Goal: Information Seeking & Learning: Learn about a topic

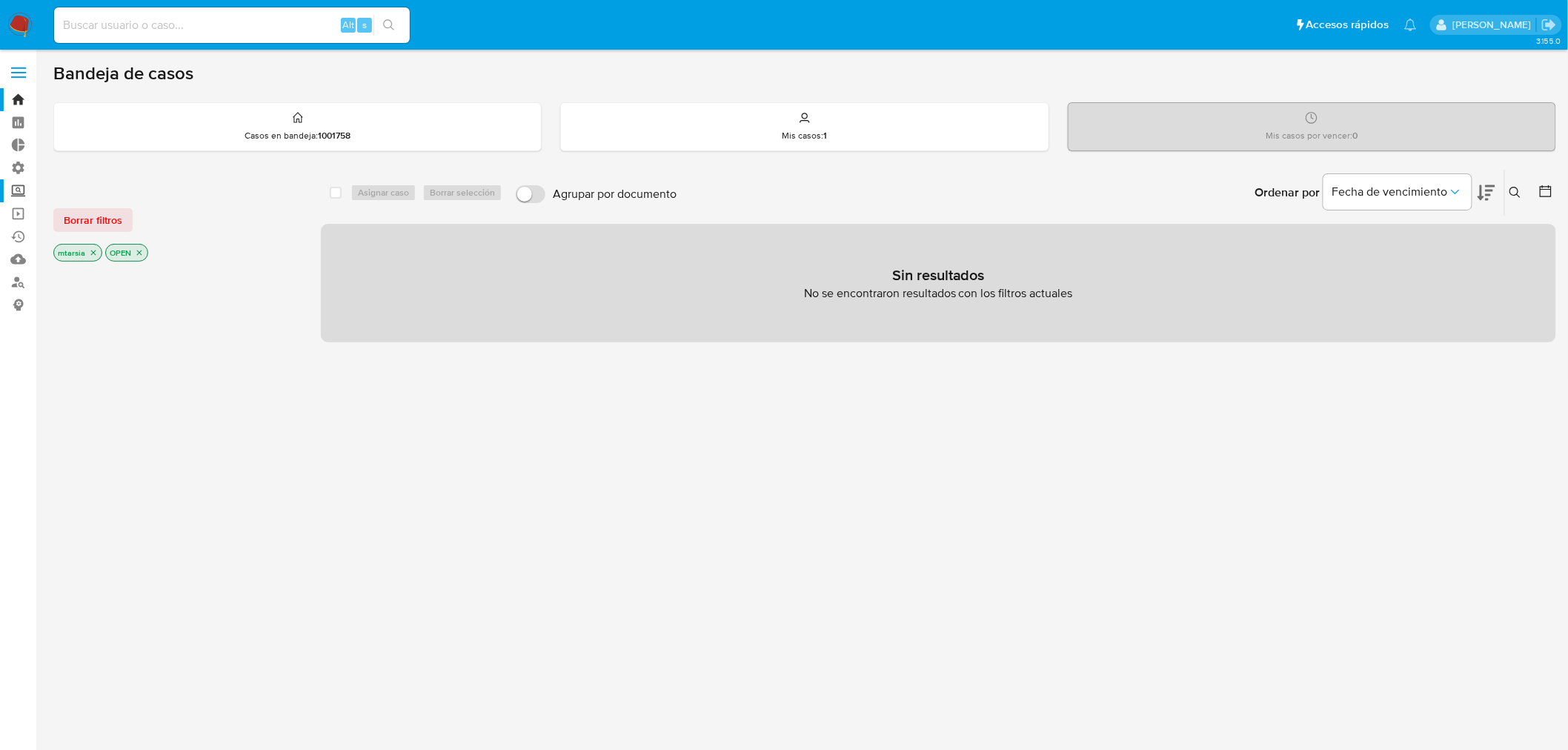
click at [22, 187] on label "Screening" at bounding box center [88, 191] width 176 height 23
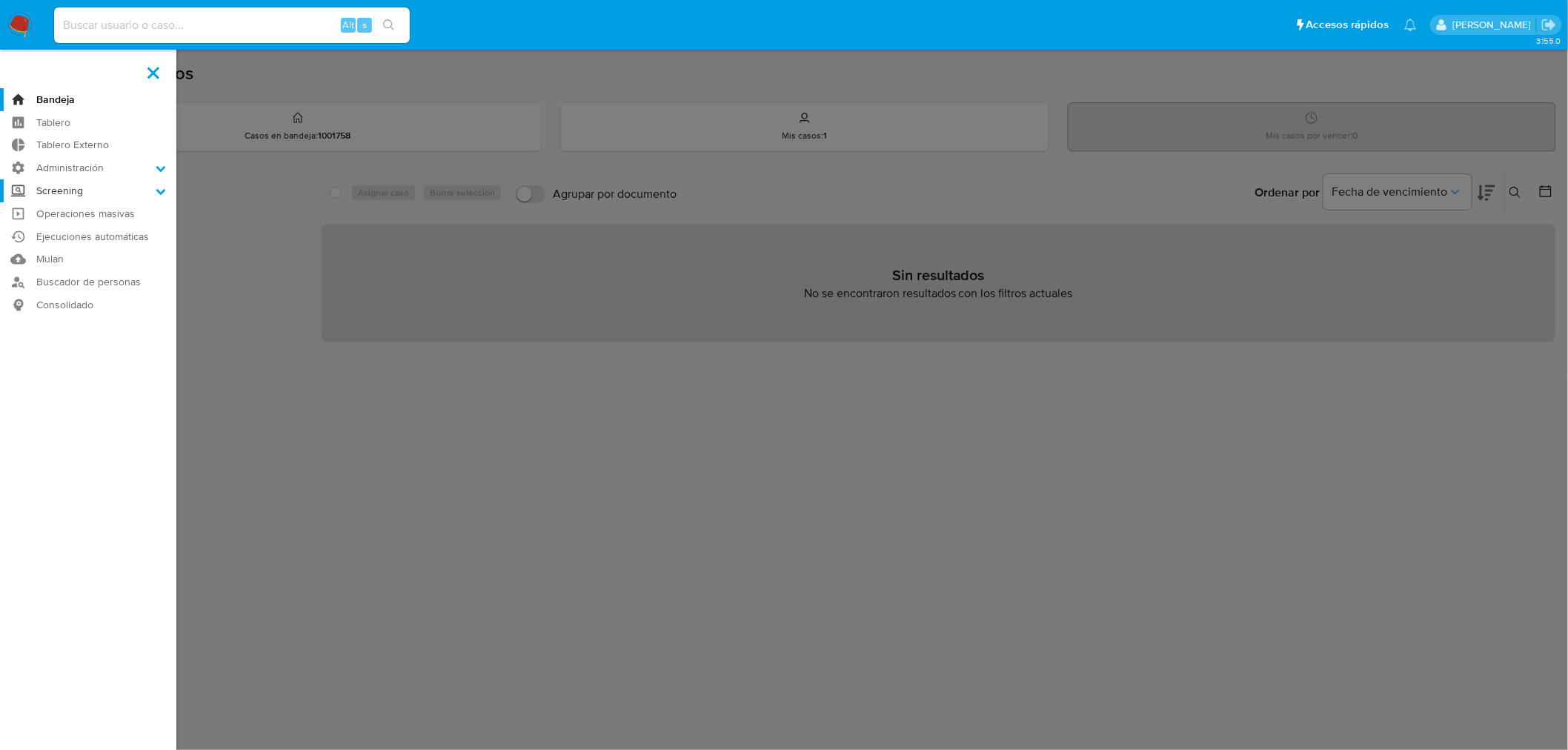
click at [0, 0] on input "Screening" at bounding box center [0, 0] width 0 height 0
click at [43, 208] on link "Administrador de Listas" at bounding box center [88, 211] width 176 height 18
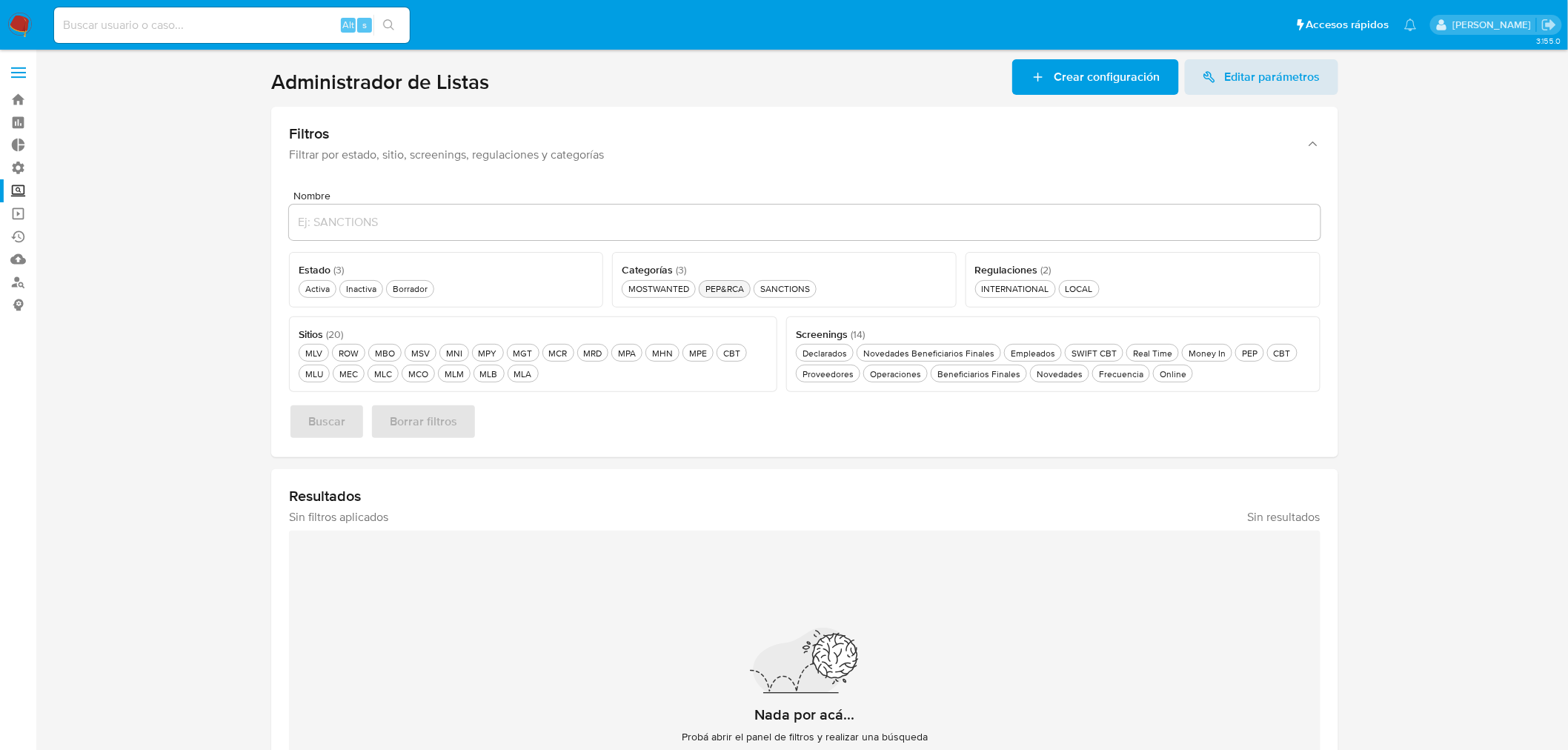
click at [713, 287] on div "PEP&RCA PEP&RCA" at bounding box center [725, 288] width 45 height 13
click at [341, 381] on button "MEC MEC" at bounding box center [348, 373] width 32 height 17
click at [356, 411] on button "Buscar" at bounding box center [327, 422] width 76 height 36
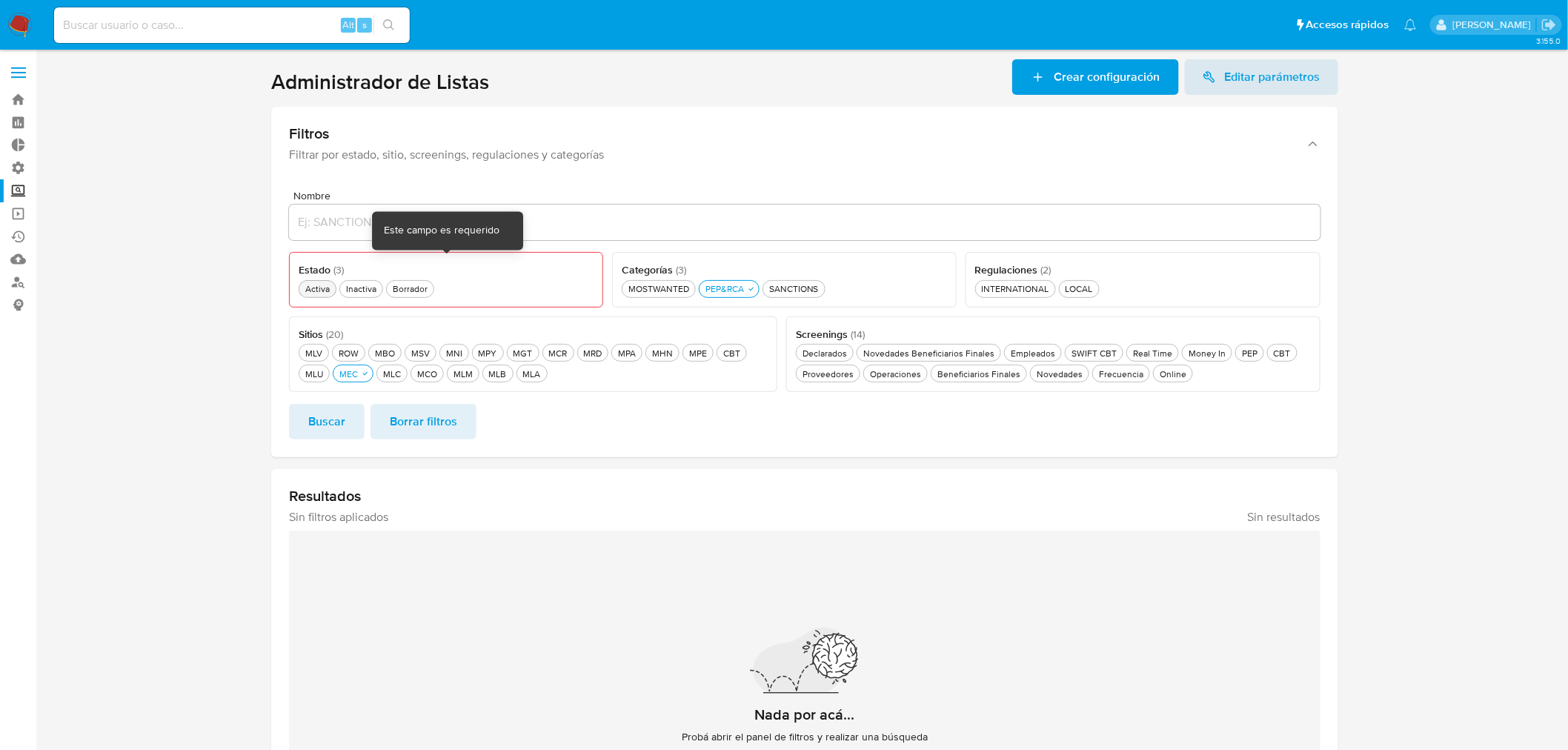
click at [324, 290] on div "Activa Activa" at bounding box center [317, 288] width 30 height 13
click at [337, 417] on span "Buscar" at bounding box center [327, 422] width 37 height 33
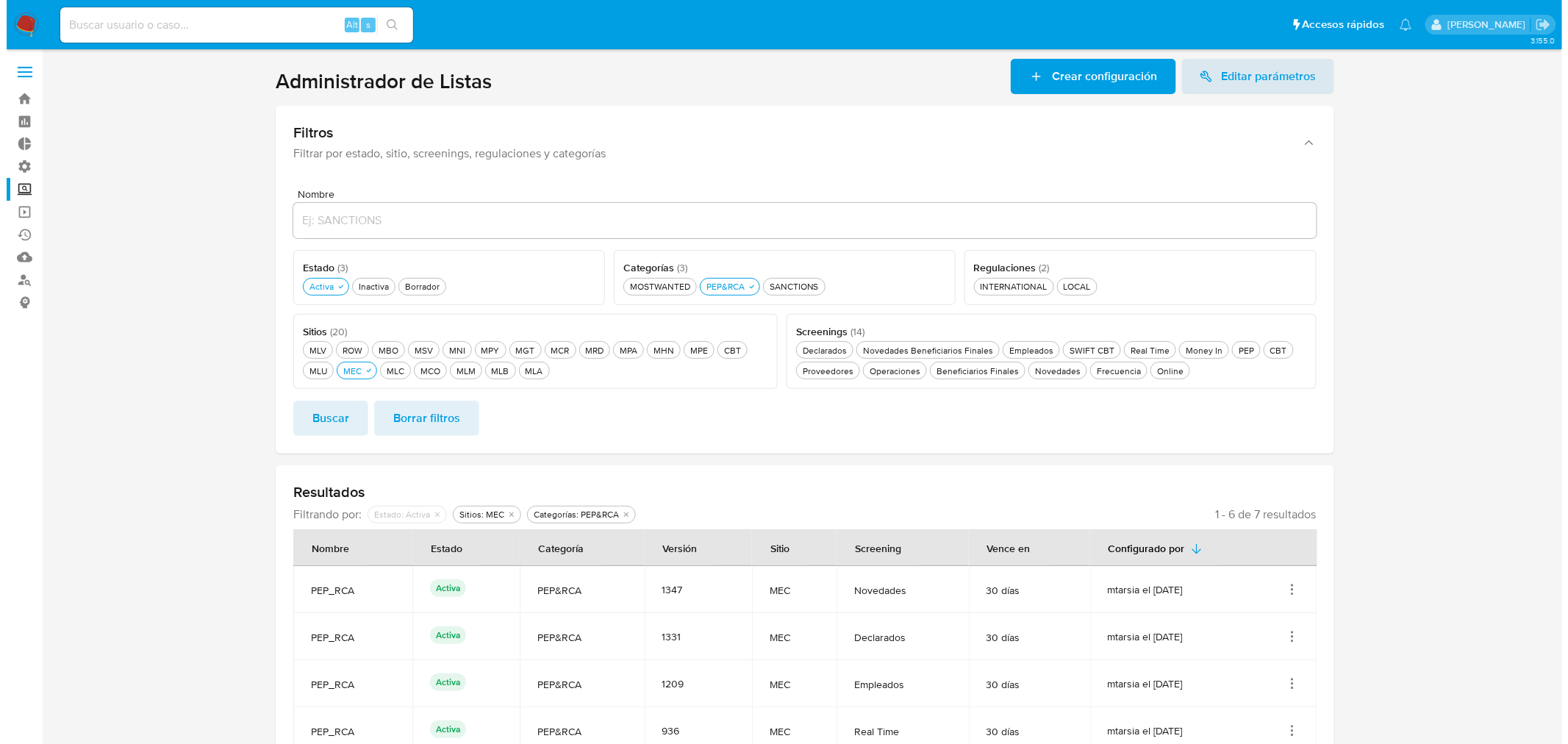
scroll to position [166, 0]
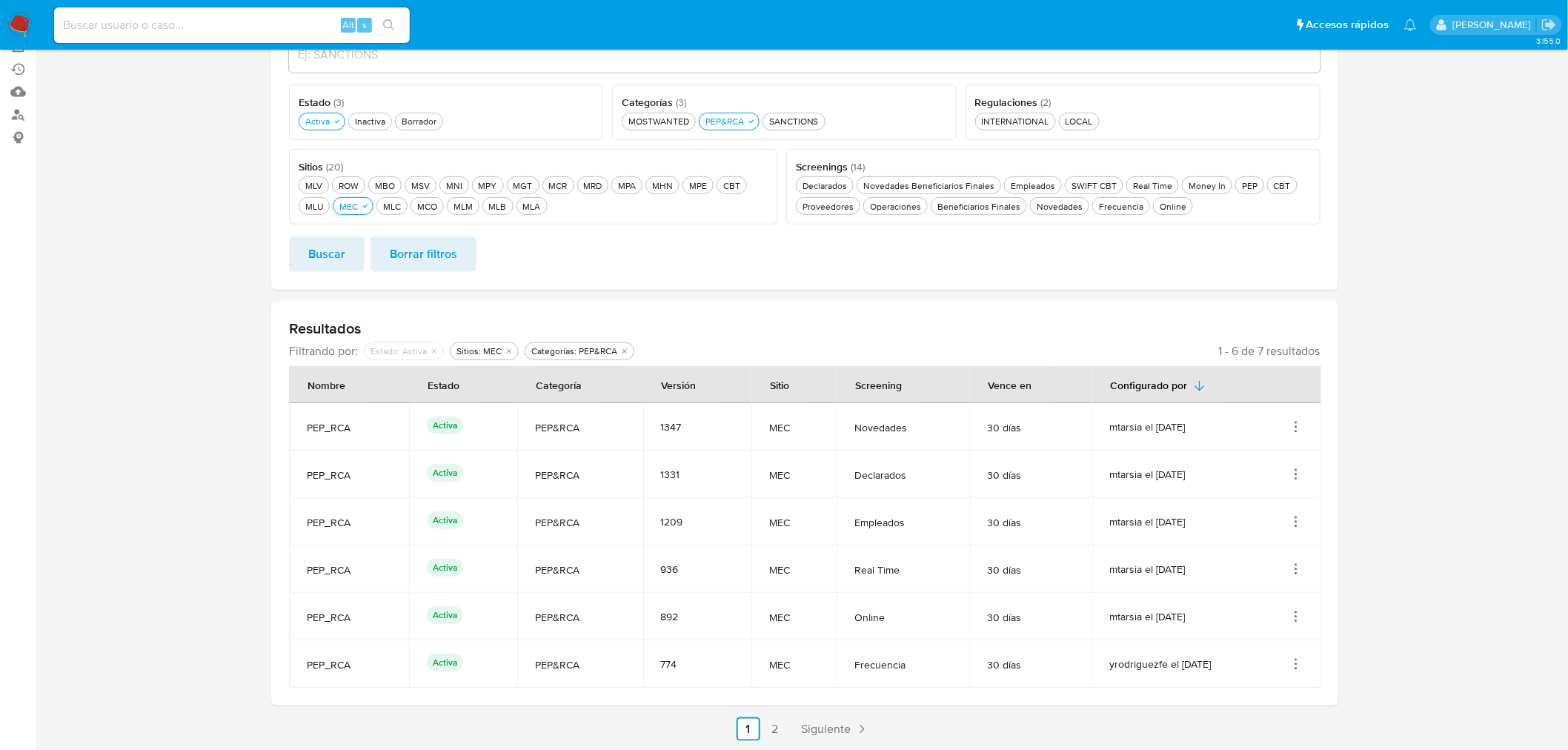
click at [1291, 423] on icon "Acciones" at bounding box center [1295, 426] width 15 height 15
click at [1285, 451] on button "Ver detalles" at bounding box center [1237, 461] width 134 height 40
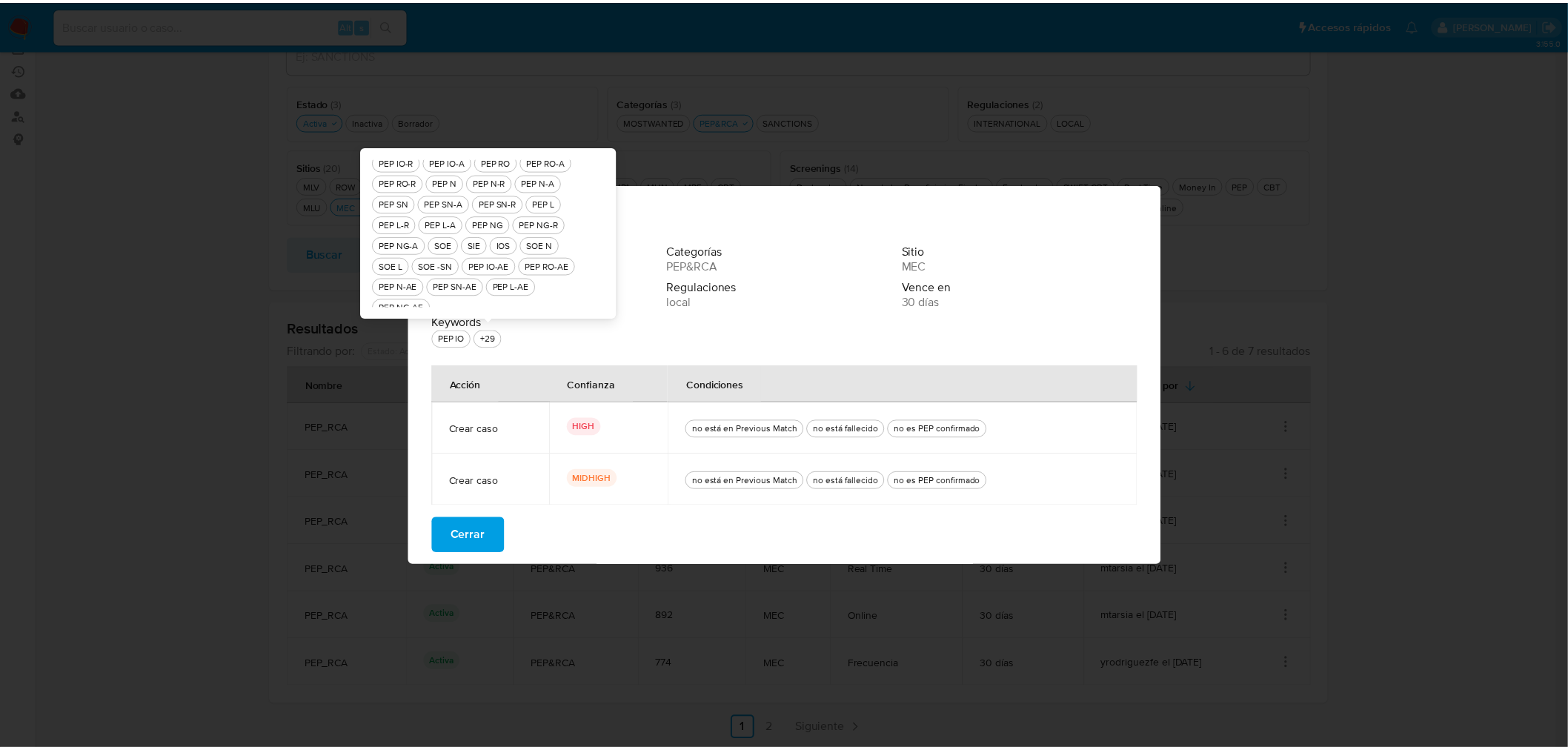
scroll to position [0, 0]
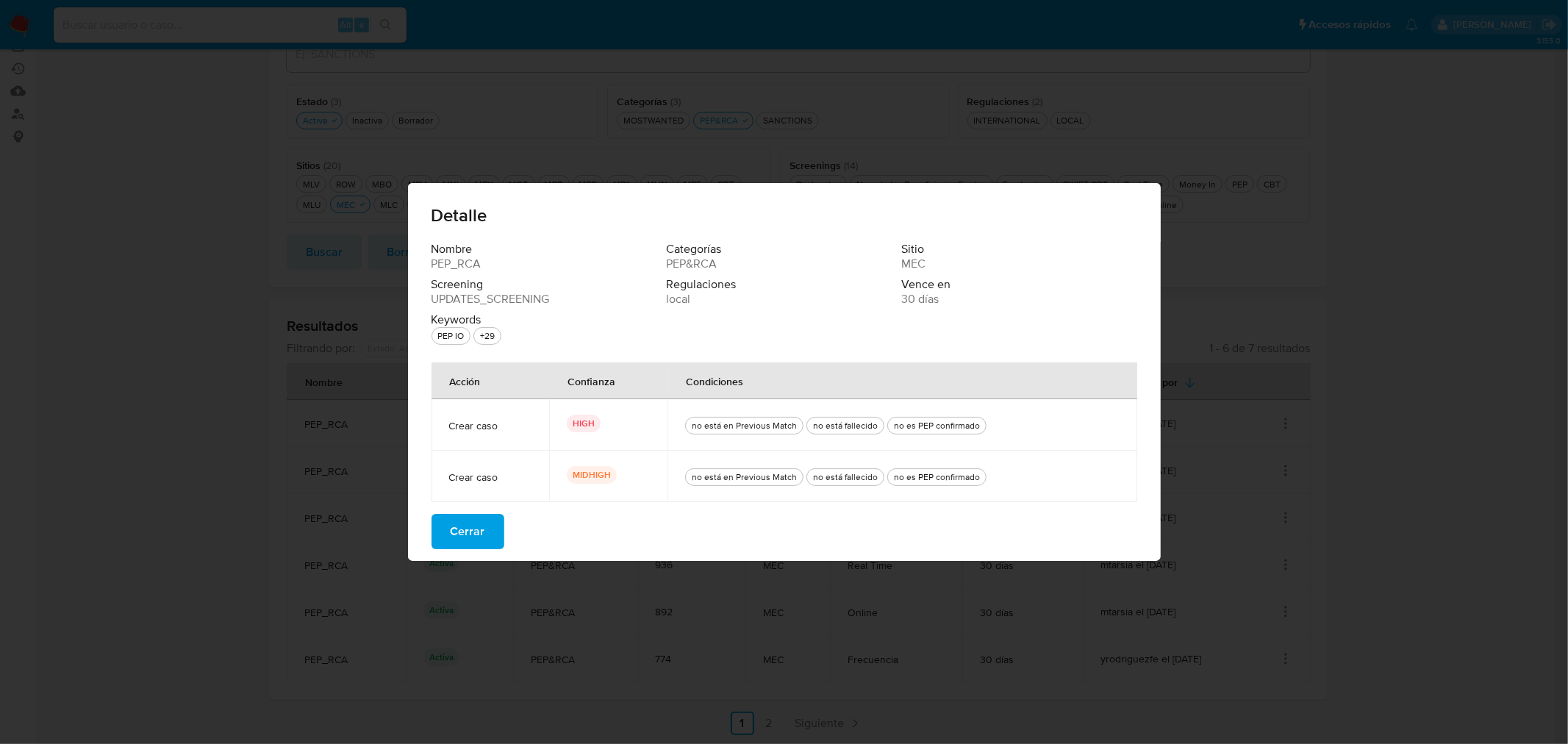
click at [476, 526] on span "Cerrar" at bounding box center [468, 532] width 35 height 33
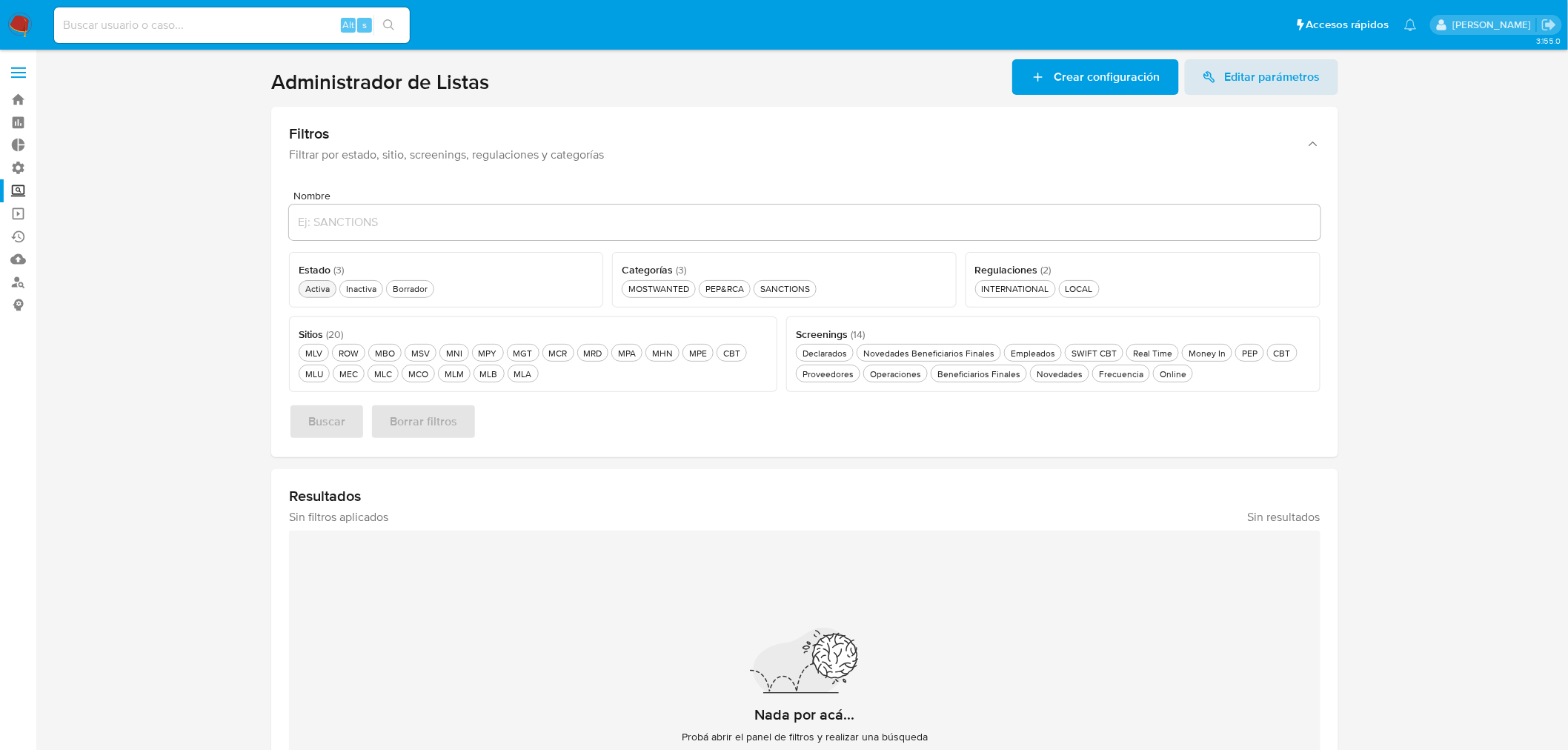
click at [319, 285] on div "Activa Activa" at bounding box center [317, 288] width 30 height 13
click at [325, 368] on div "MLU MLU" at bounding box center [314, 373] width 23 height 13
click at [737, 280] on button "PEP&RCA PEP&RCA" at bounding box center [725, 289] width 52 height 17
click at [334, 417] on span "Buscar" at bounding box center [327, 422] width 37 height 33
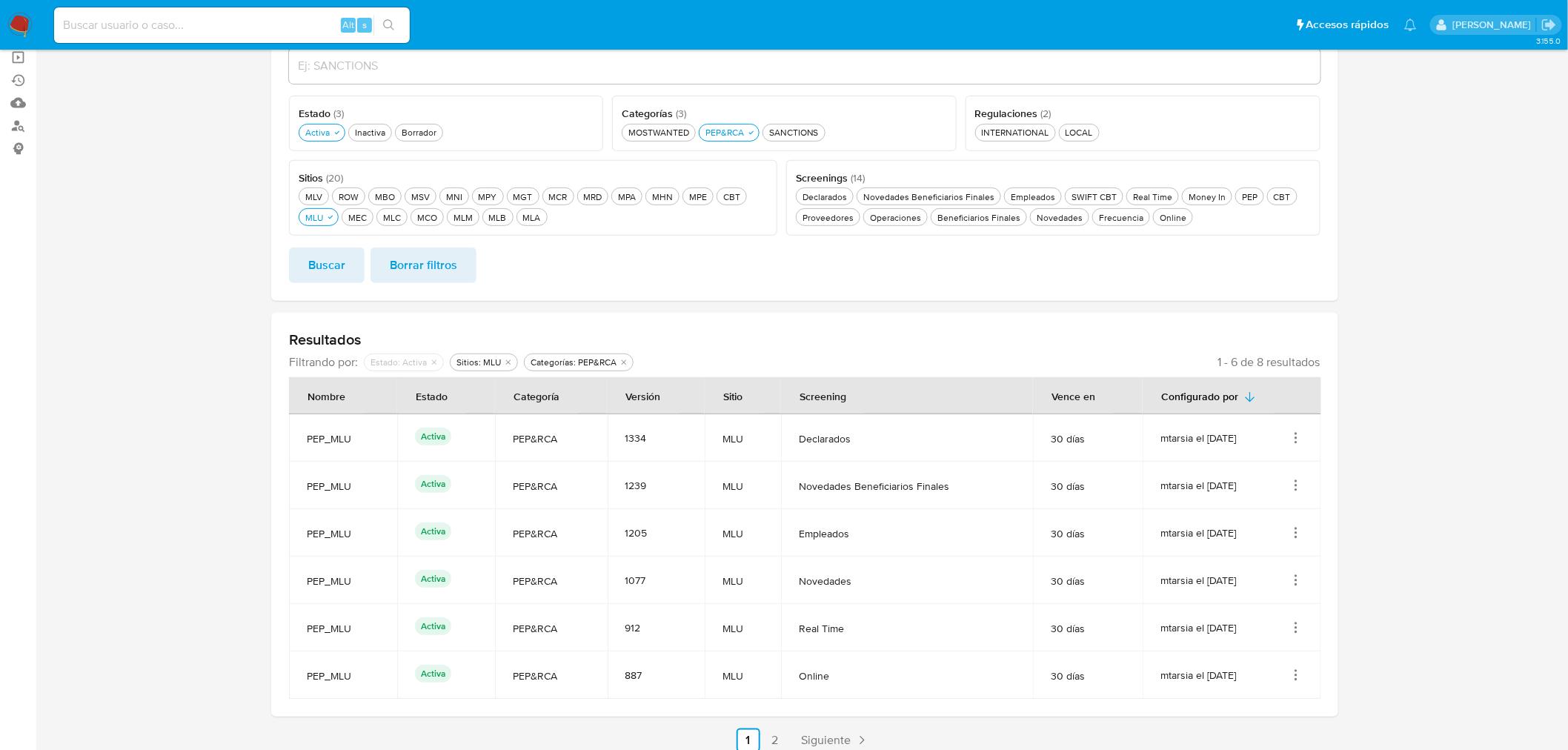
scroll to position [168, 0]
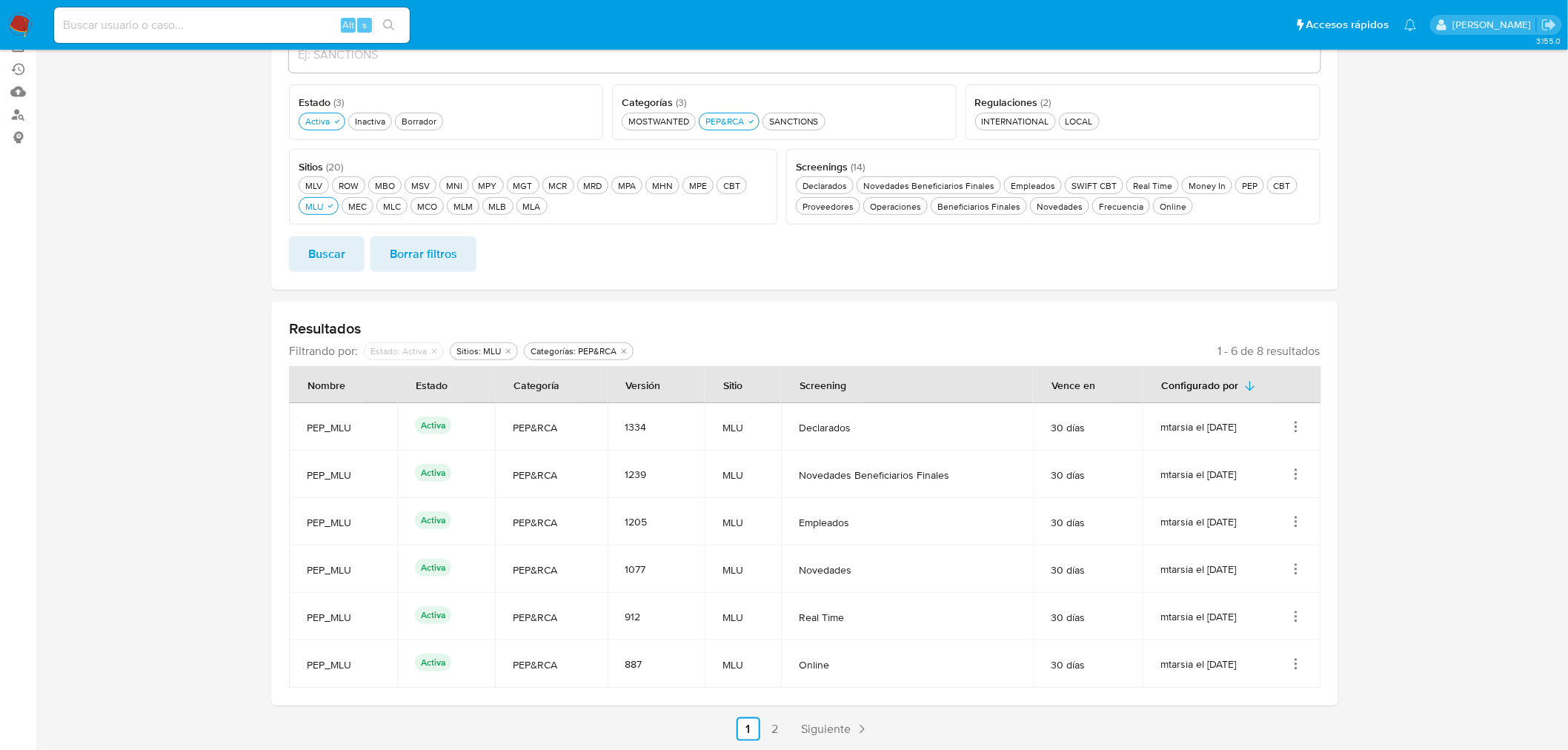
click at [1297, 659] on icon "Acciones" at bounding box center [1297, 660] width 2 height 2
click at [1269, 559] on button "Ver detalles" at bounding box center [1237, 550] width 134 height 40
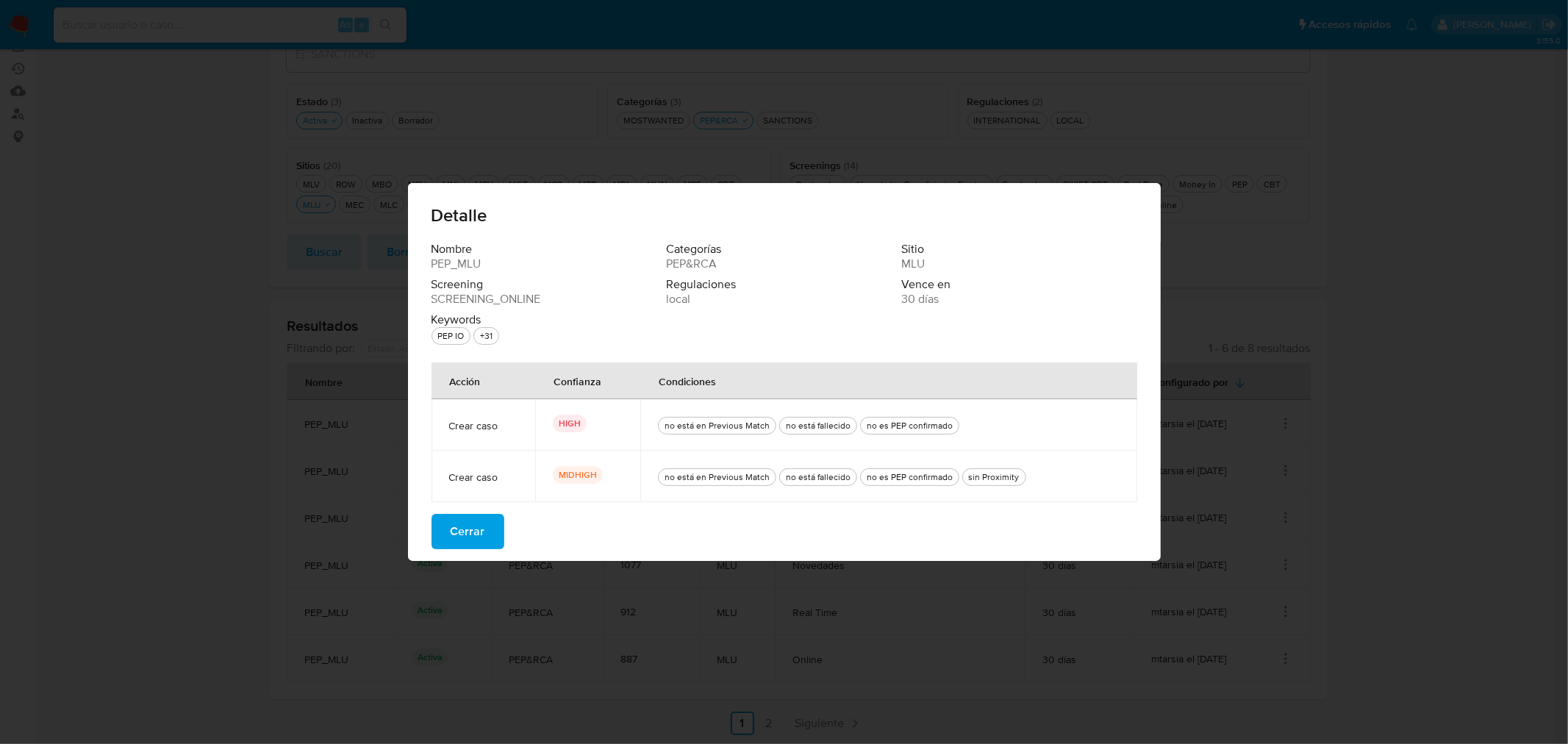
click at [485, 535] on button "Cerrar" at bounding box center [468, 531] width 73 height 36
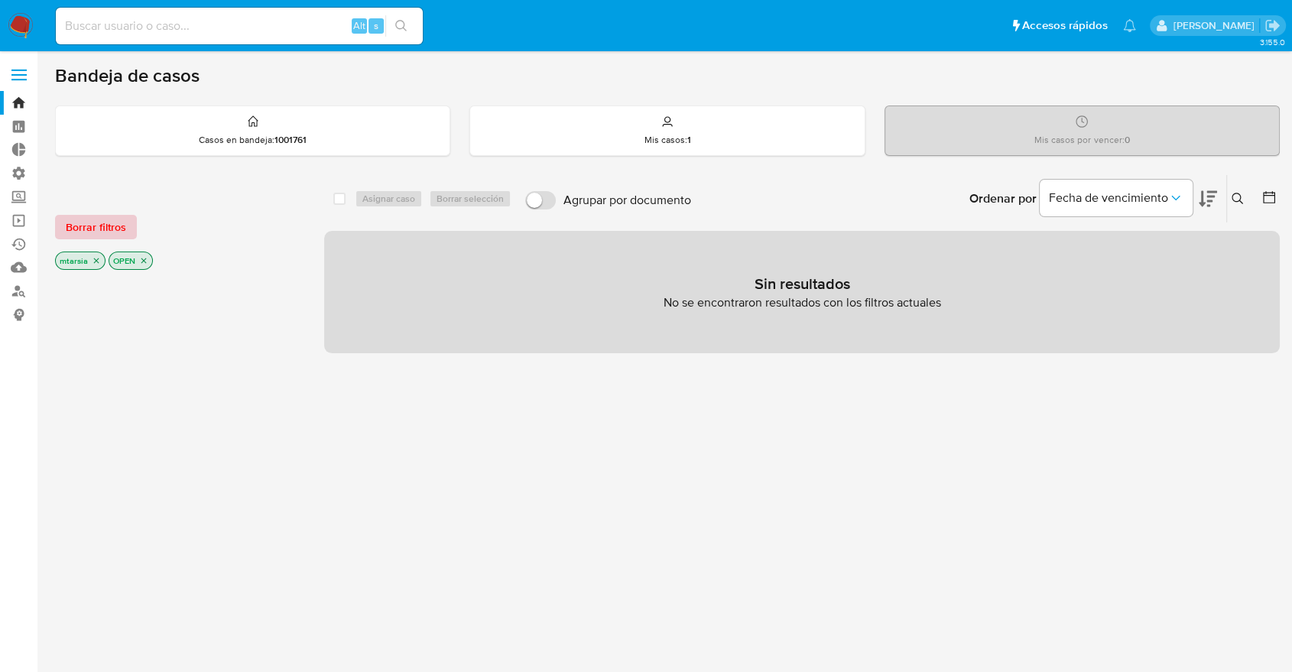
click at [128, 225] on button "Borrar filtros" at bounding box center [96, 227] width 82 height 24
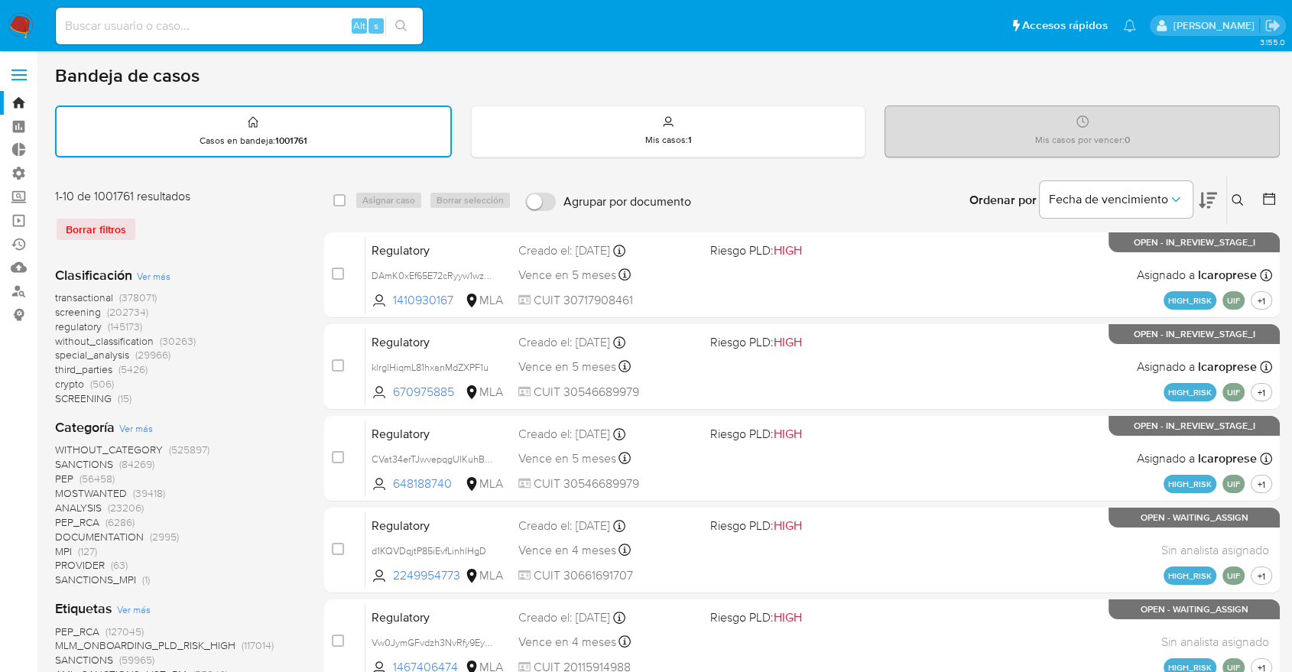
click at [63, 310] on span "screening" at bounding box center [78, 311] width 46 height 15
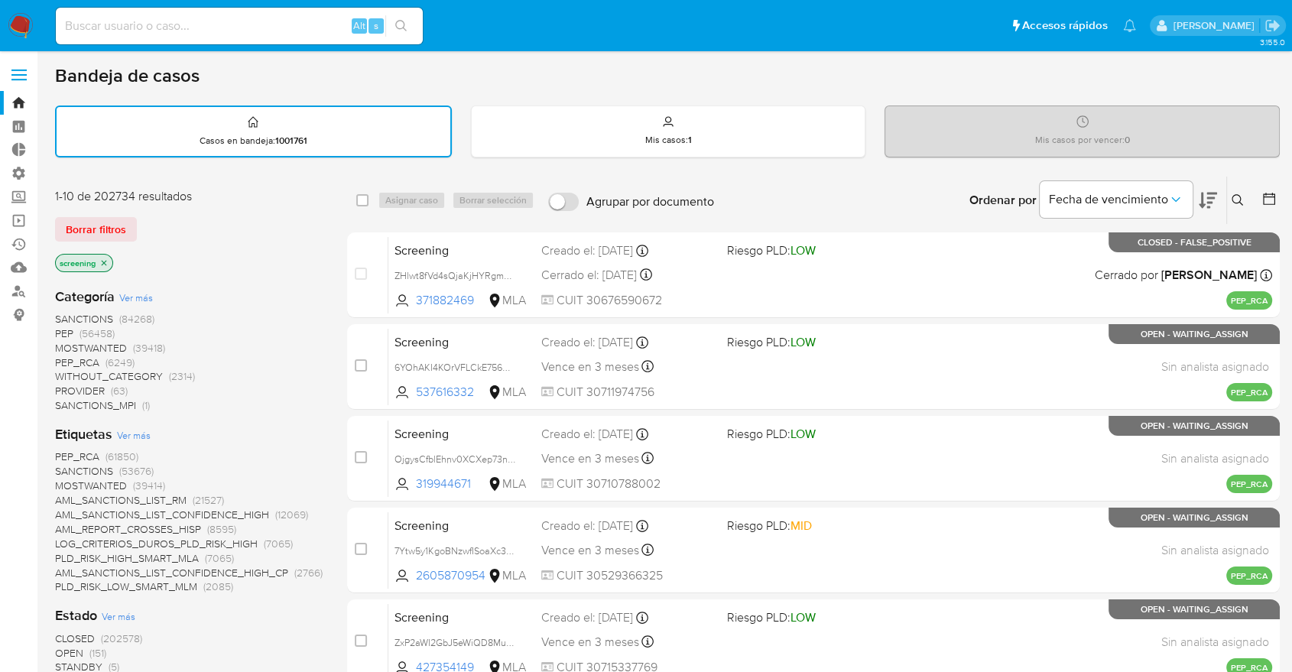
click at [1264, 197] on icon at bounding box center [1268, 198] width 15 height 15
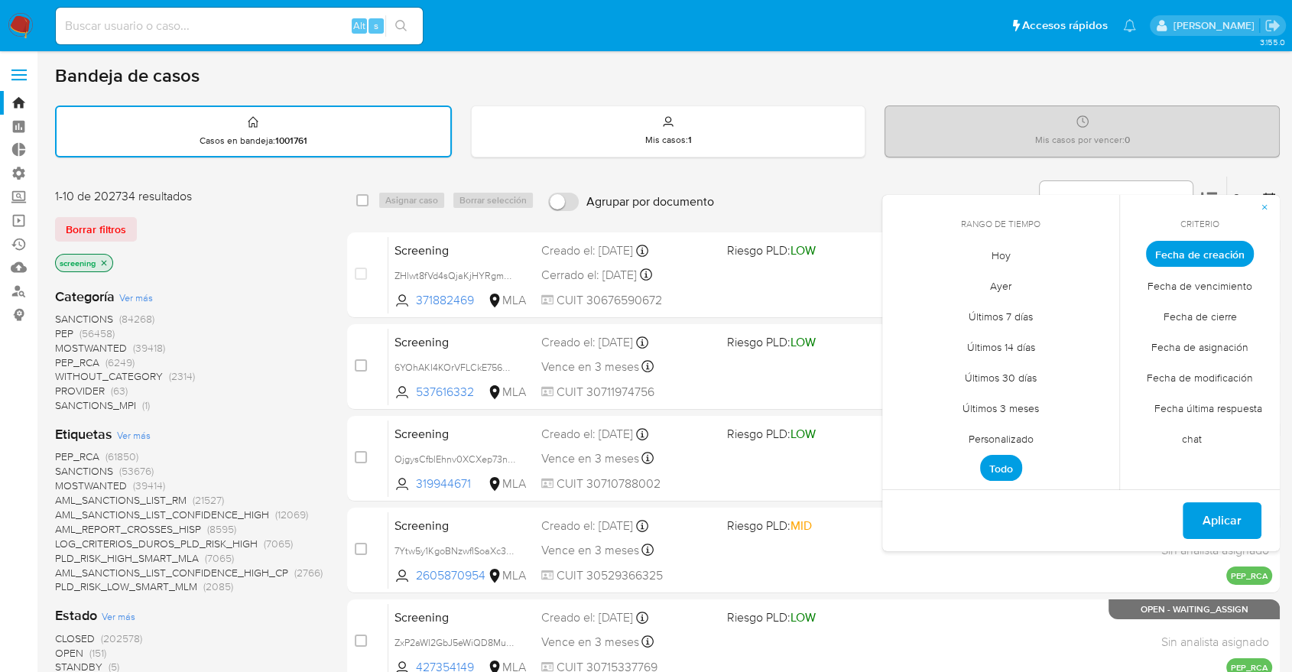
click at [995, 250] on span "Hoy" at bounding box center [1000, 254] width 51 height 31
click at [1171, 324] on span "Fecha de cierre" at bounding box center [1199, 315] width 105 height 31
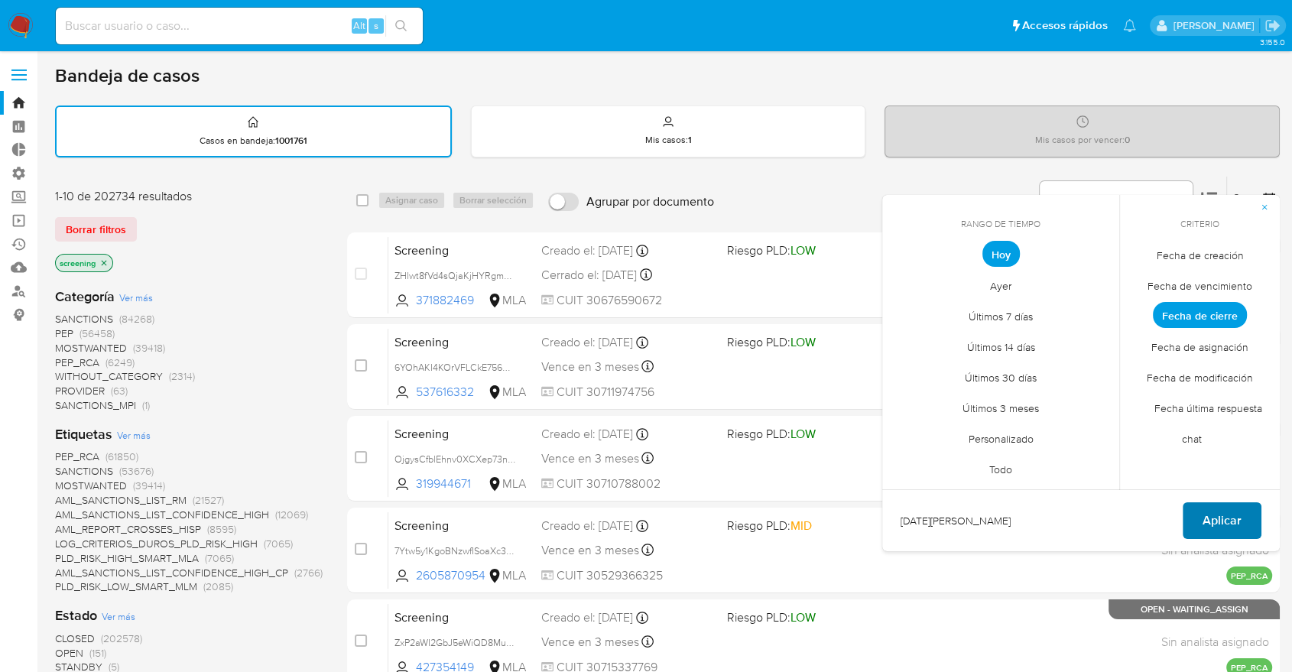
click at [1246, 509] on button "Aplicar" at bounding box center [1222, 520] width 79 height 37
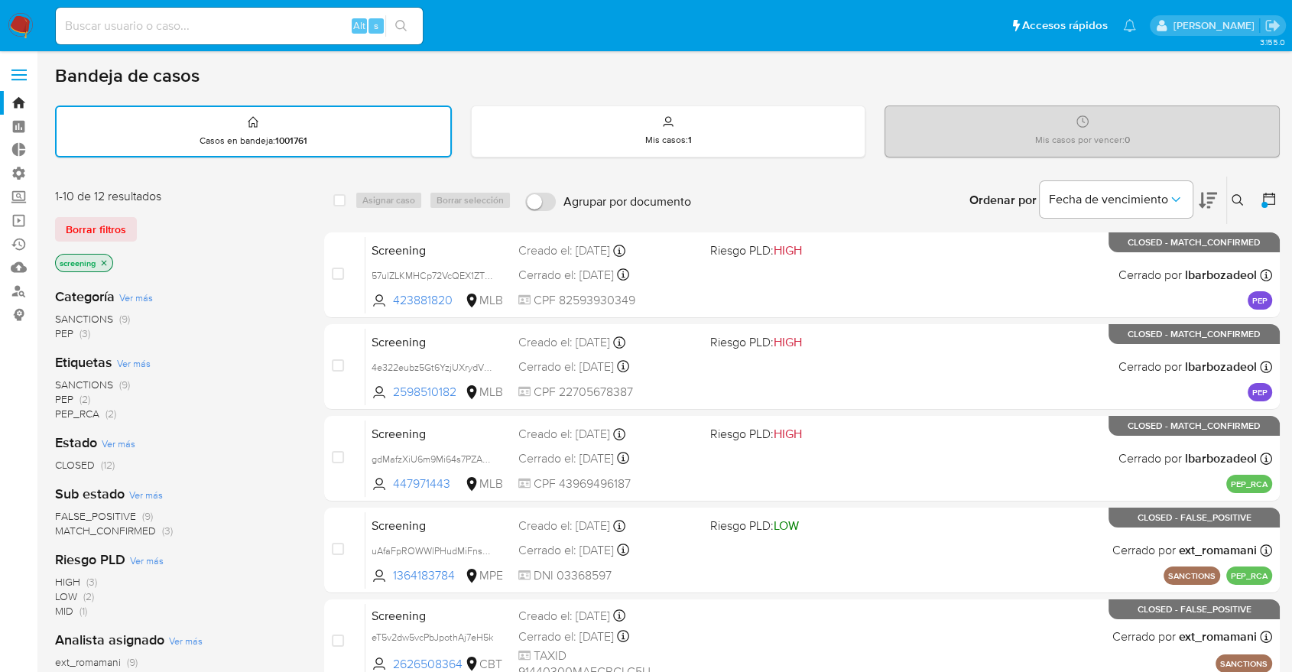
click at [63, 378] on span "SANCTIONS" at bounding box center [84, 384] width 58 height 15
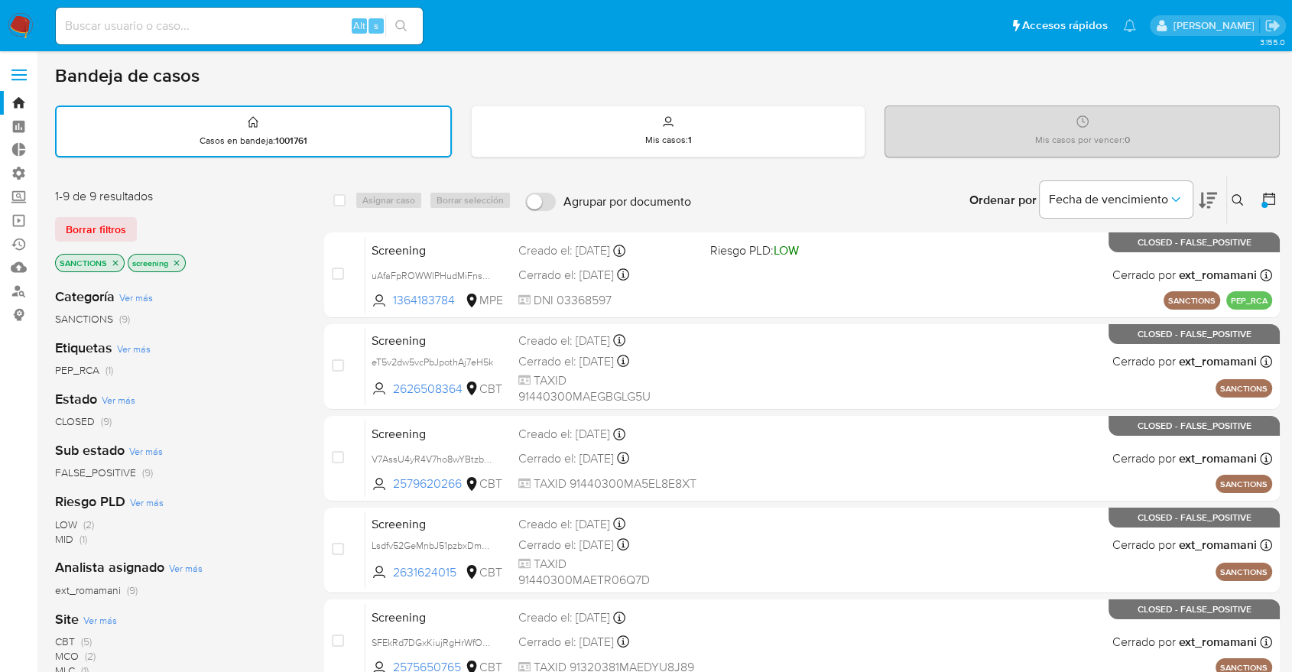
click at [60, 641] on span "CBT" at bounding box center [65, 641] width 20 height 15
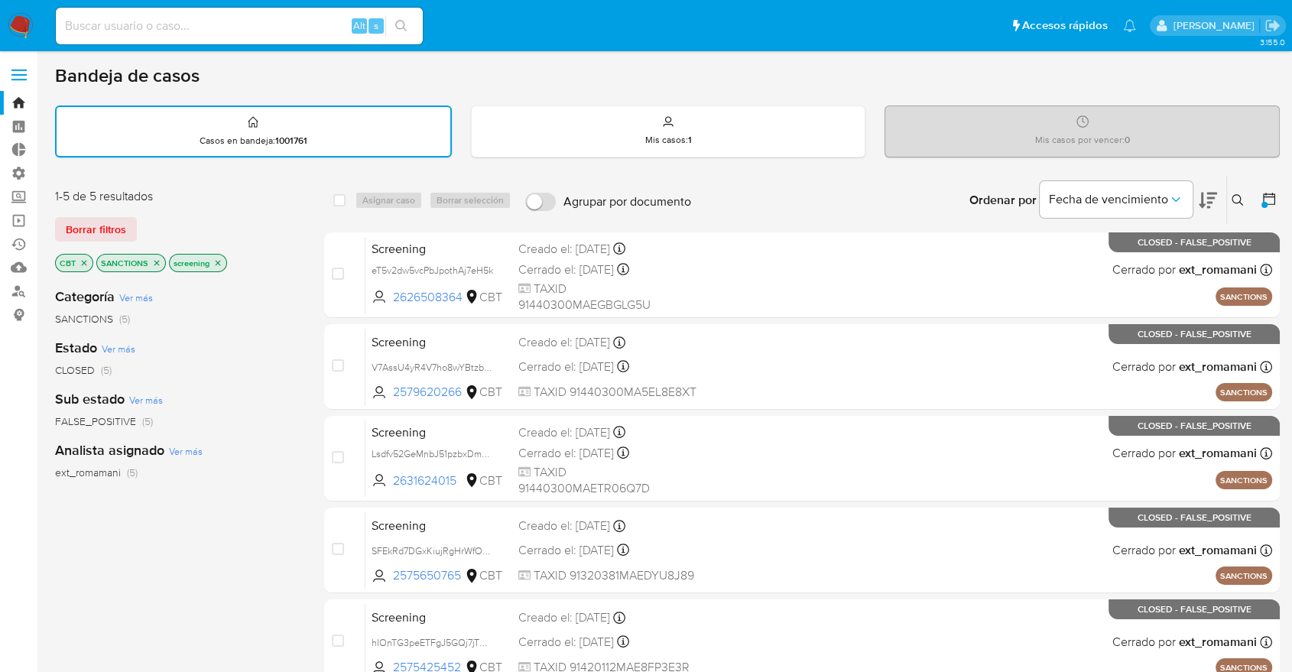
click at [86, 261] on icon "close-filter" at bounding box center [84, 262] width 9 height 9
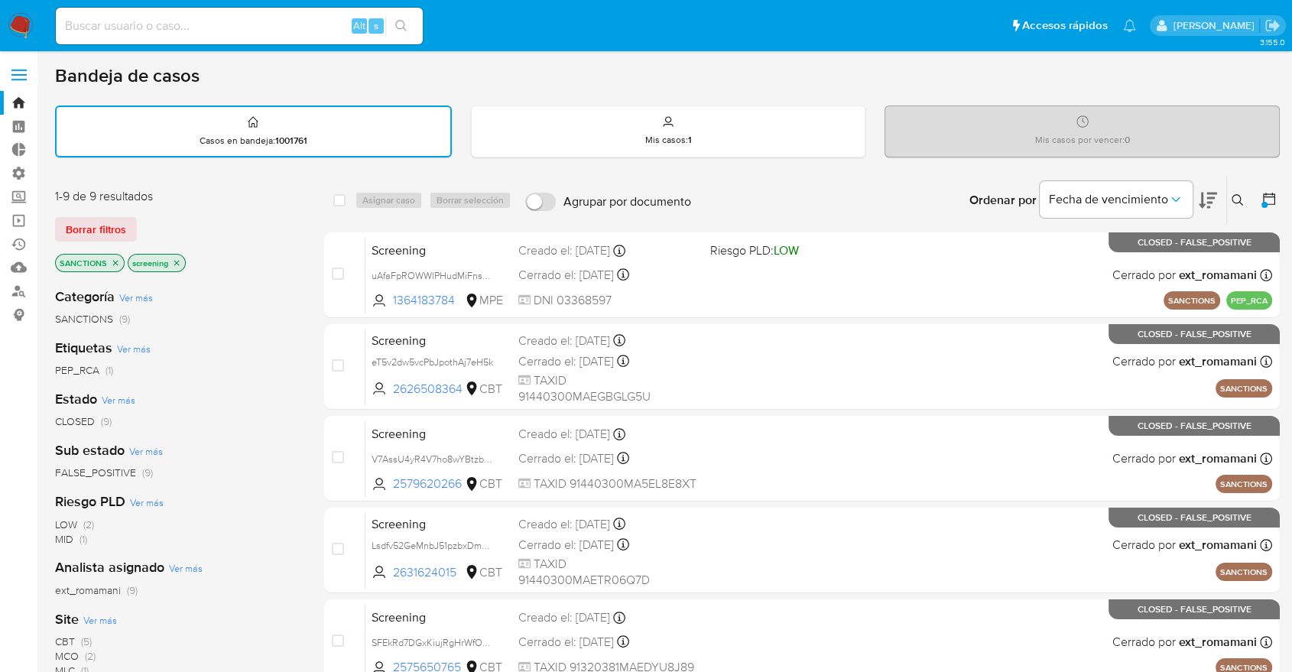
click at [1266, 198] on icon at bounding box center [1268, 198] width 15 height 15
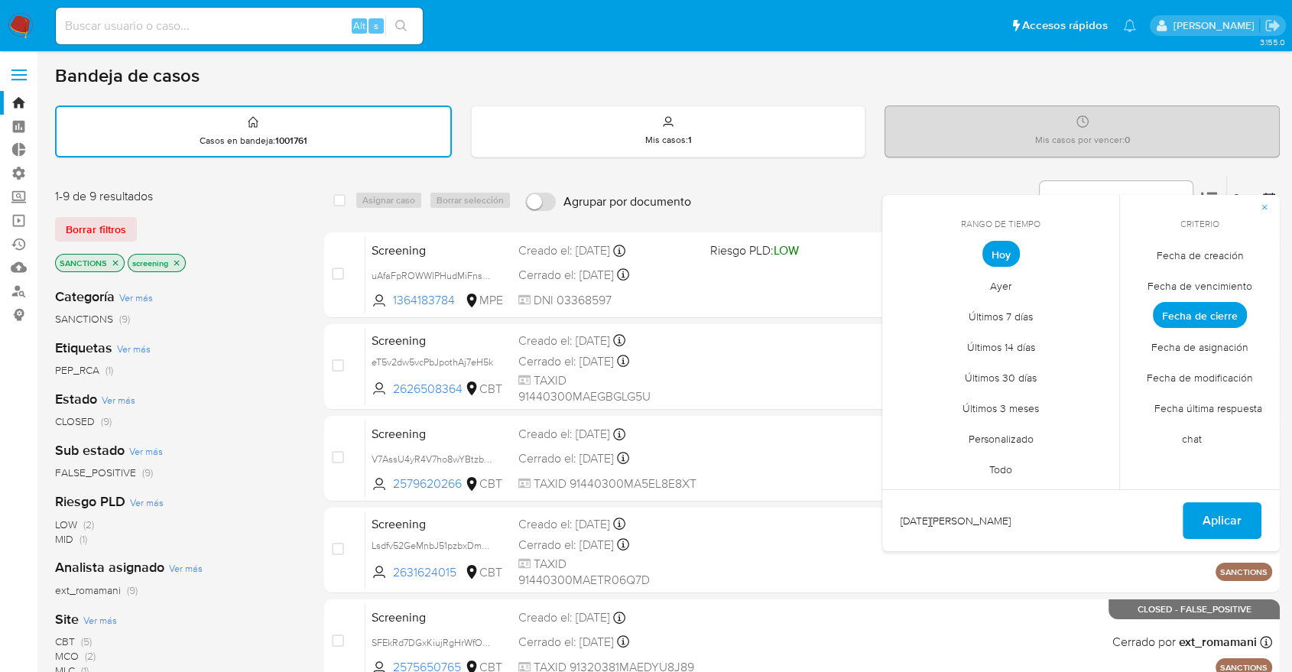
click at [1174, 308] on span "Fecha de cierre" at bounding box center [1200, 315] width 94 height 26
click at [1167, 261] on span "Fecha de creación" at bounding box center [1200, 254] width 119 height 31
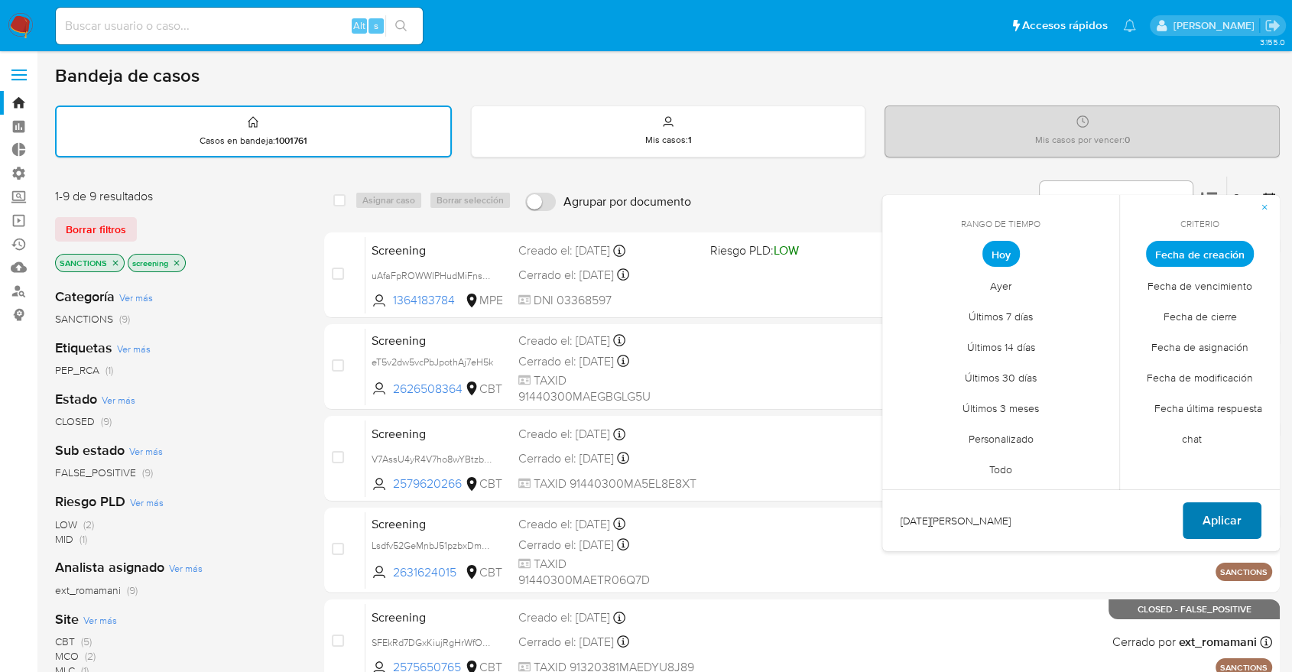
click at [1199, 518] on button "Aplicar" at bounding box center [1222, 520] width 79 height 37
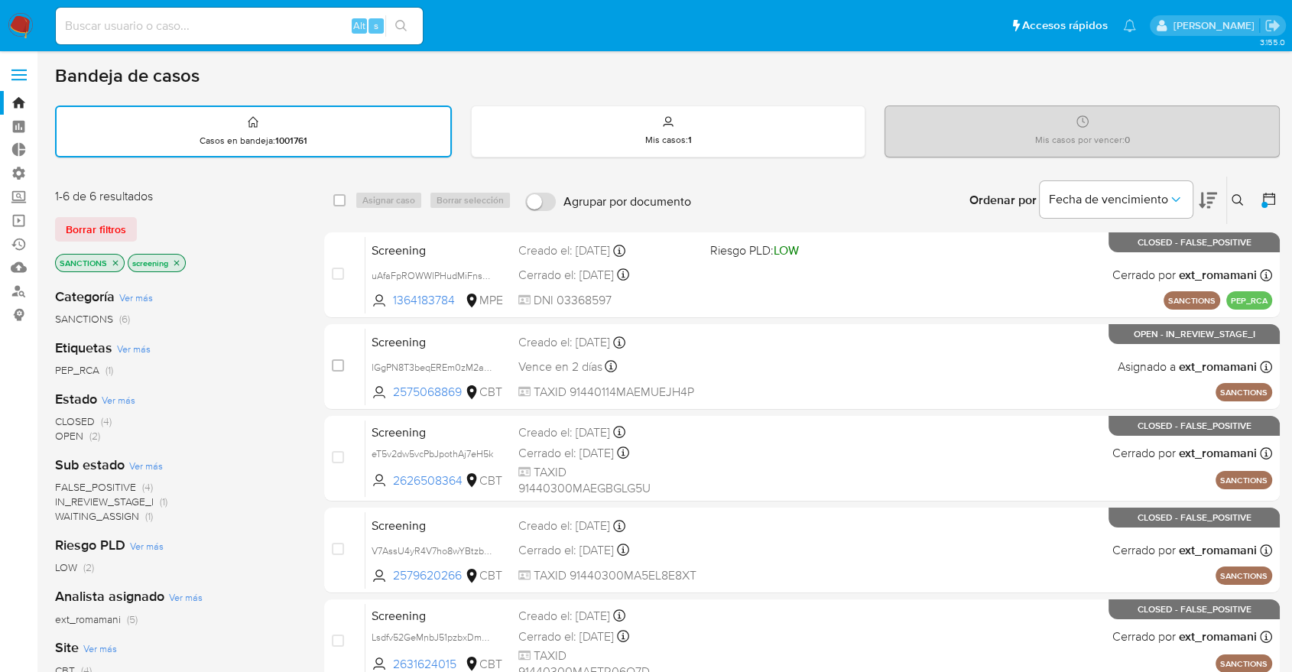
click at [59, 666] on span "CBT" at bounding box center [65, 670] width 20 height 15
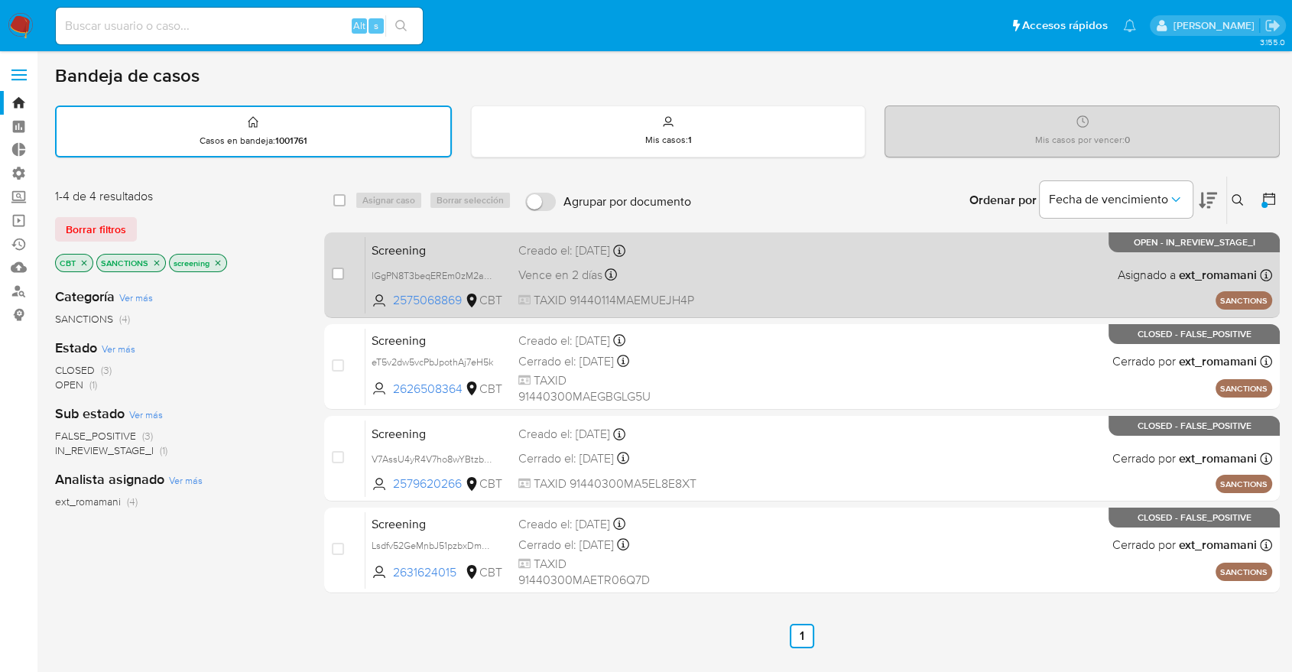
click at [459, 245] on span "Screening" at bounding box center [439, 249] width 135 height 20
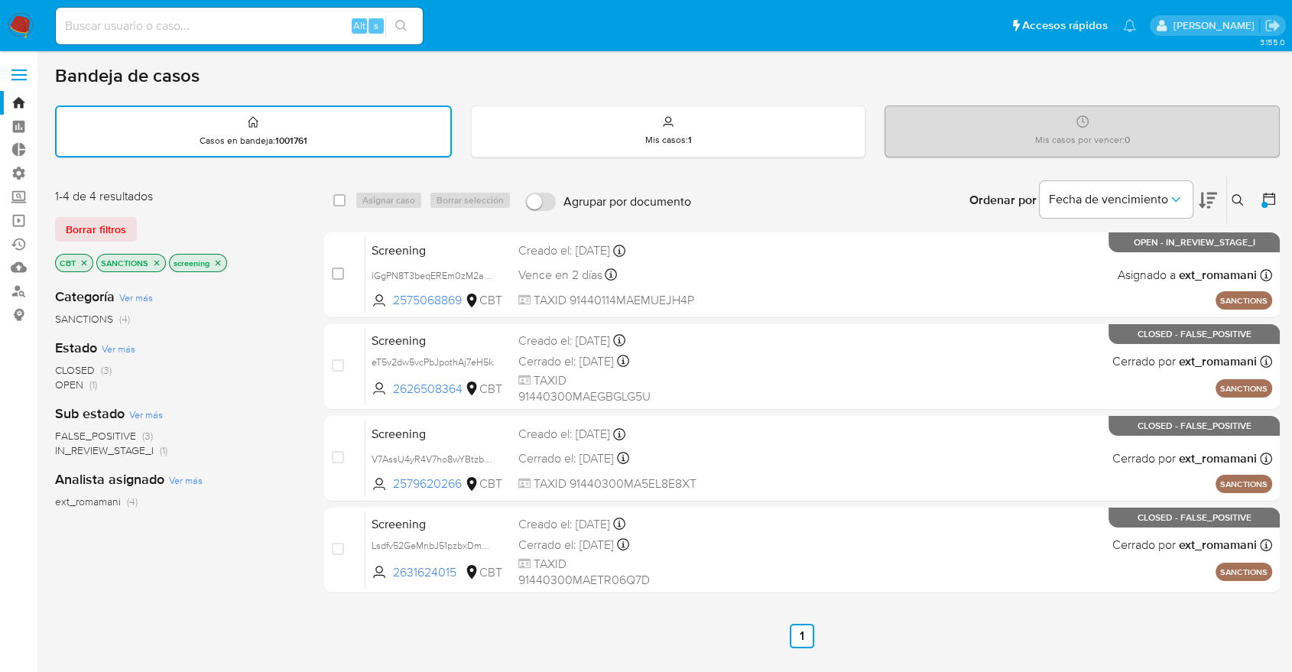
click at [240, 229] on div "Borrar filtros" at bounding box center [177, 229] width 245 height 24
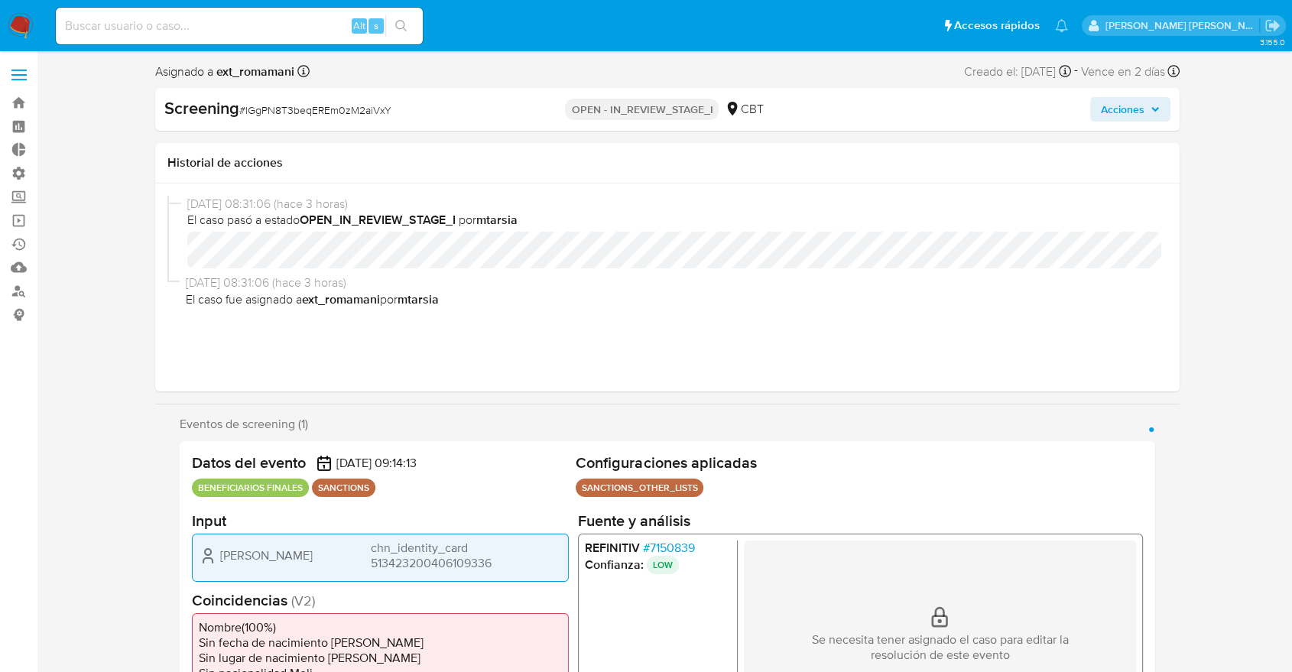
select select "10"
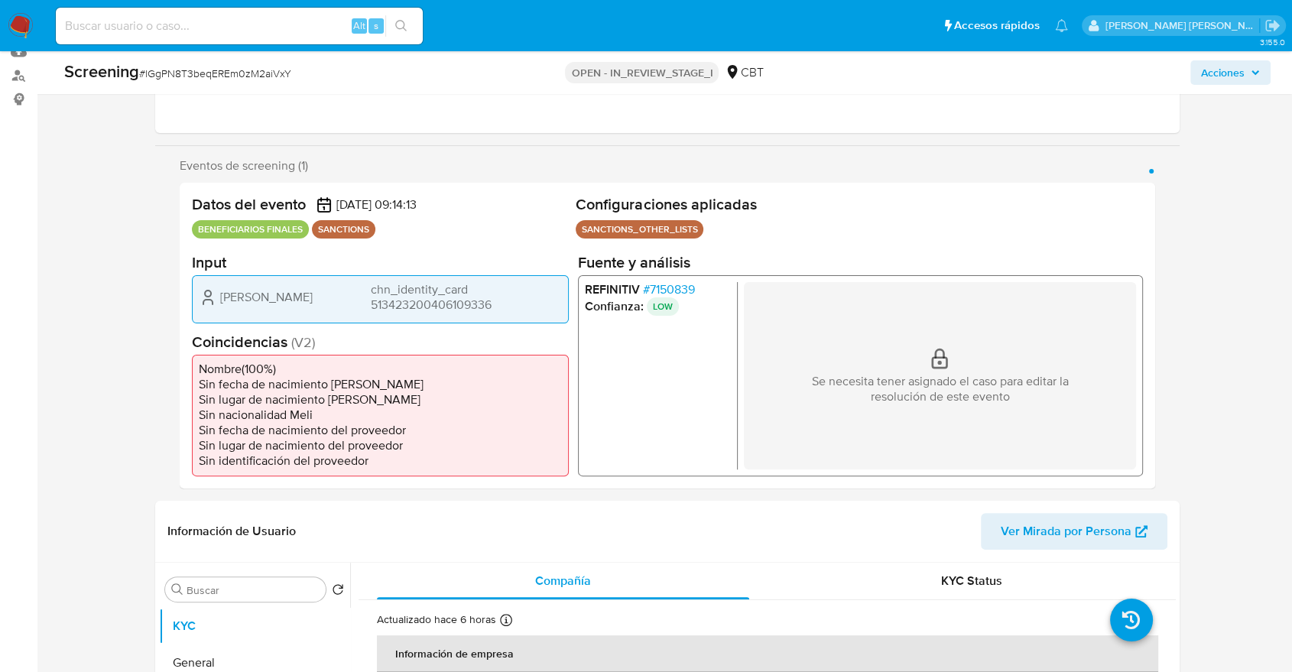
scroll to position [210, 0]
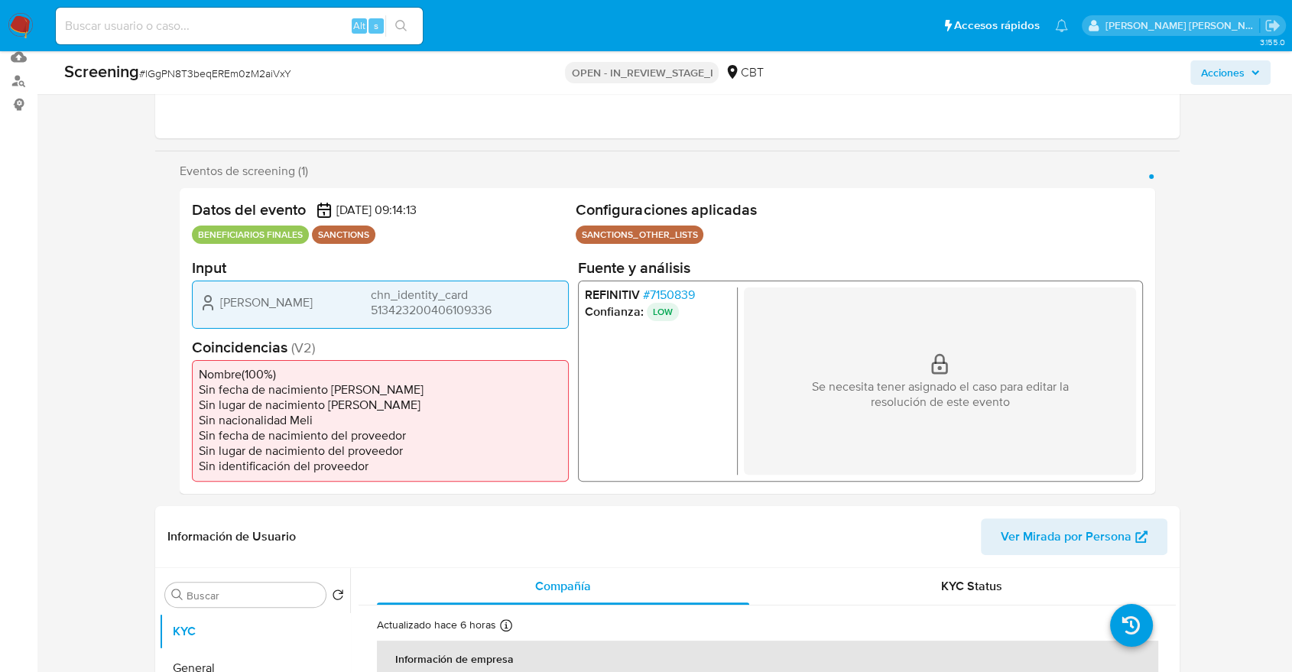
click at [651, 288] on span "# 7150839" at bounding box center [669, 294] width 52 height 15
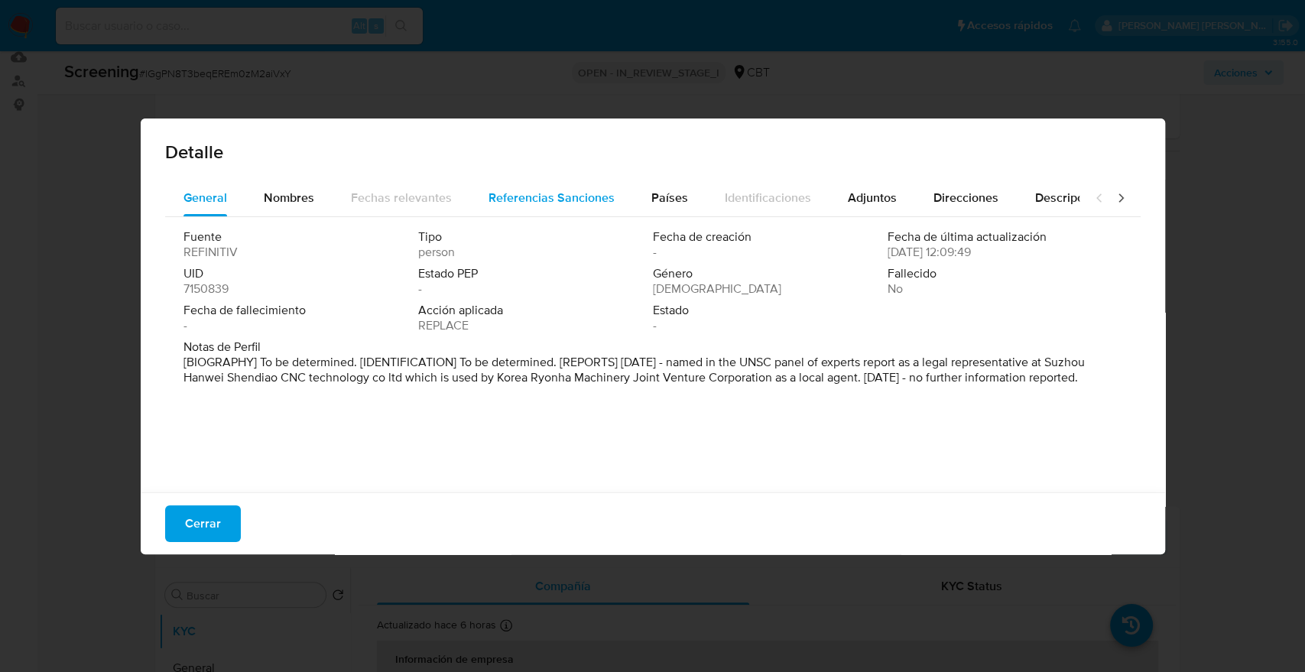
click at [603, 205] on span "Referencias Sanciones" at bounding box center [551, 198] width 126 height 18
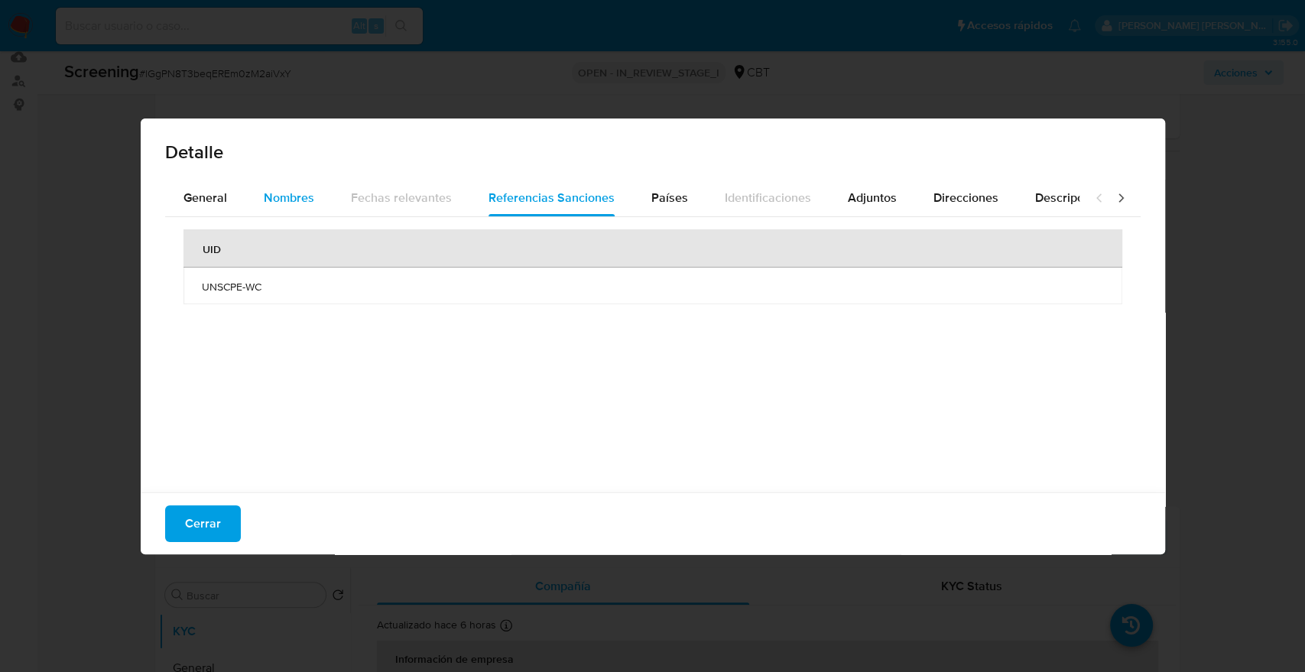
click at [310, 193] on span "Nombres" at bounding box center [289, 198] width 50 height 18
click at [679, 200] on span "Países" at bounding box center [669, 198] width 37 height 18
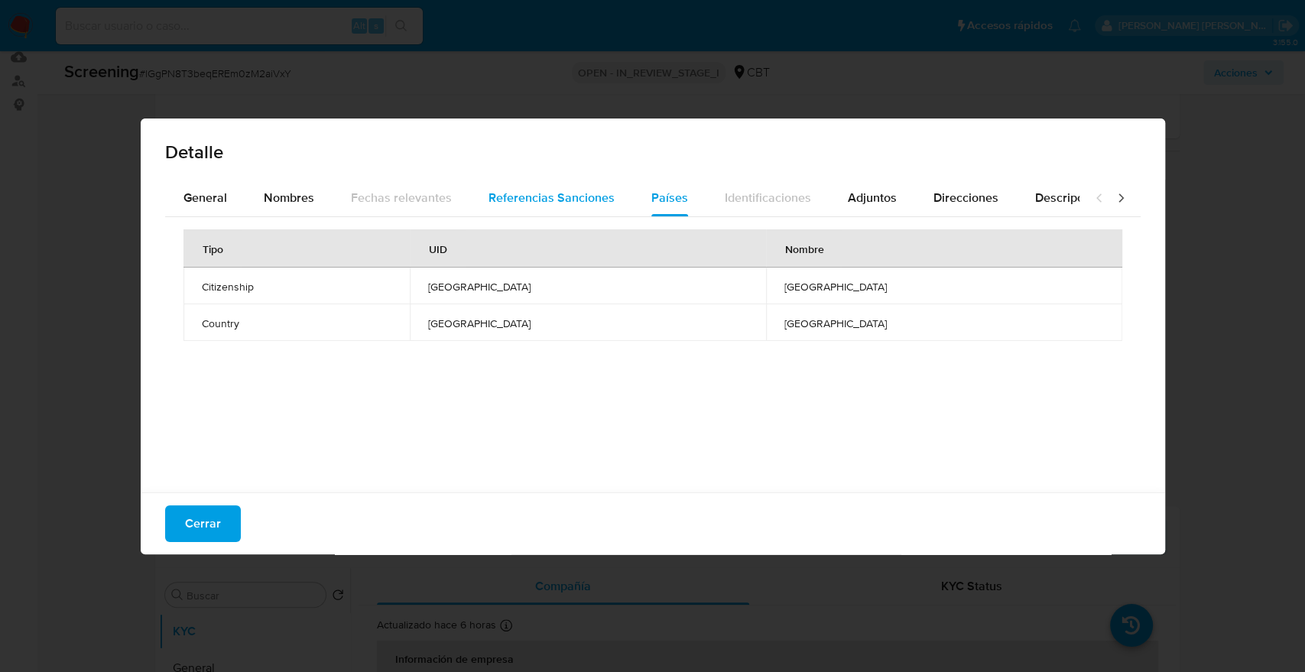
click at [618, 201] on button "Referencias Sanciones" at bounding box center [551, 198] width 163 height 37
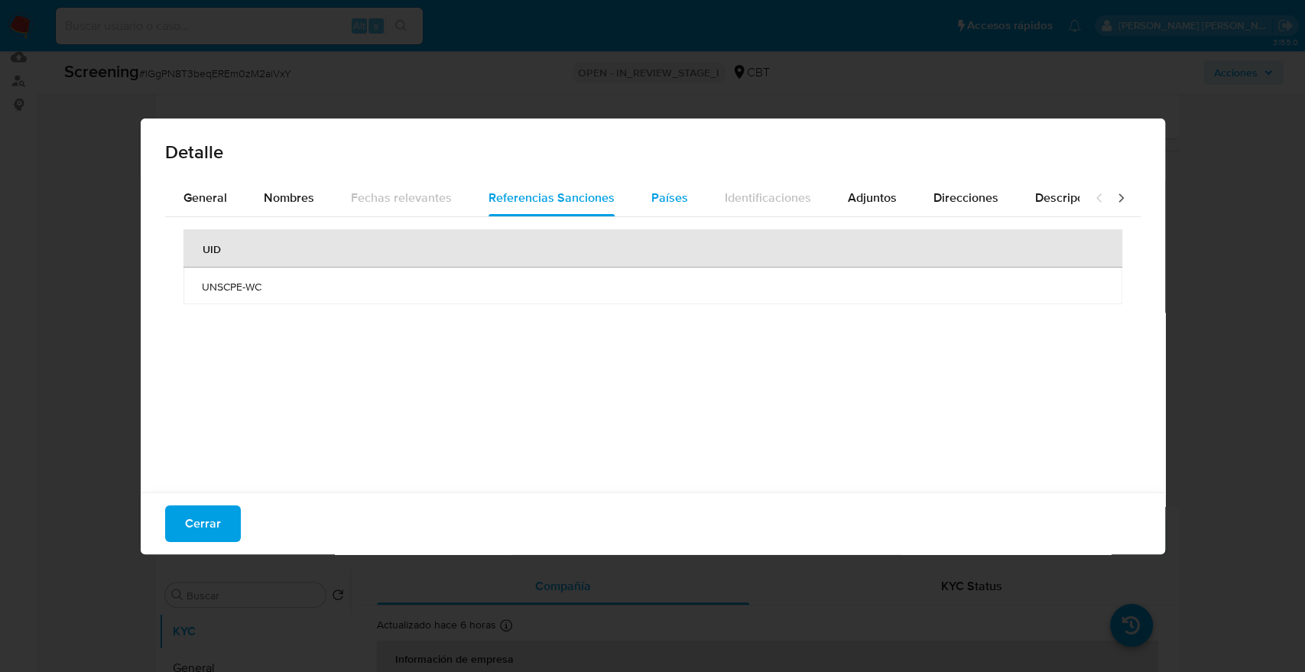
click at [667, 197] on span "Países" at bounding box center [669, 198] width 37 height 18
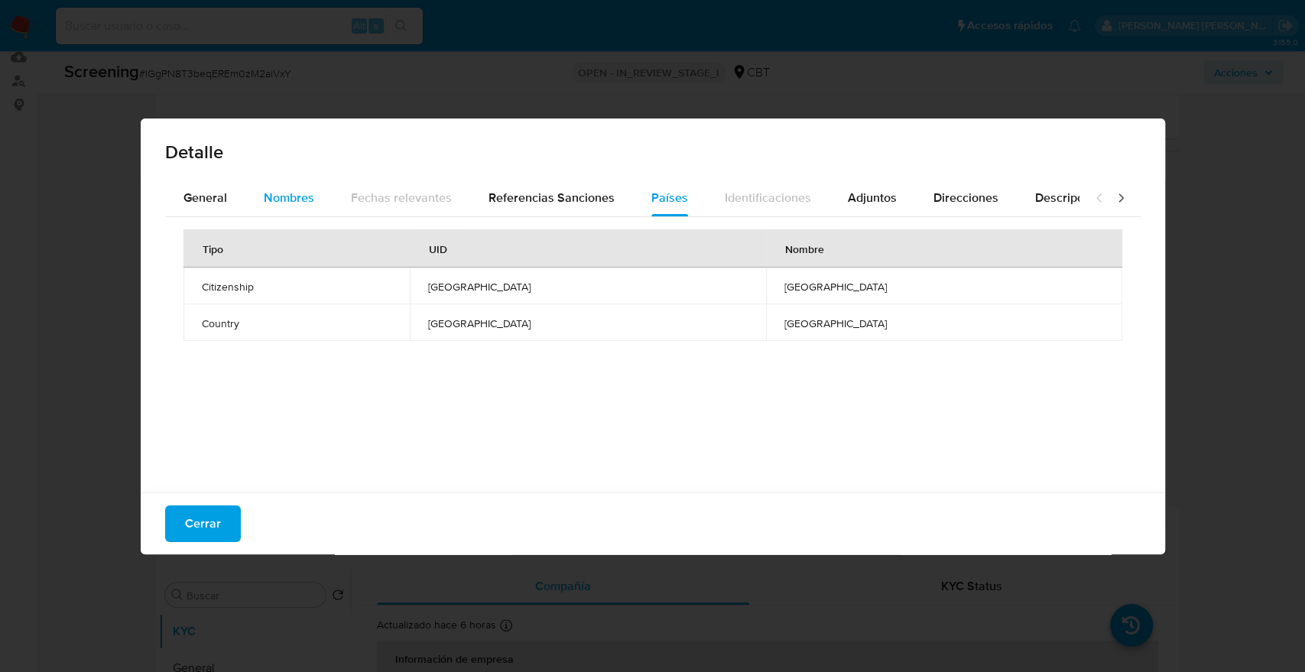
click at [305, 202] on span "Nombres" at bounding box center [289, 198] width 50 height 18
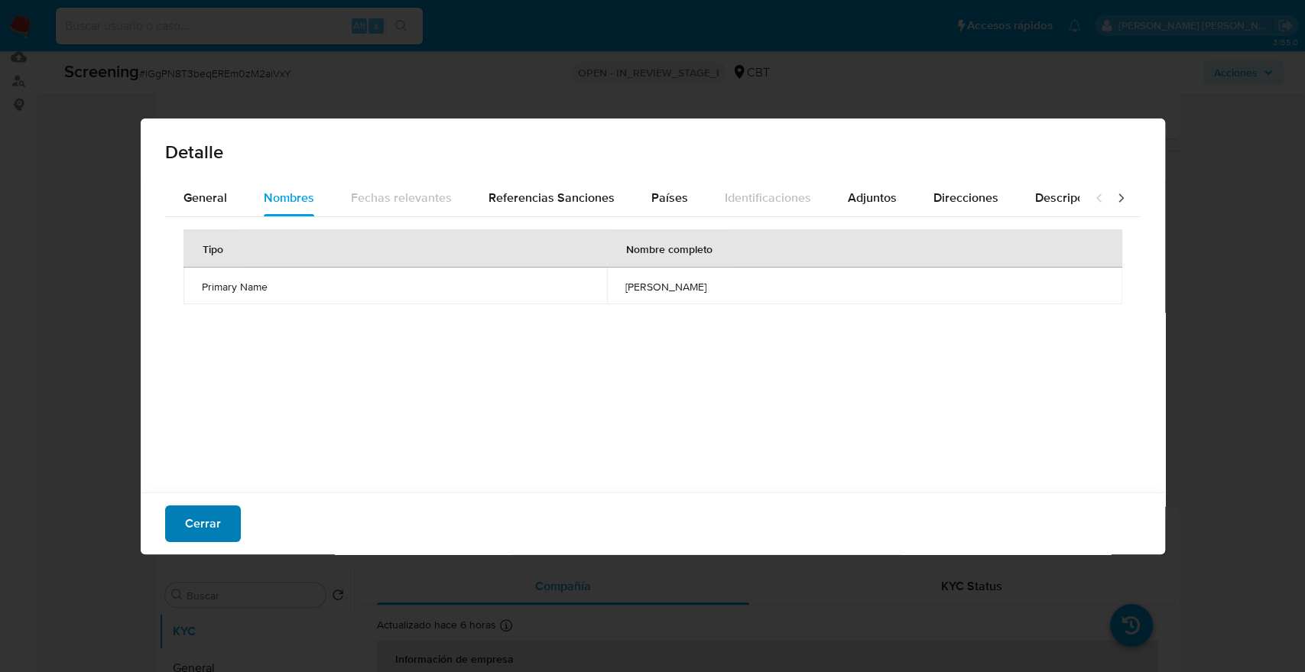
click at [226, 524] on button "Cerrar" at bounding box center [203, 523] width 76 height 37
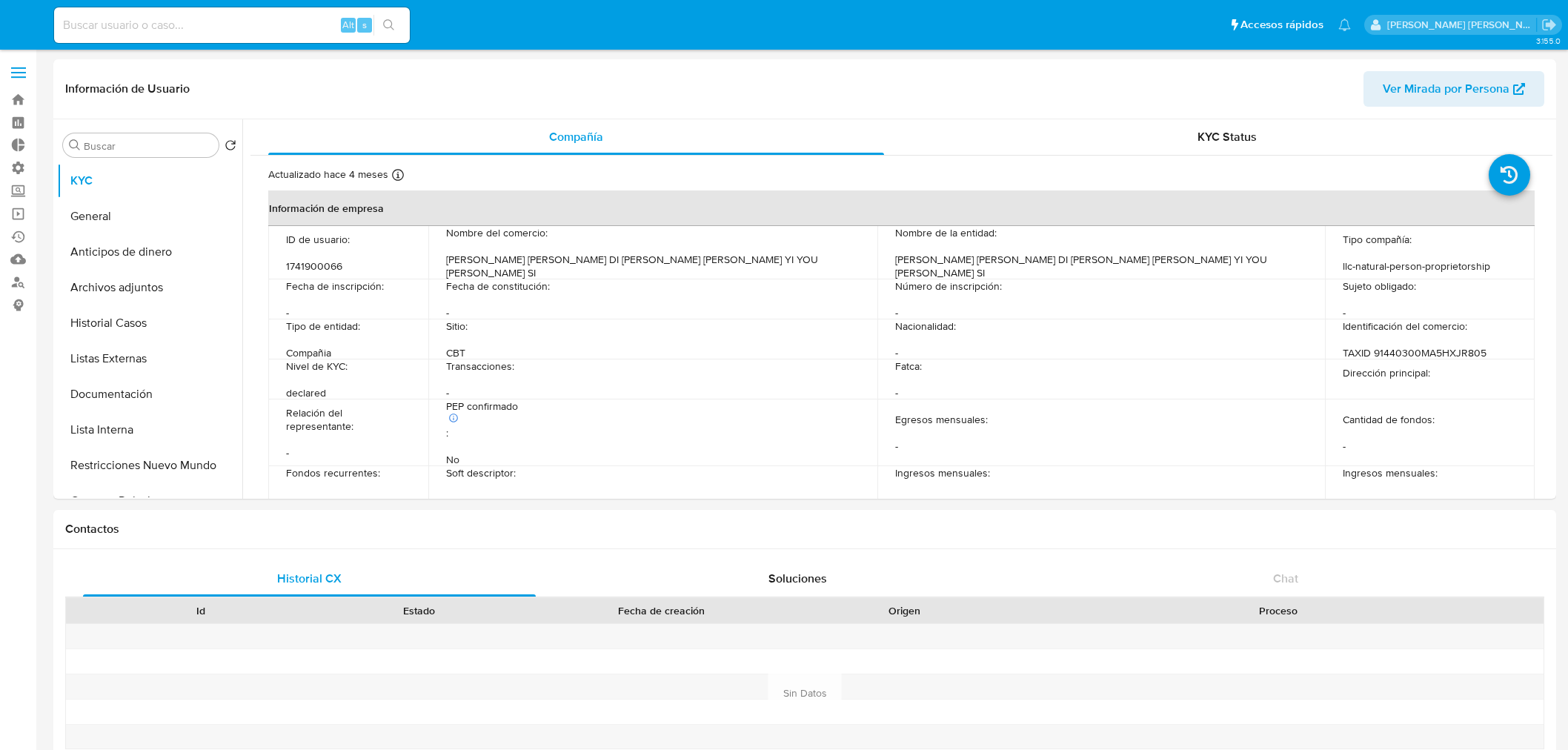
select select "10"
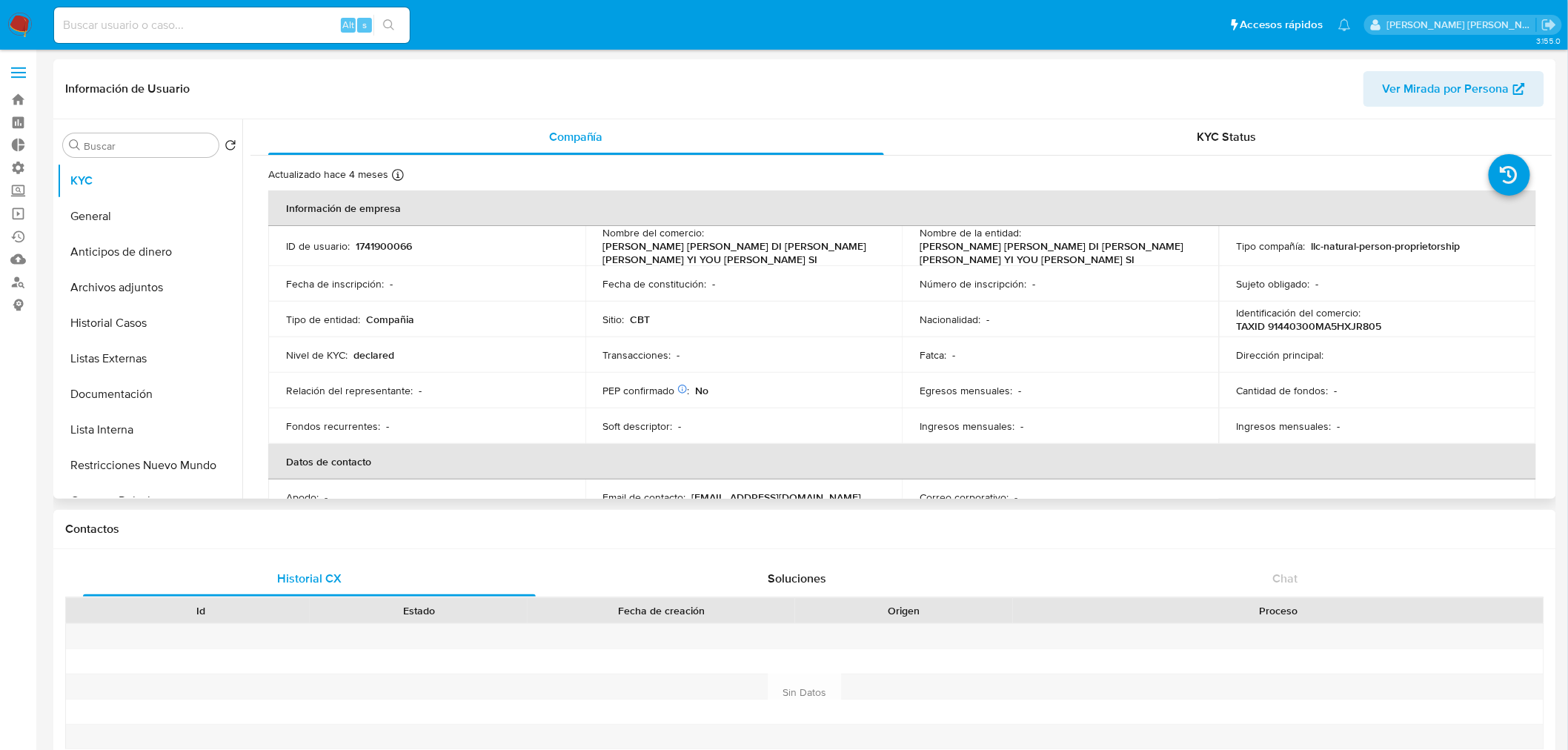
click at [740, 282] on div "Fecha de constitución : -" at bounding box center [743, 284] width 282 height 14
click at [1216, 20] on ul "Pausado Ver notificaciones Alt s Accesos rápidos Presiona las siguientes teclas…" at bounding box center [702, 24] width 1311 height 37
click at [145, 401] on button "Documentación" at bounding box center [143, 393] width 173 height 36
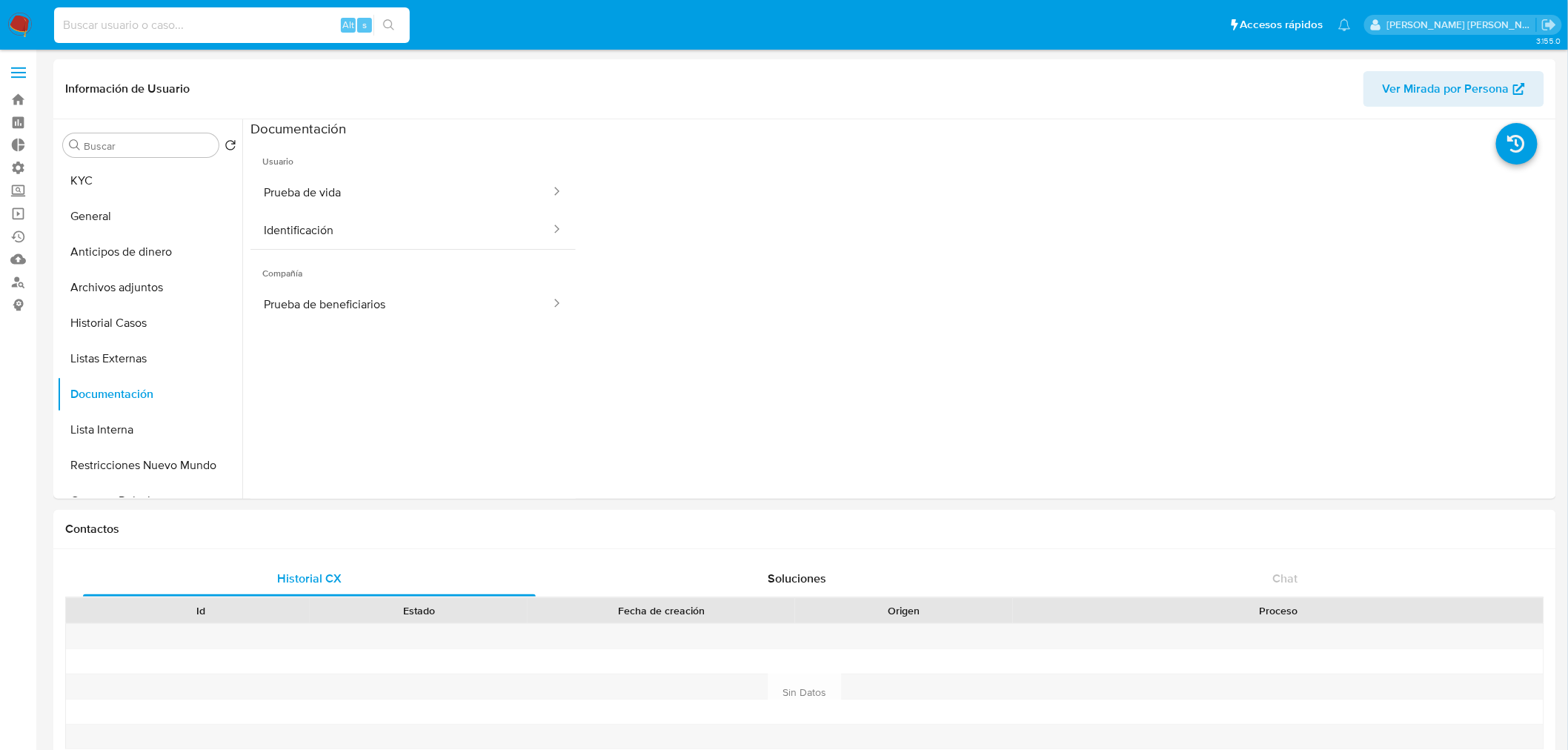
click at [300, 25] on input at bounding box center [232, 25] width 356 height 19
paste input "2559508545"
type input "2559508545"
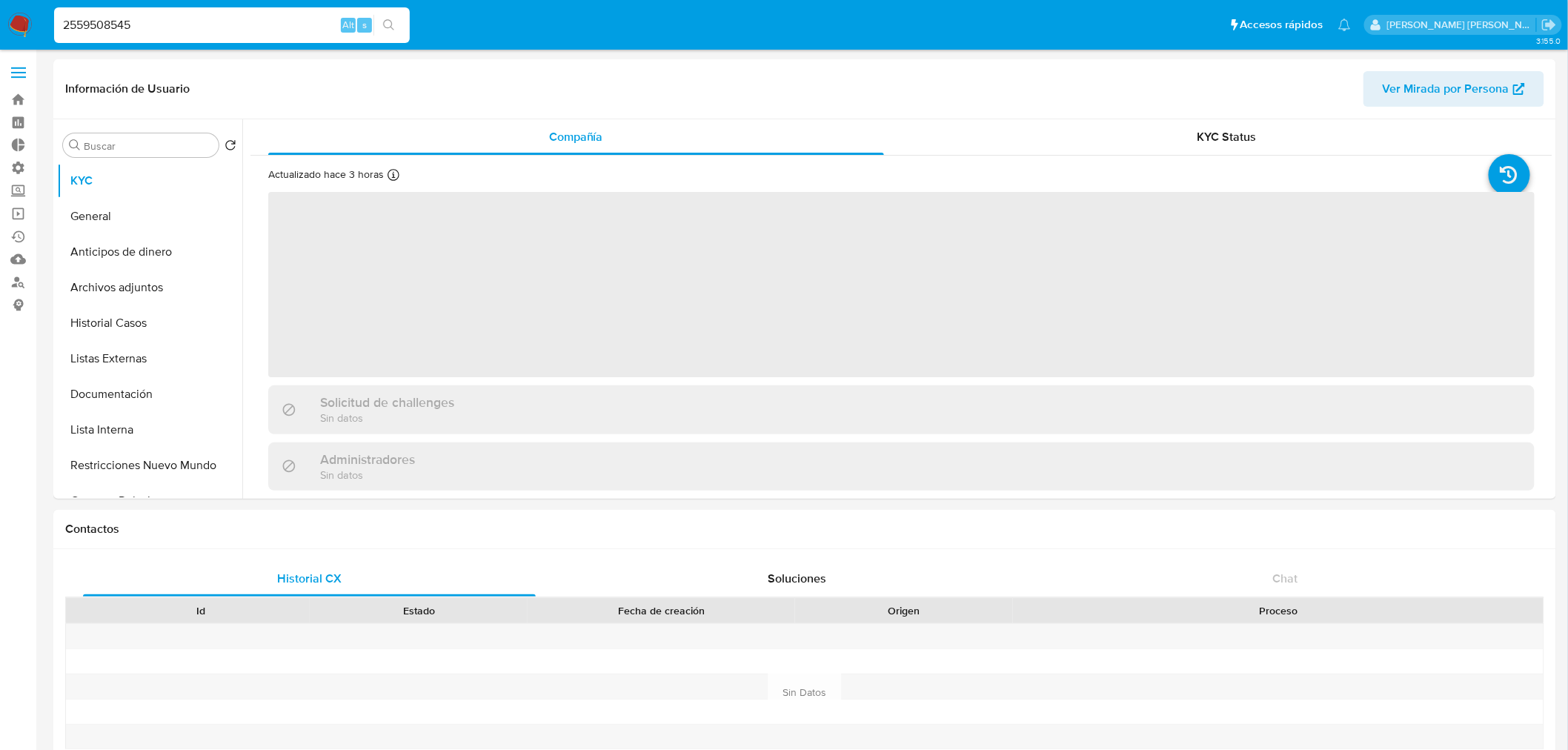
select select "10"
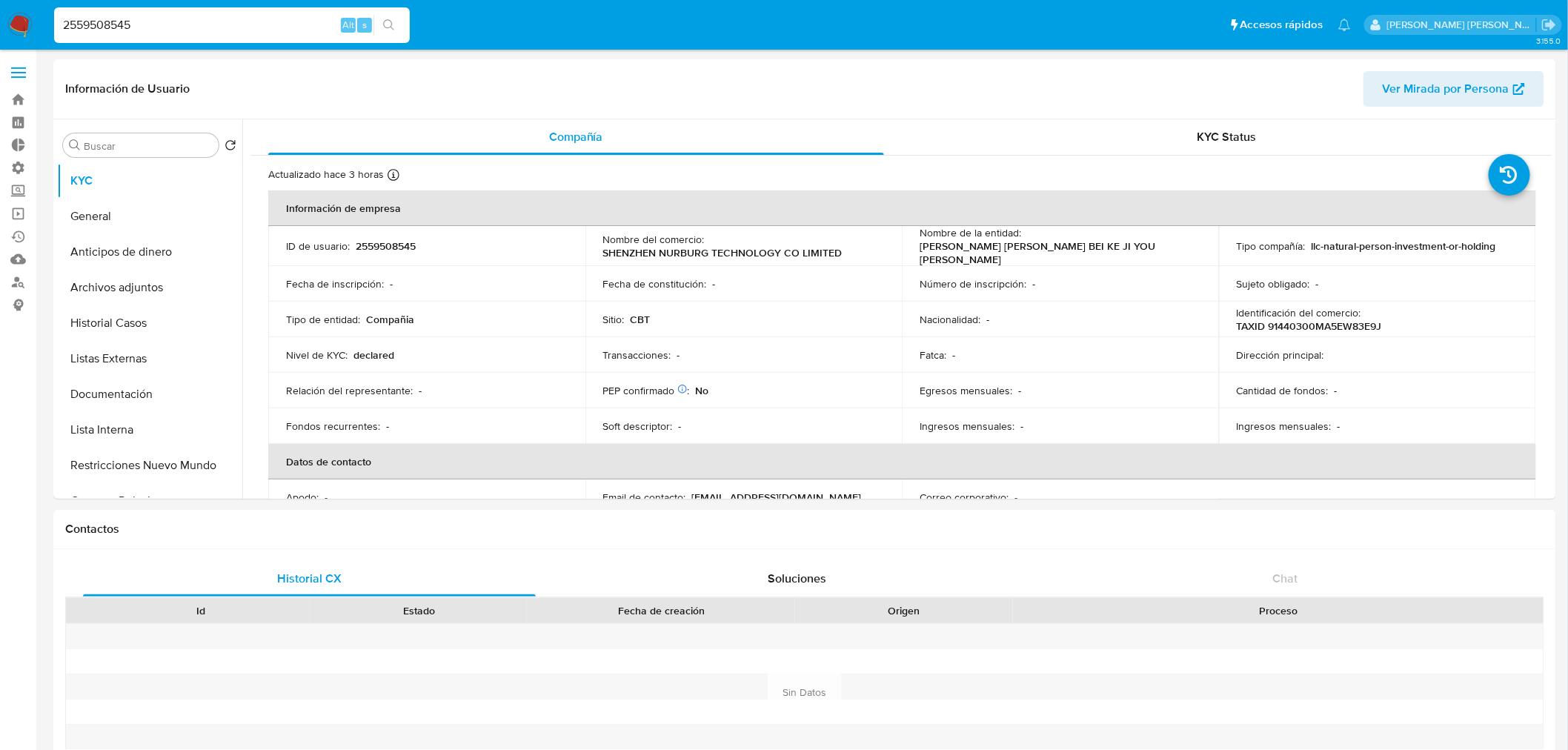
click at [263, 22] on input "2559508545" at bounding box center [232, 25] width 356 height 19
paste input "622037030"
type input "2622037030"
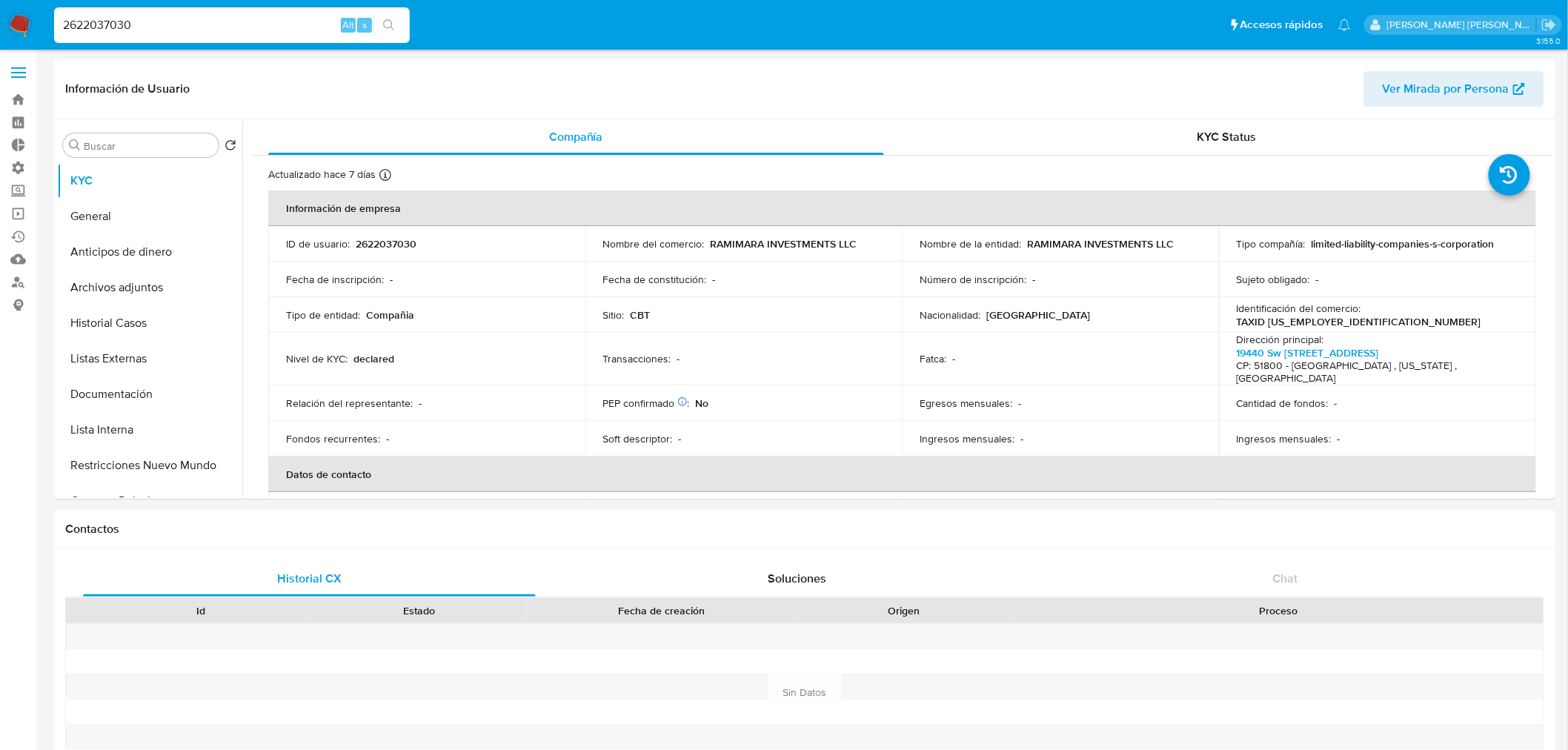
select select "10"
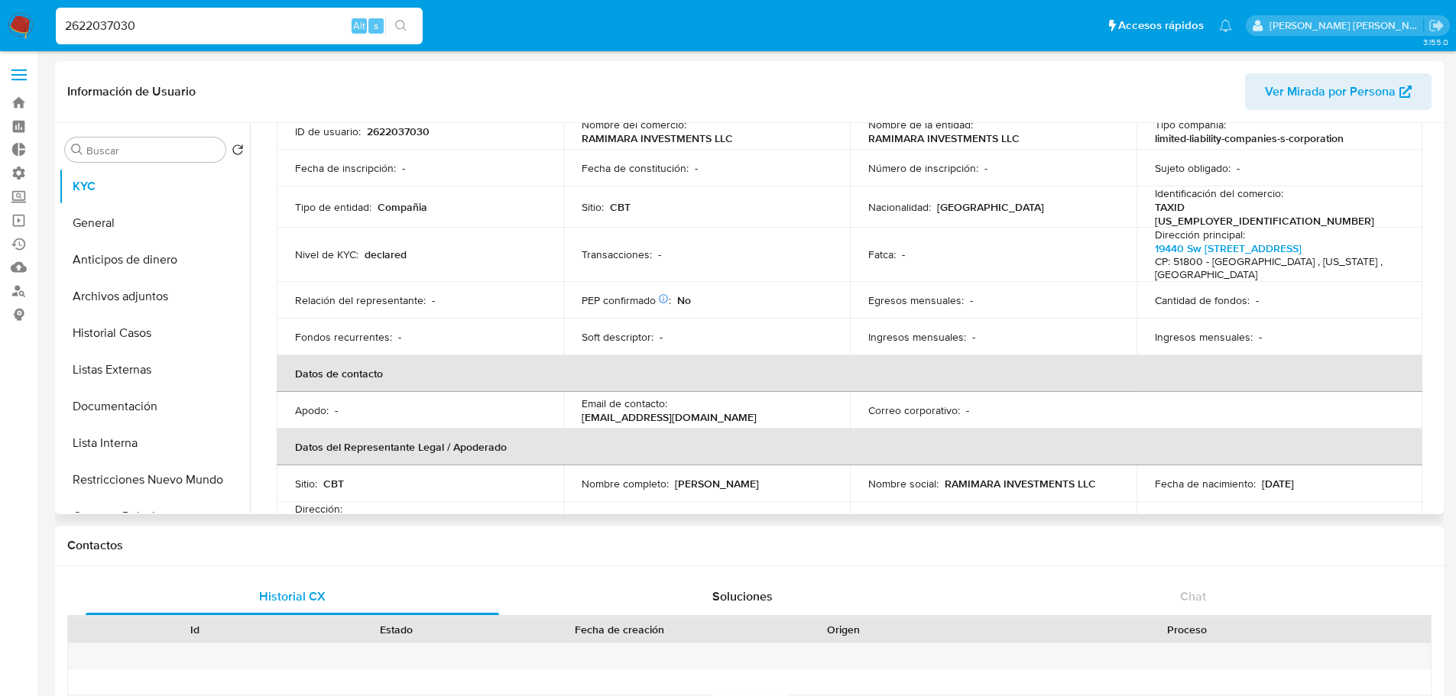
scroll to position [122, 0]
drag, startPoint x: 1293, startPoint y: 253, endPoint x: 1360, endPoint y: 255, distance: 67.3
click at [1360, 255] on div "Dirección principal : 19440 Sw 39 Court Miramar Fl 33029 CP: 51800 - Miramar , …" at bounding box center [1280, 253] width 250 height 54
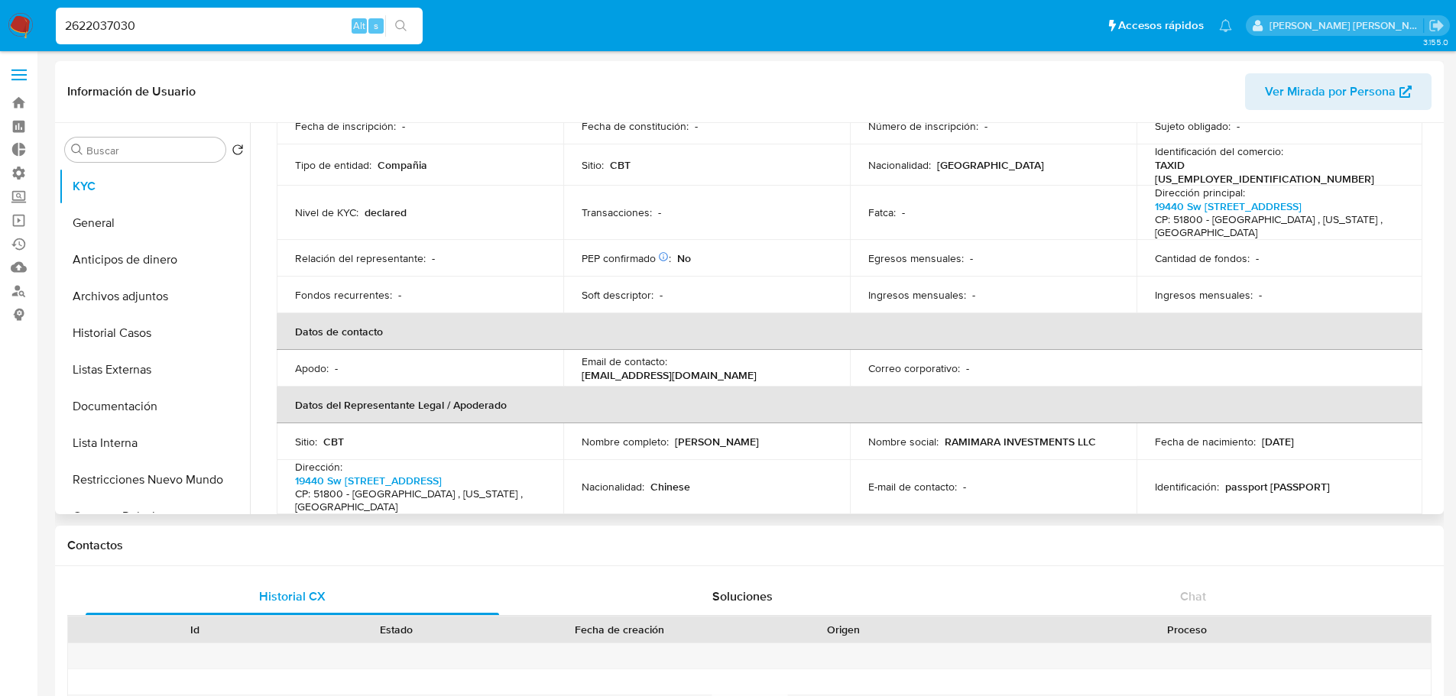
scroll to position [0, 0]
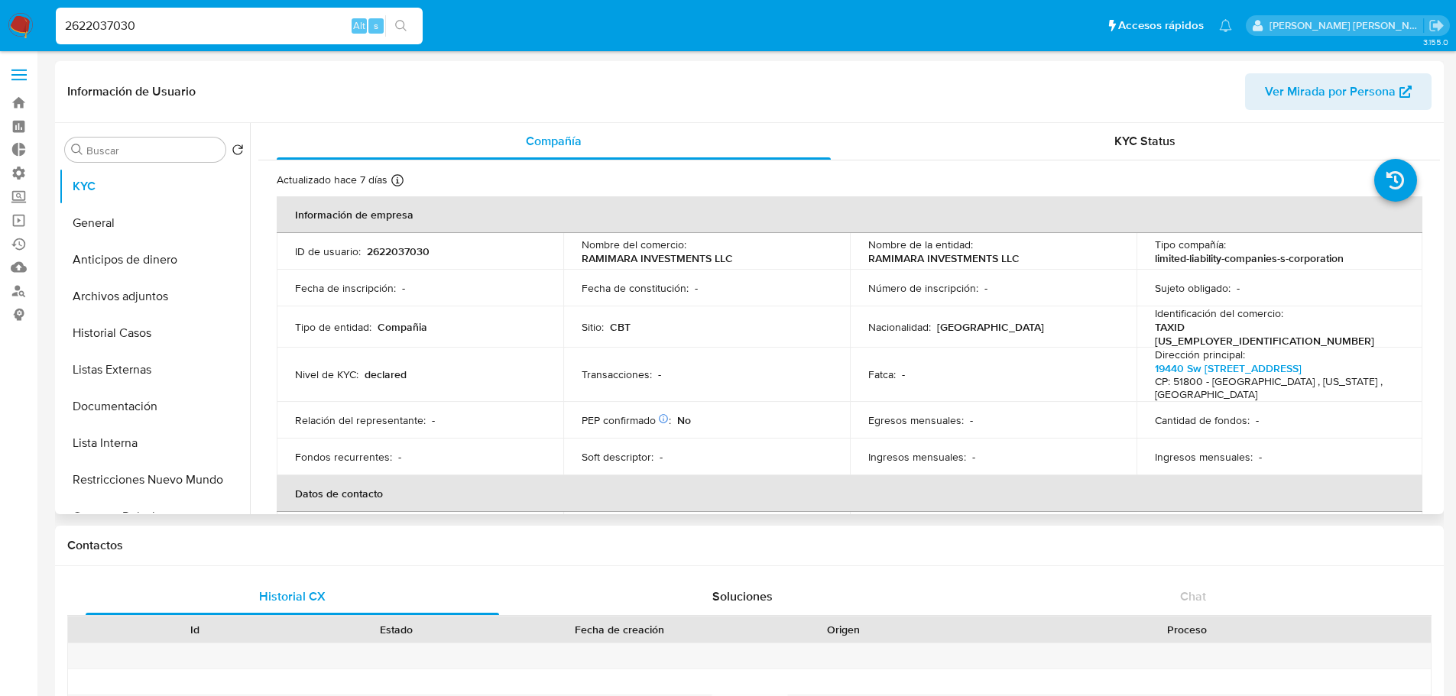
click at [410, 251] on p "2622037030" at bounding box center [398, 252] width 63 height 14
copy p "2622037030"
click at [148, 404] on button "Documentación" at bounding box center [148, 406] width 179 height 37
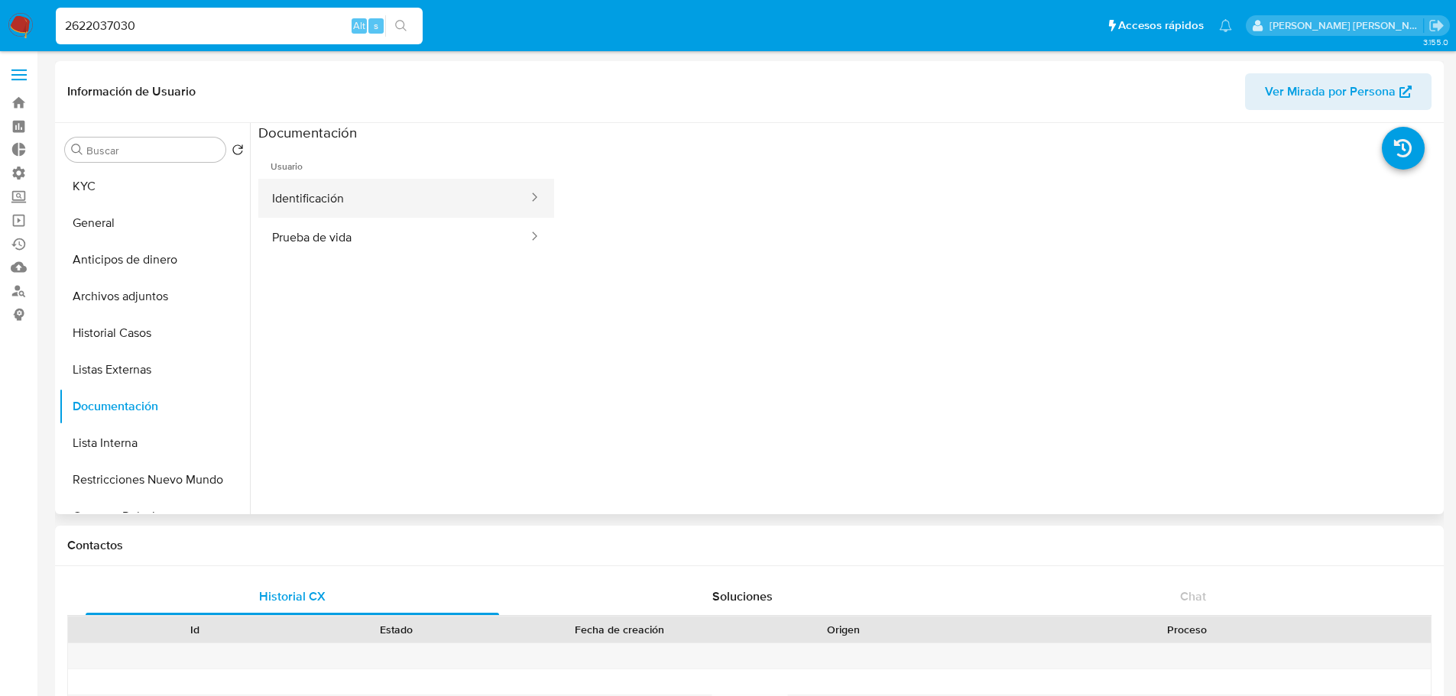
click at [478, 196] on button "Identificación" at bounding box center [393, 198] width 271 height 39
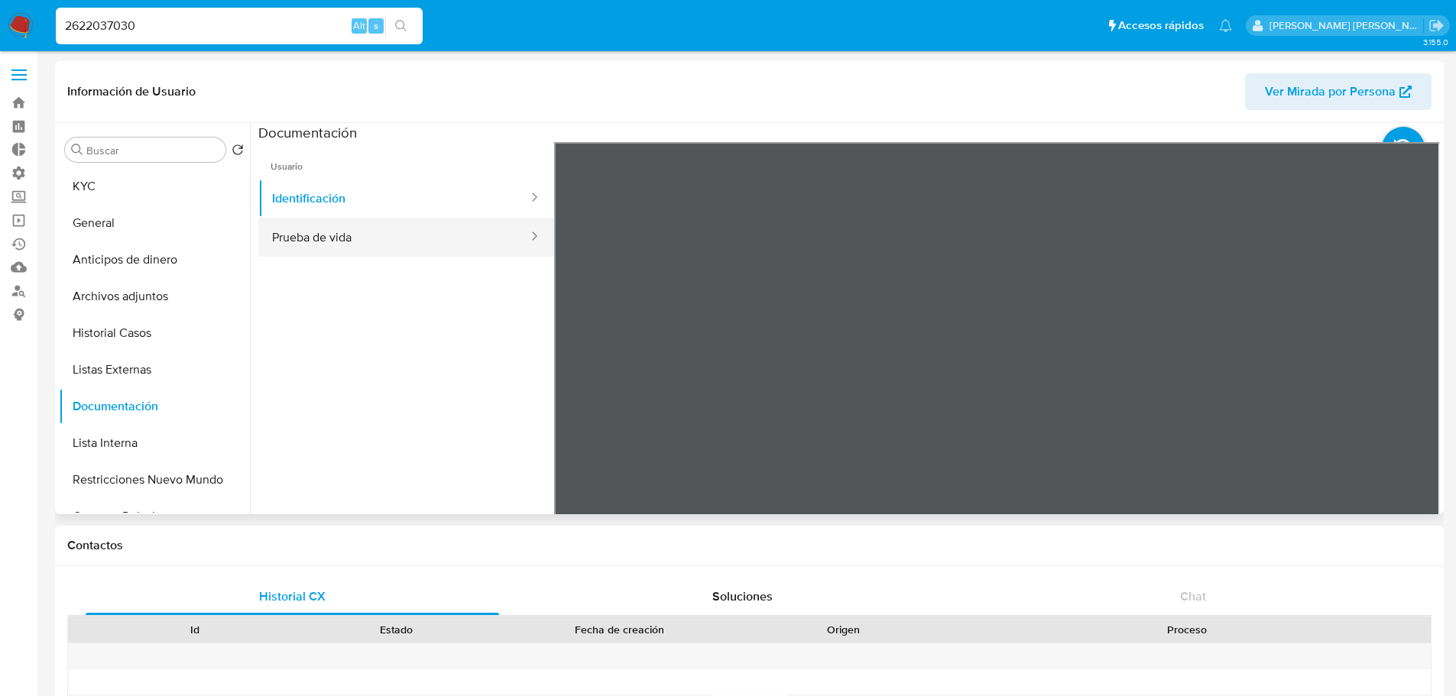
click at [443, 232] on button "Prueba de vida" at bounding box center [393, 237] width 271 height 39
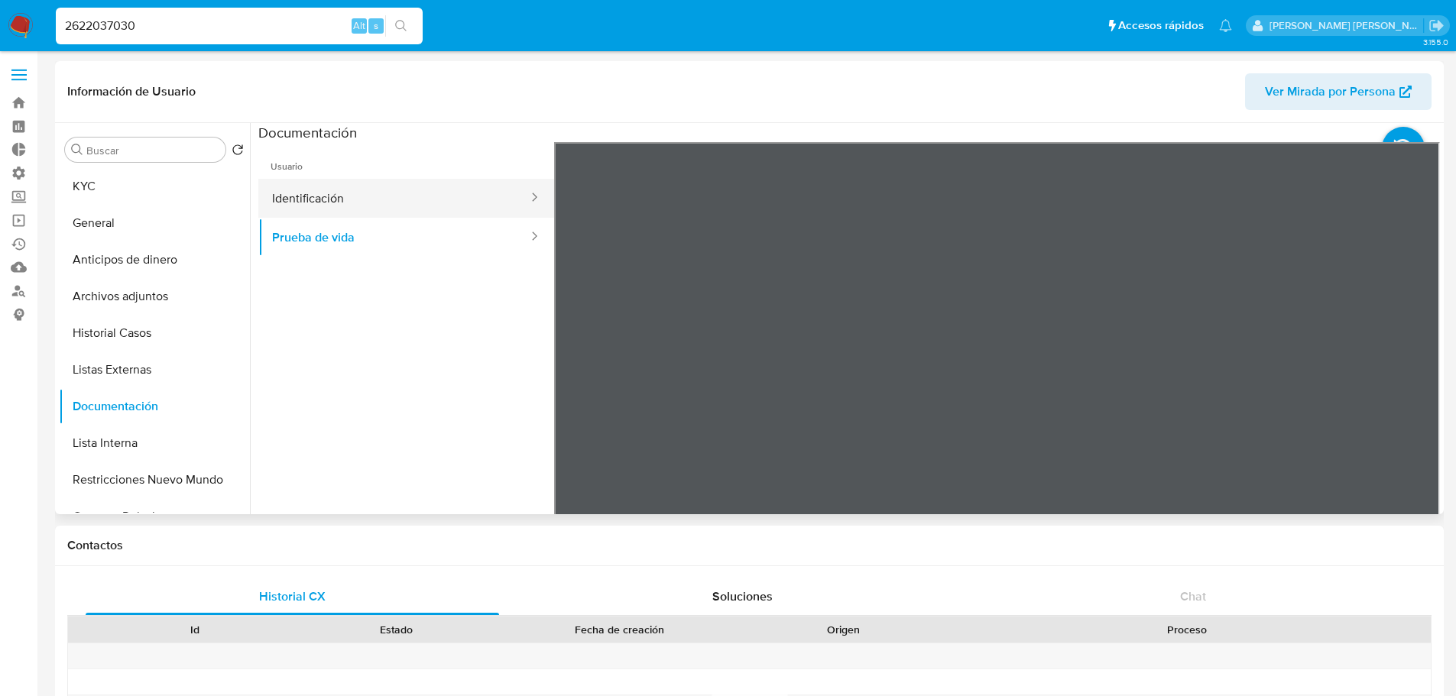
click at [375, 196] on button "Identificación" at bounding box center [393, 198] width 271 height 39
click at [244, 22] on input "2622037030" at bounding box center [239, 26] width 367 height 20
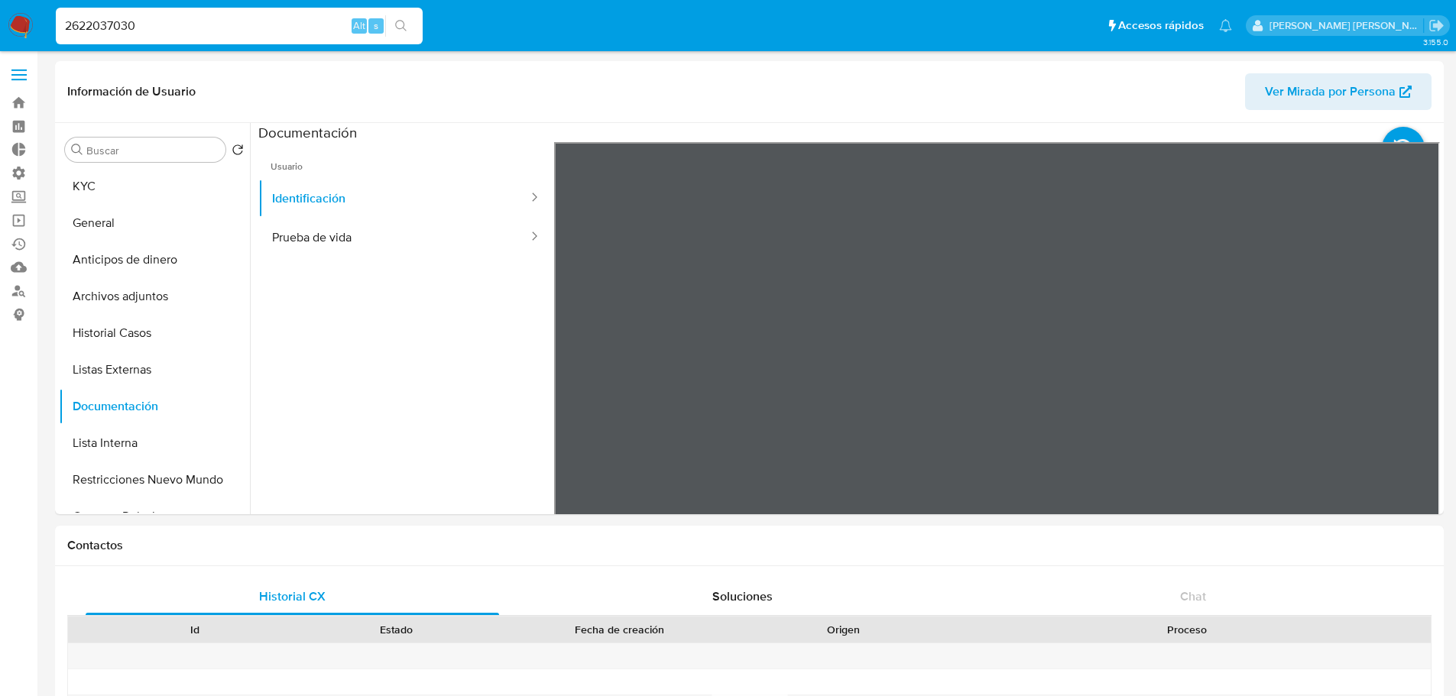
paste input "16466365"
type input "2616466365"
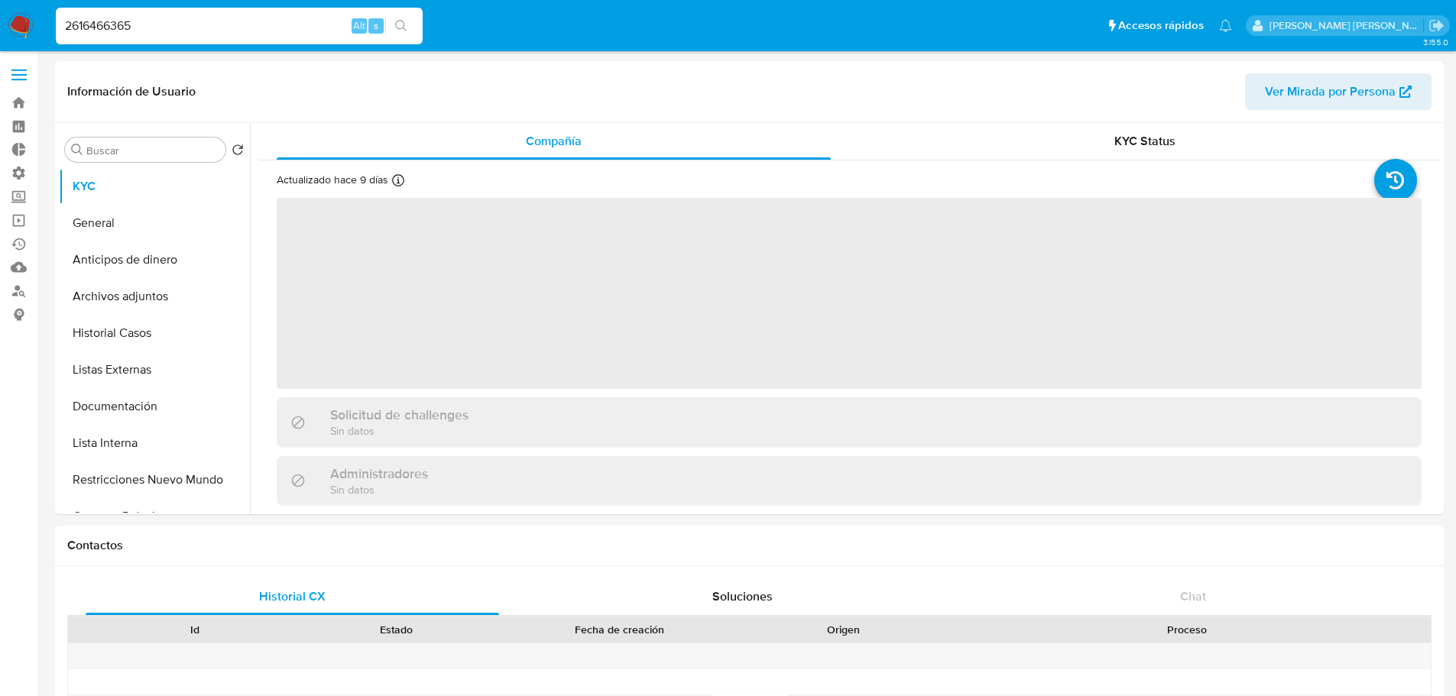
select select "10"
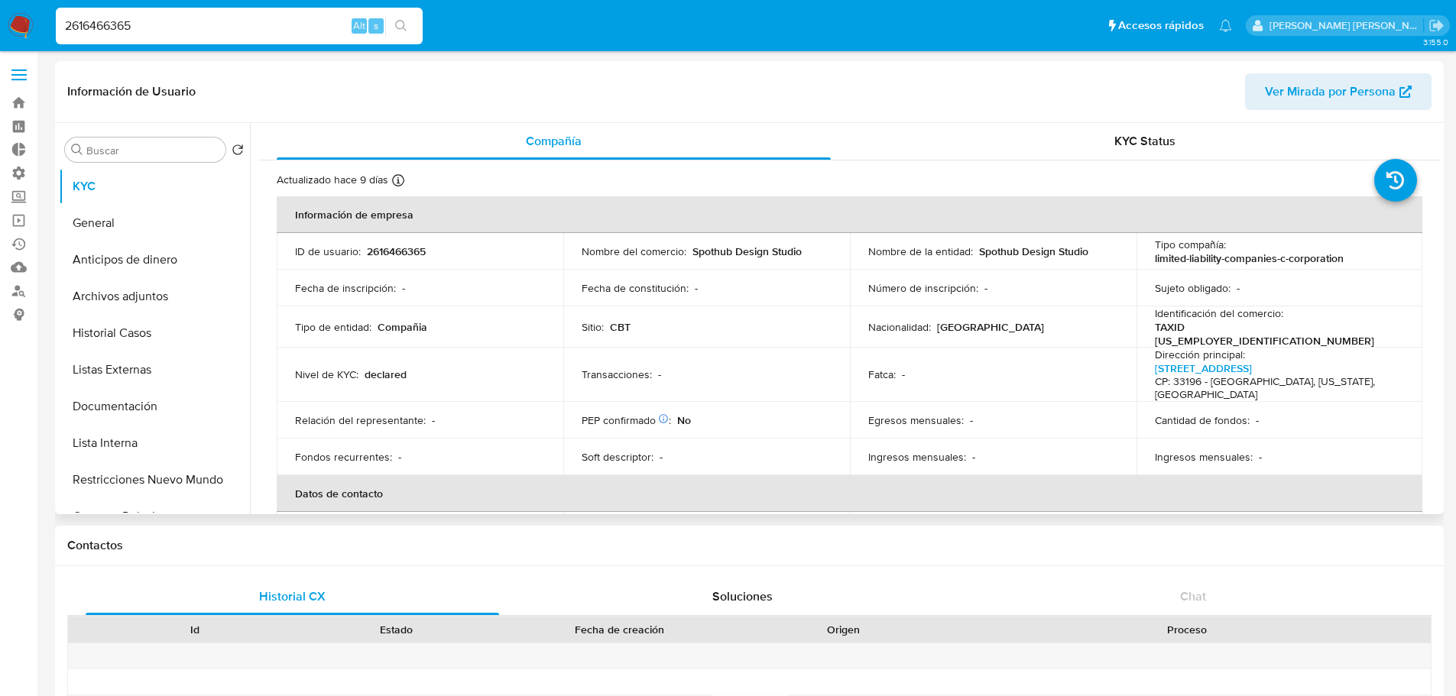
click at [1302, 330] on p "TAXID 33-4921382" at bounding box center [1277, 334] width 244 height 28
click at [495, 254] on div "ID de usuario : 2616466365" at bounding box center [420, 252] width 250 height 14
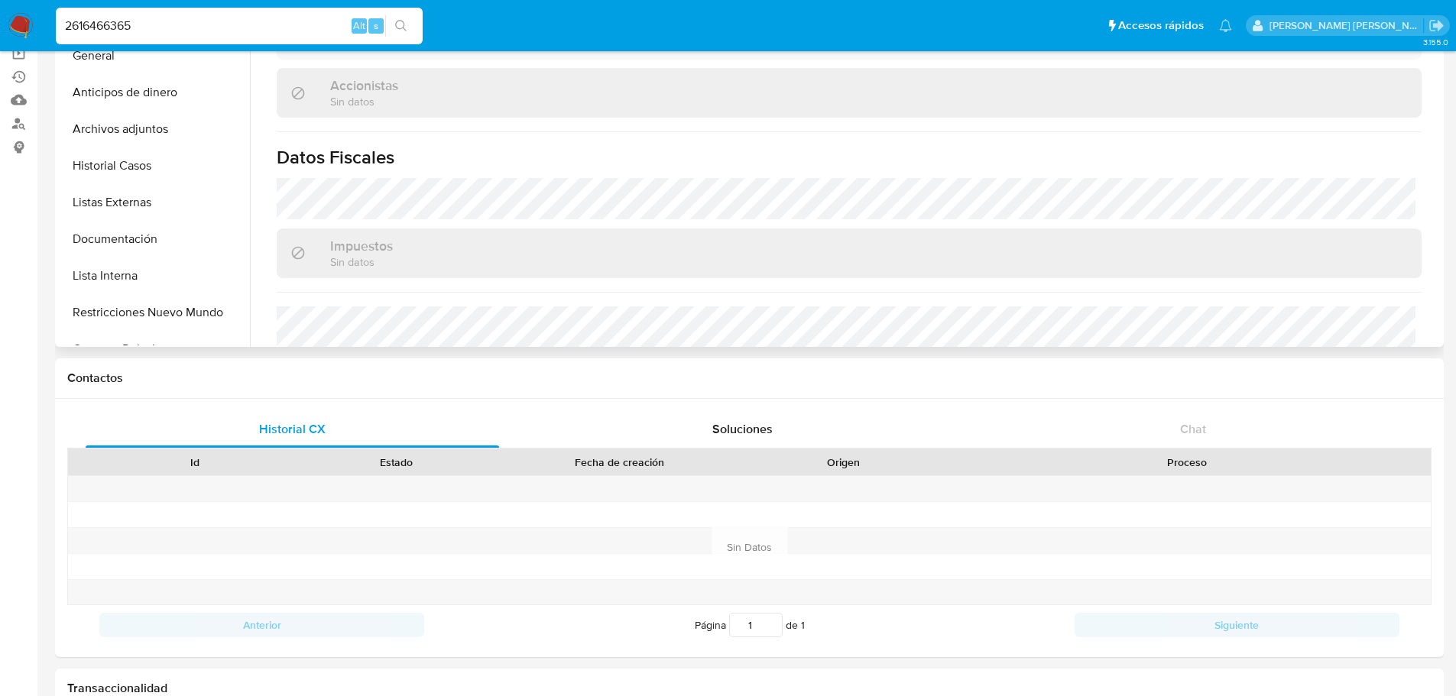
scroll to position [214, 0]
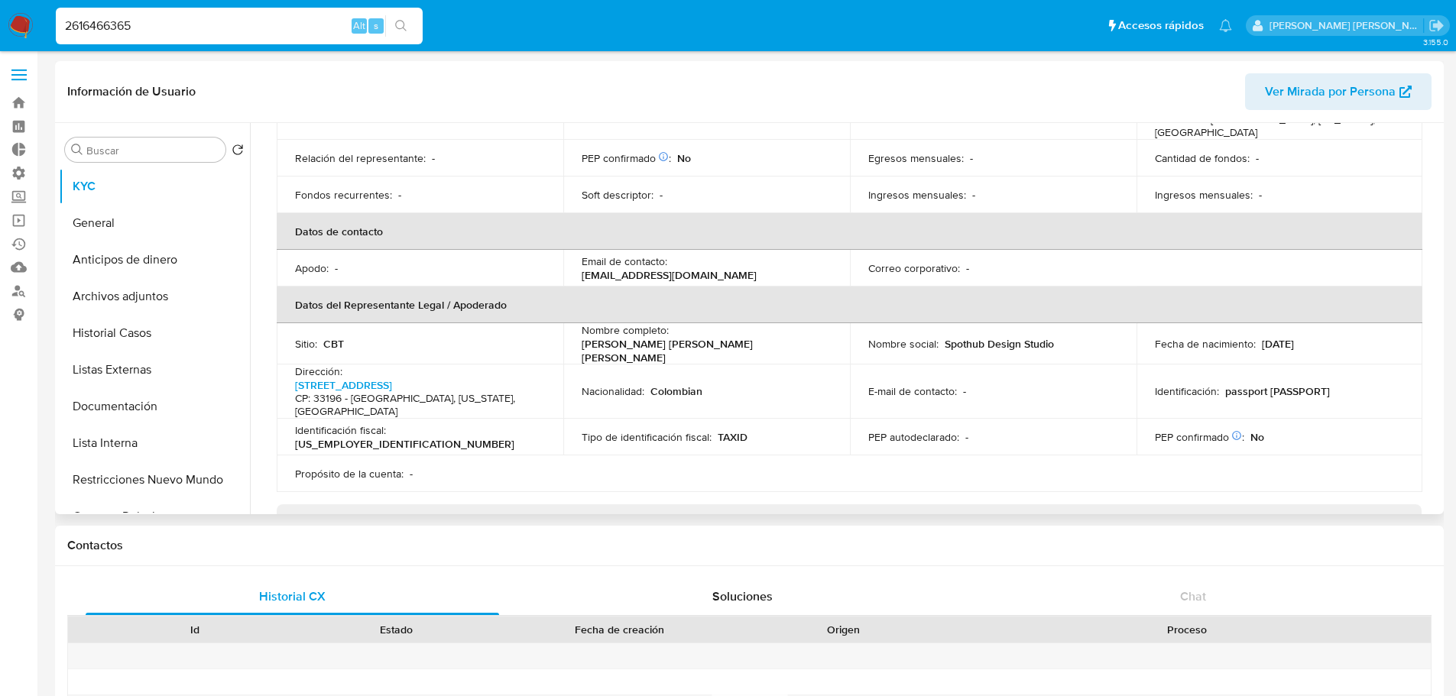
scroll to position [264, 0]
click at [1294, 336] on p "03/10/1977" at bounding box center [1278, 343] width 32 height 14
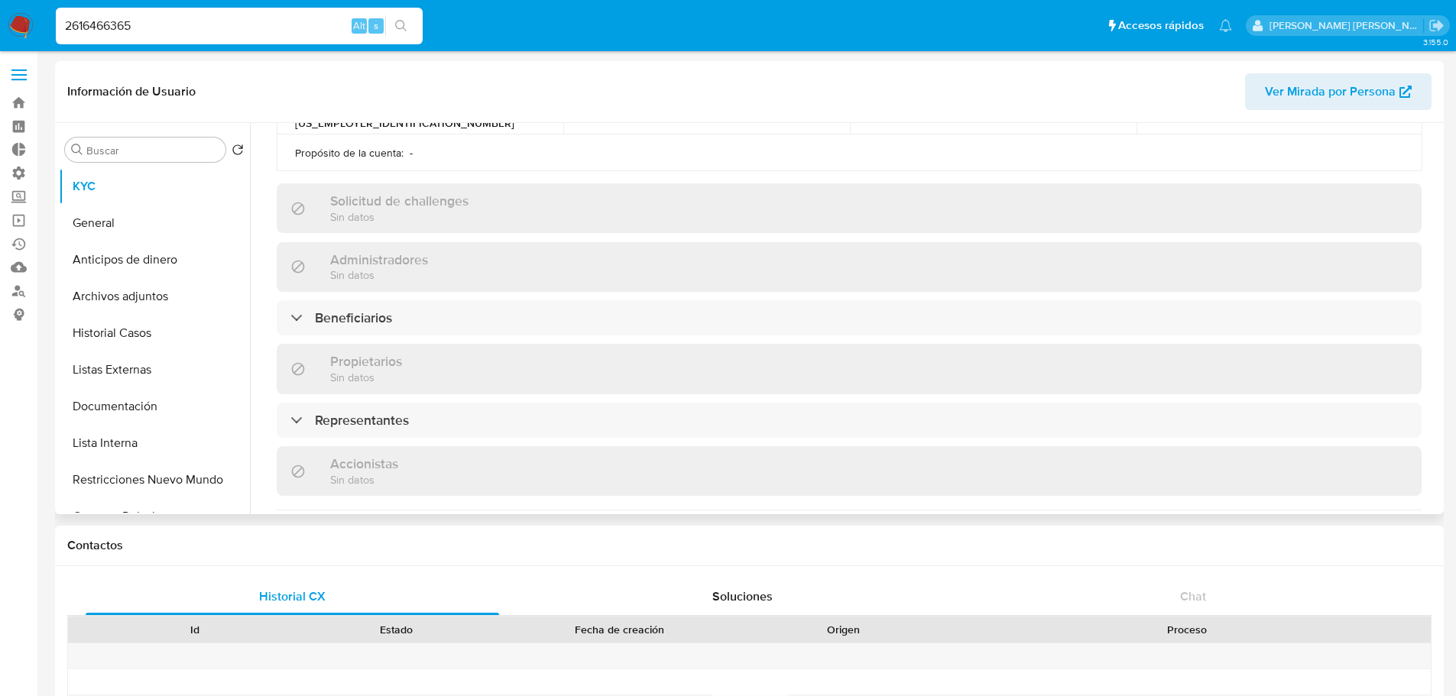
scroll to position [590, 0]
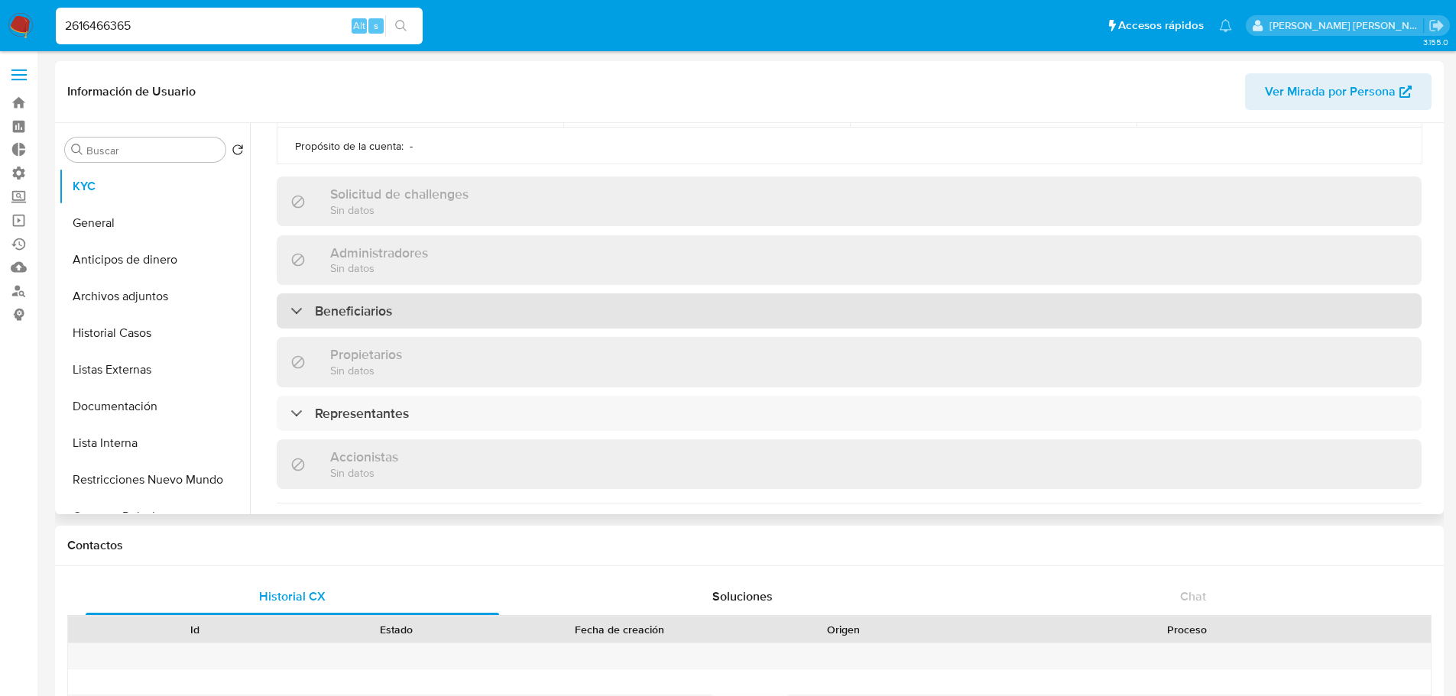
click at [1321, 294] on div "Beneficiarios" at bounding box center [849, 311] width 1145 height 35
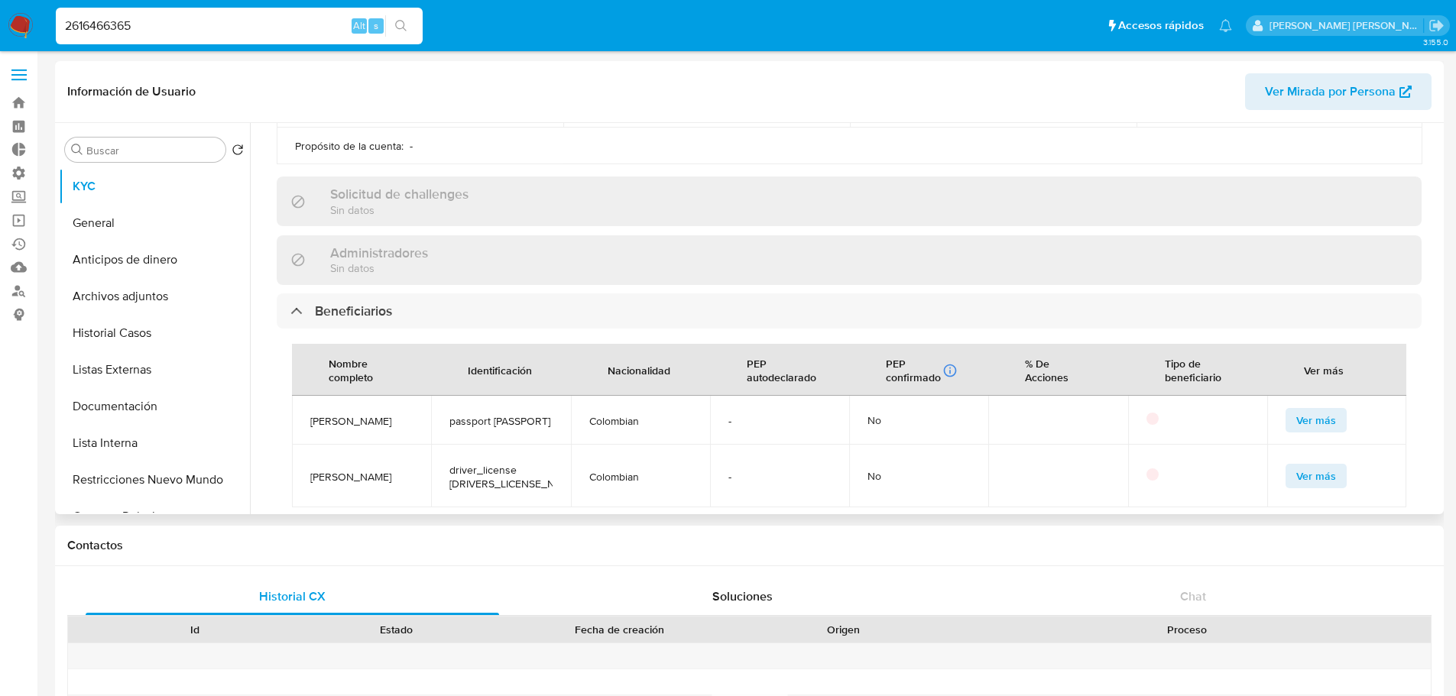
click at [1297, 410] on span "Ver más" at bounding box center [1317, 420] width 40 height 21
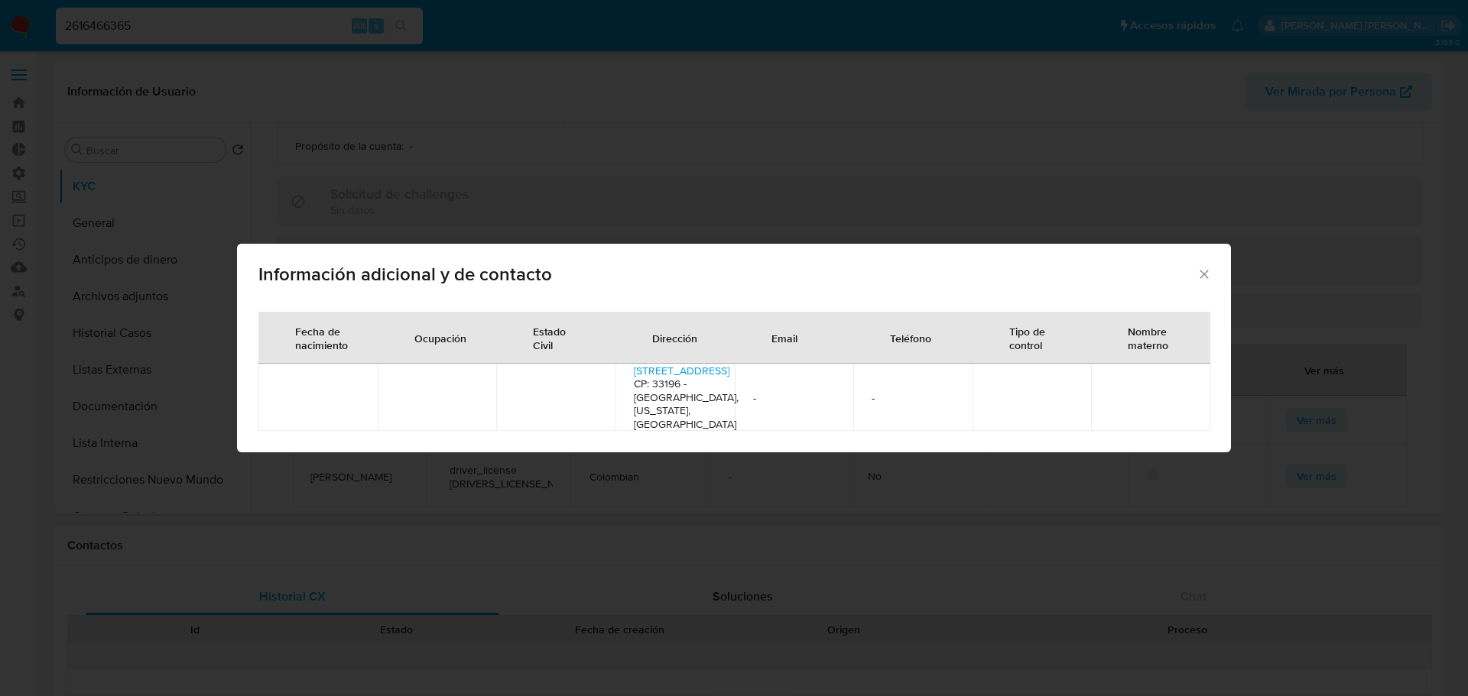
click at [1204, 278] on icon "Cerrar" at bounding box center [1203, 274] width 15 height 15
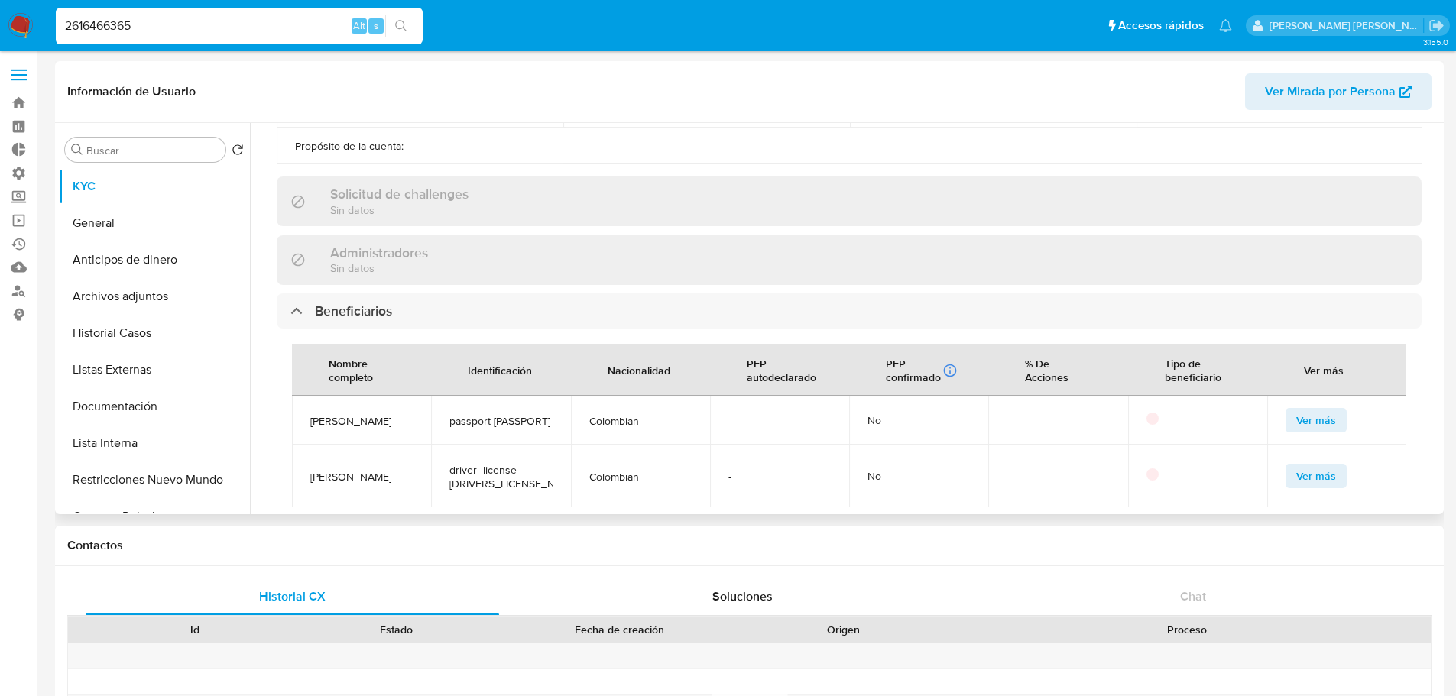
click at [1327, 410] on span "Ver más" at bounding box center [1317, 420] width 40 height 21
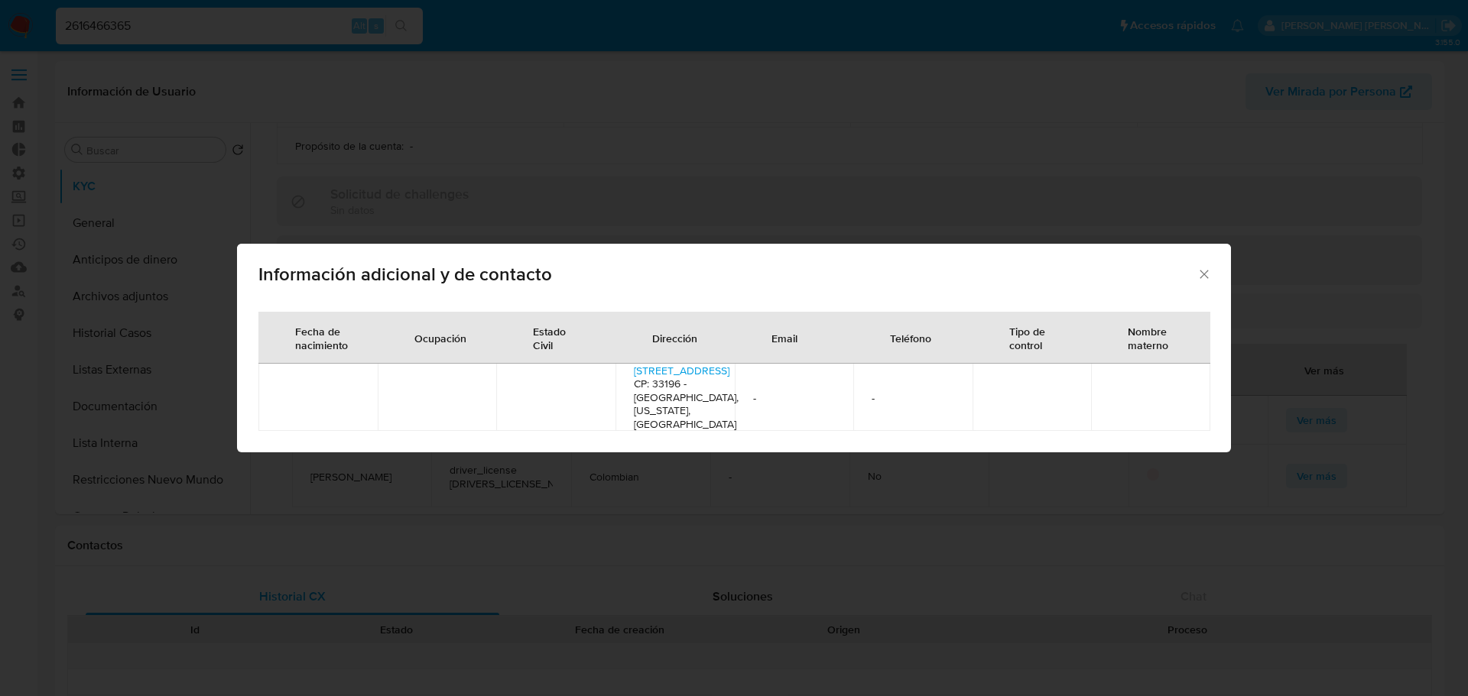
click at [1206, 279] on icon "Cerrar" at bounding box center [1203, 274] width 15 height 15
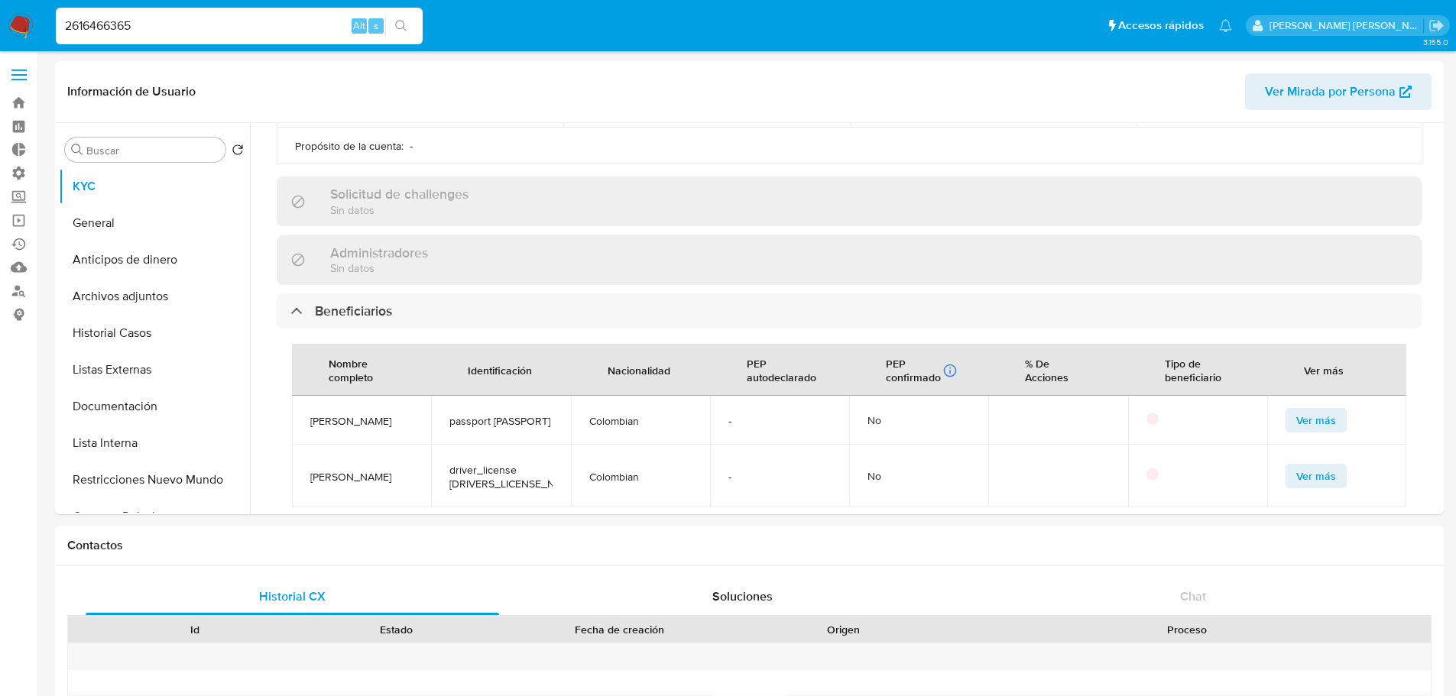
drag, startPoint x: 735, startPoint y: 74, endPoint x: 423, endPoint y: -89, distance: 352.9
click at [1297, 410] on span "Ver más" at bounding box center [1317, 420] width 40 height 21
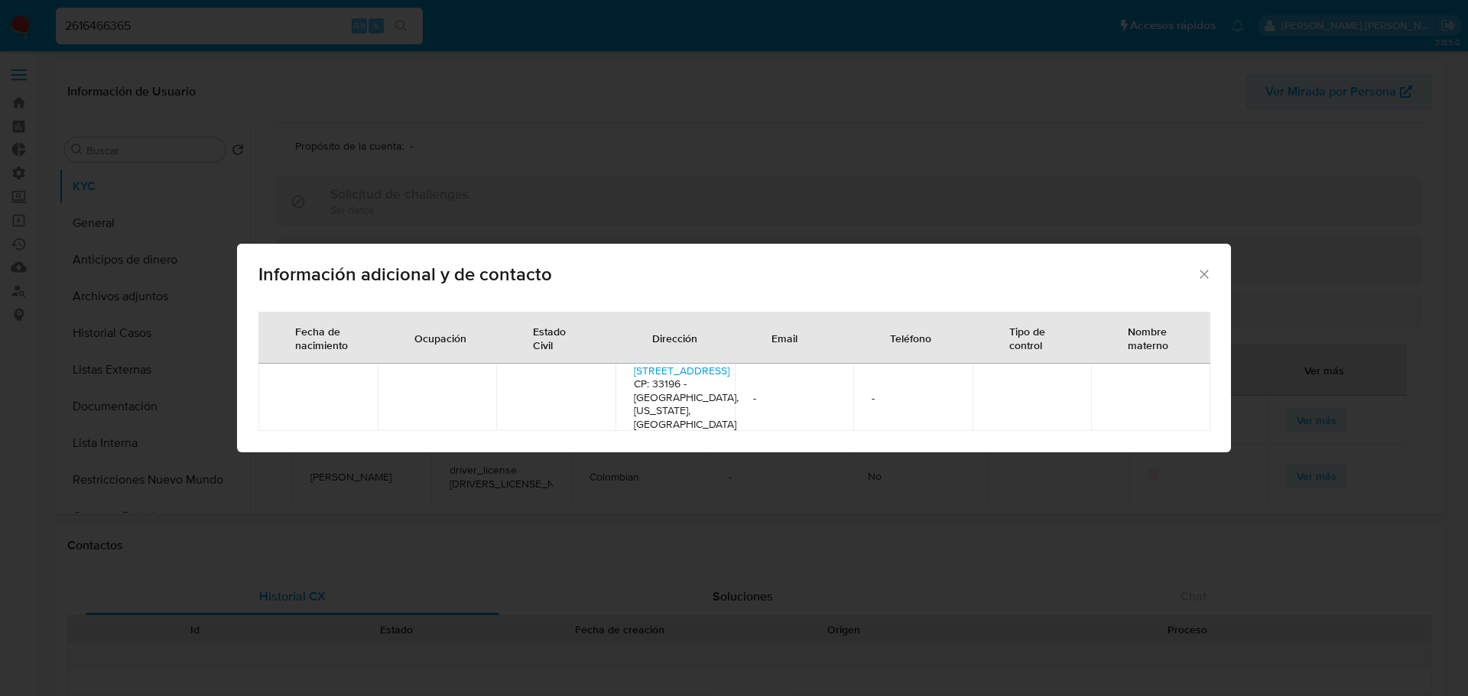
click at [1204, 278] on icon "Cerrar" at bounding box center [1203, 274] width 15 height 15
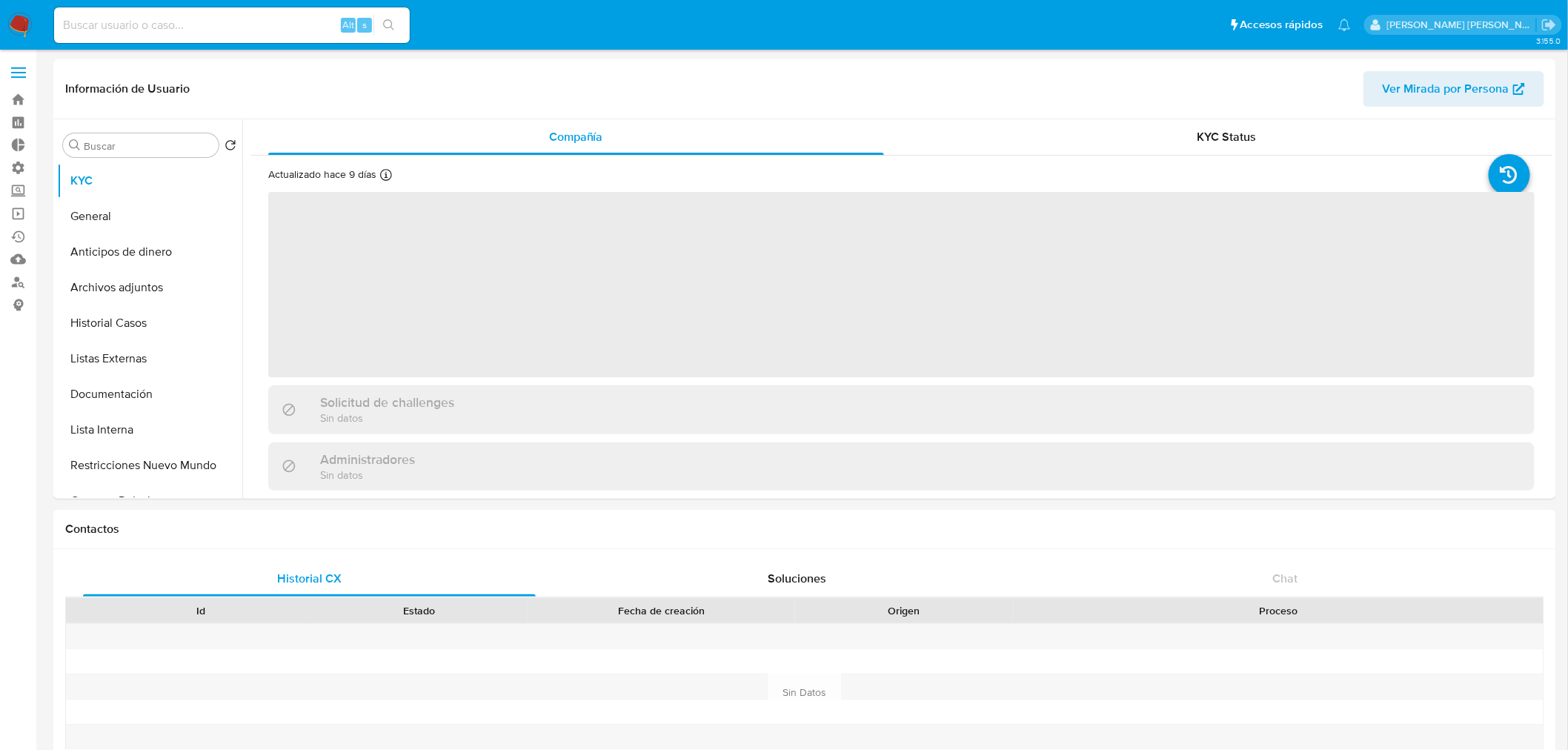
select select "10"
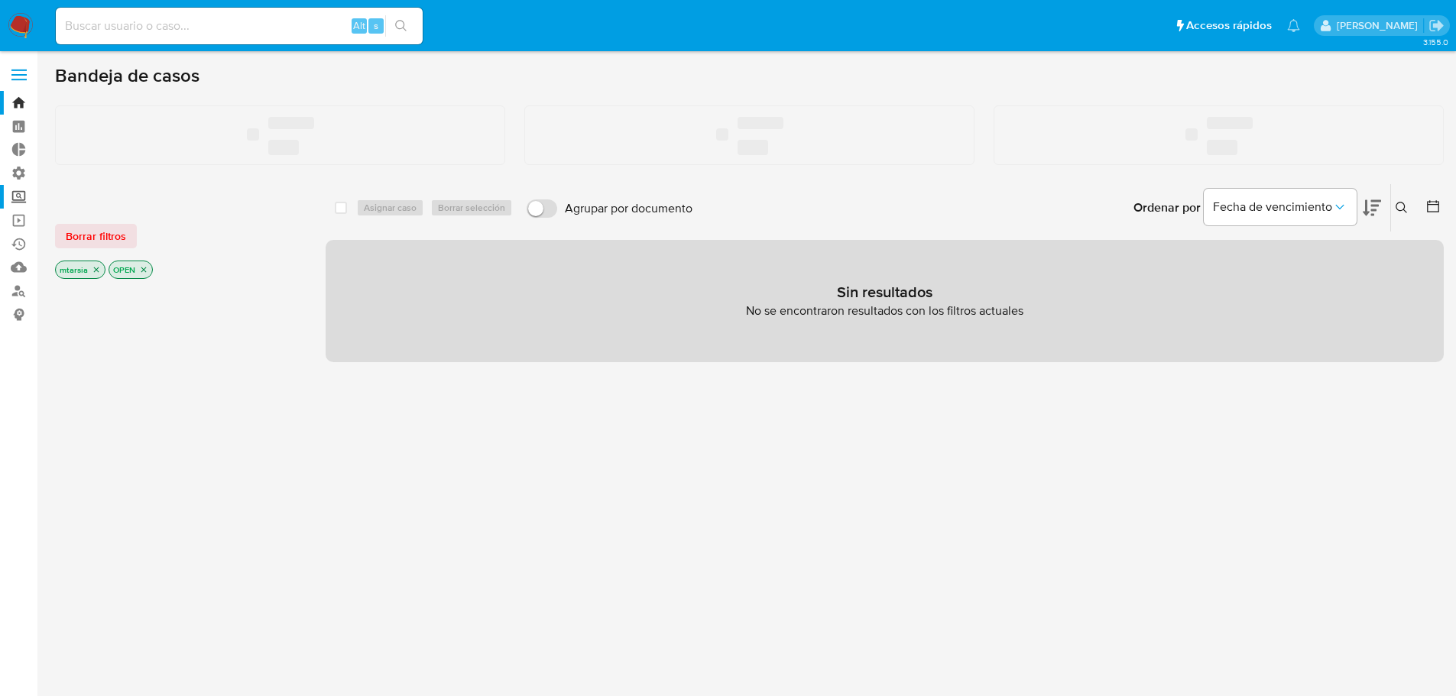
click at [25, 193] on label "Screening" at bounding box center [91, 197] width 182 height 24
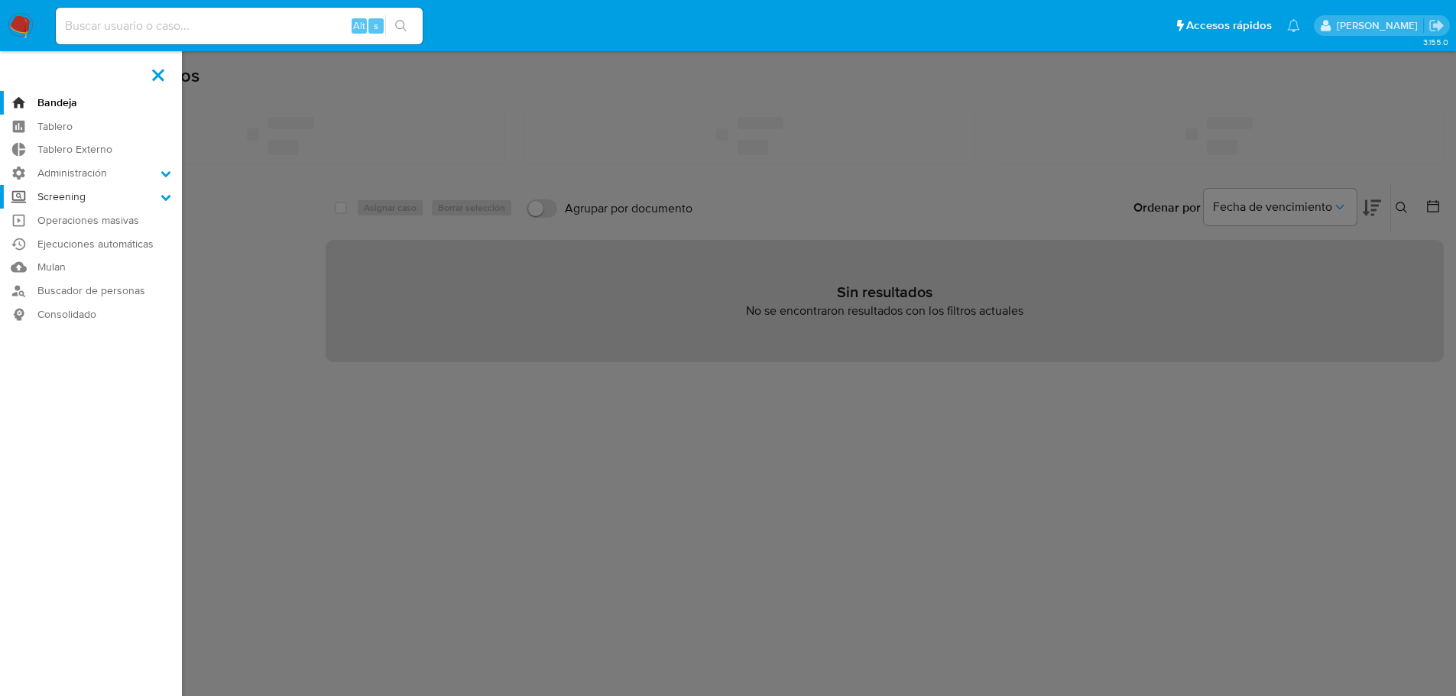
click at [0, 0] on input "Screening" at bounding box center [0, 0] width 0 height 0
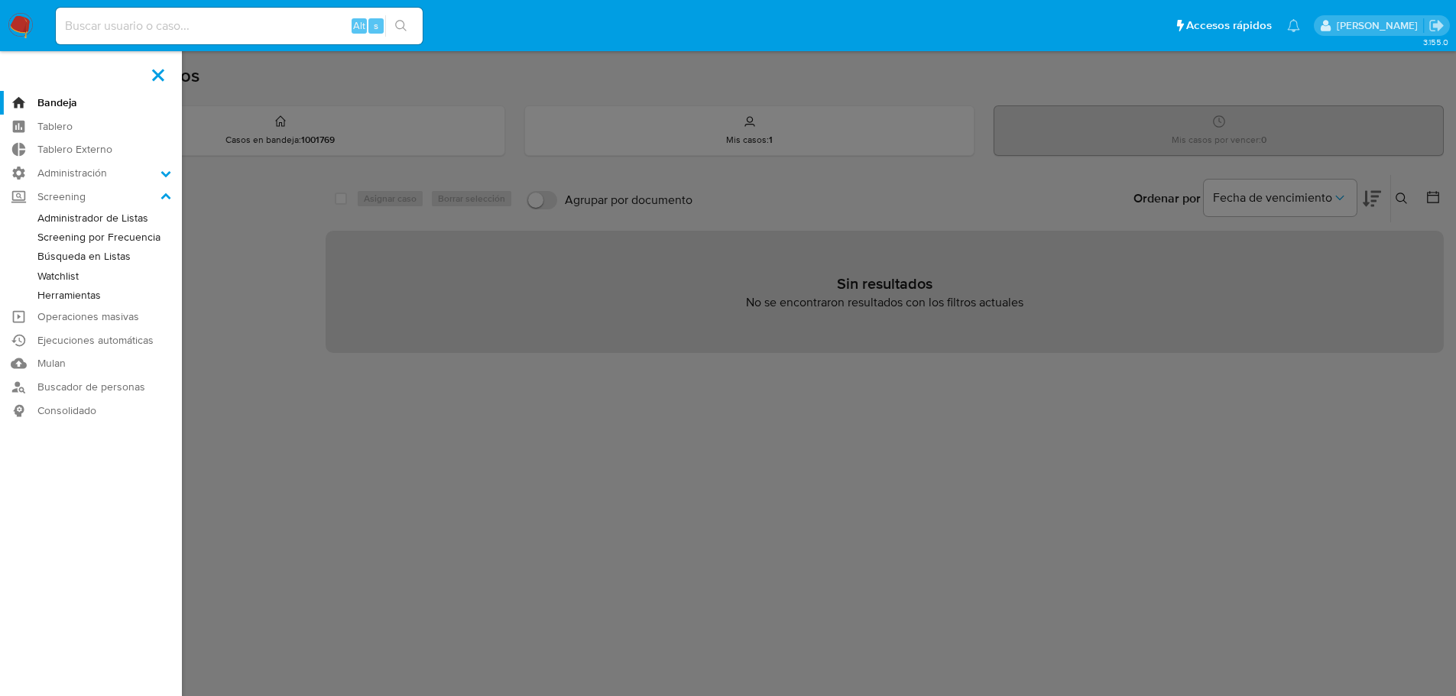
click at [46, 292] on link "Herramientas" at bounding box center [91, 295] width 182 height 19
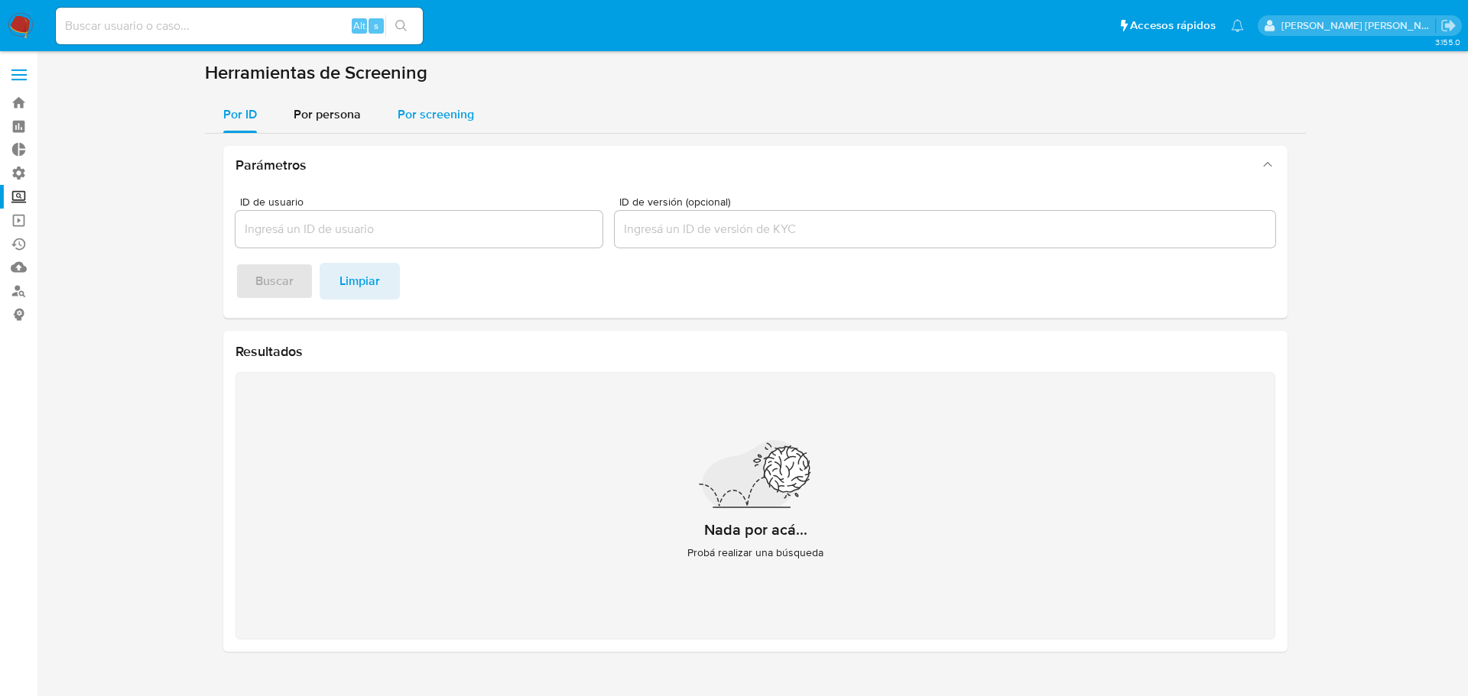
click at [454, 119] on span "Por screening" at bounding box center [436, 114] width 76 height 18
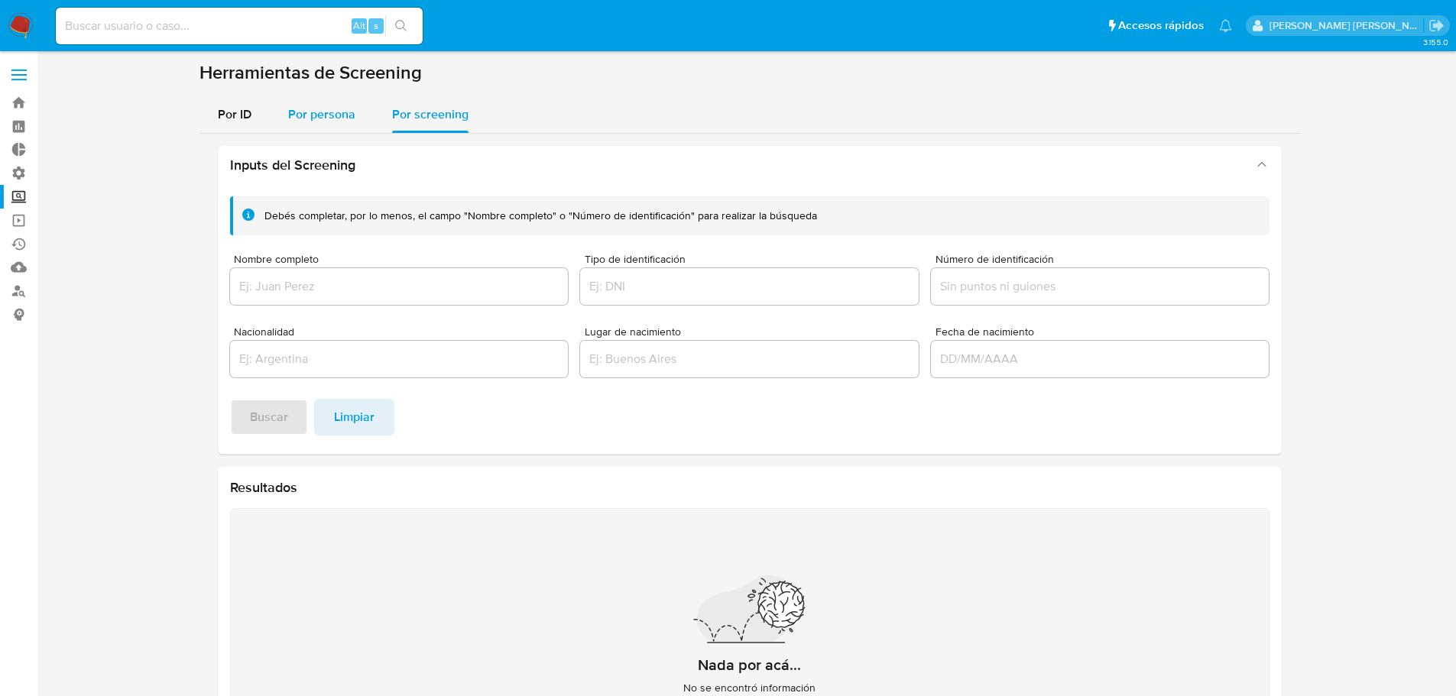
click at [350, 128] on div "Por persona" at bounding box center [321, 114] width 67 height 37
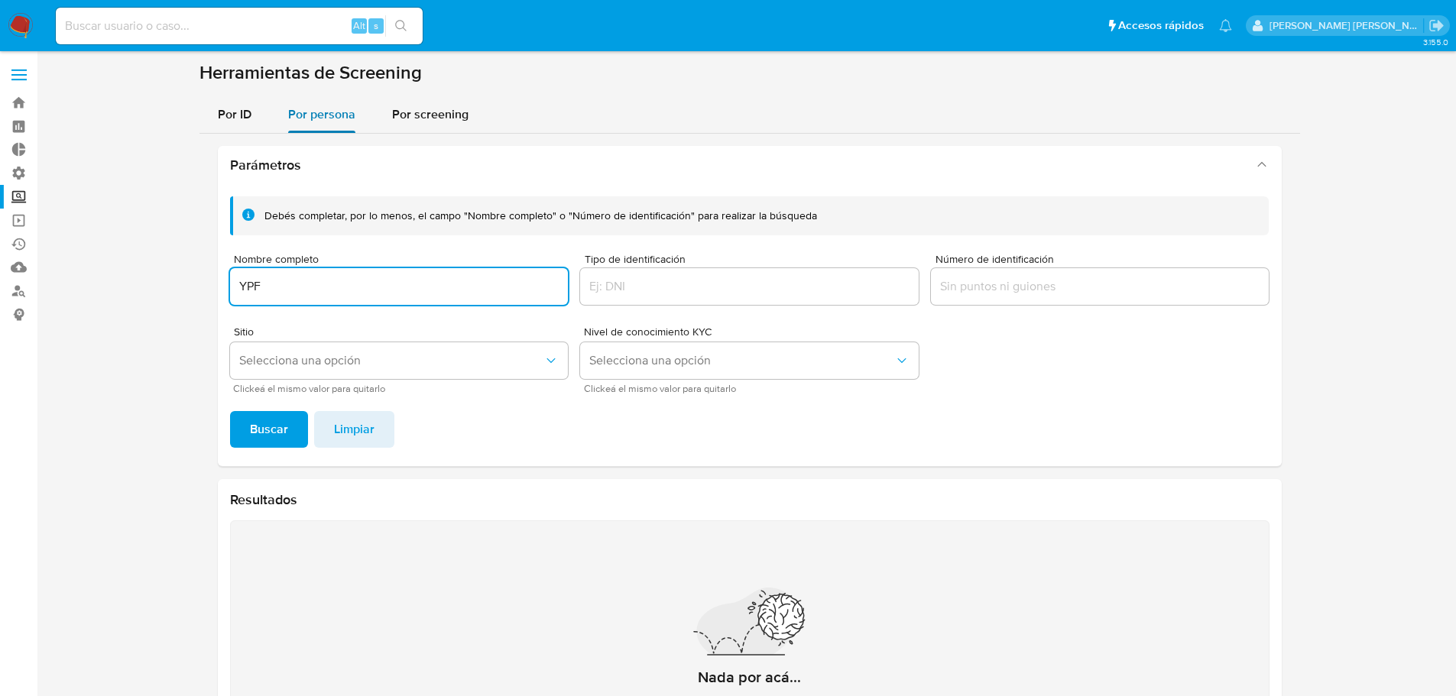
type input "YPF"
click at [230, 411] on button "Buscar" at bounding box center [269, 429] width 78 height 37
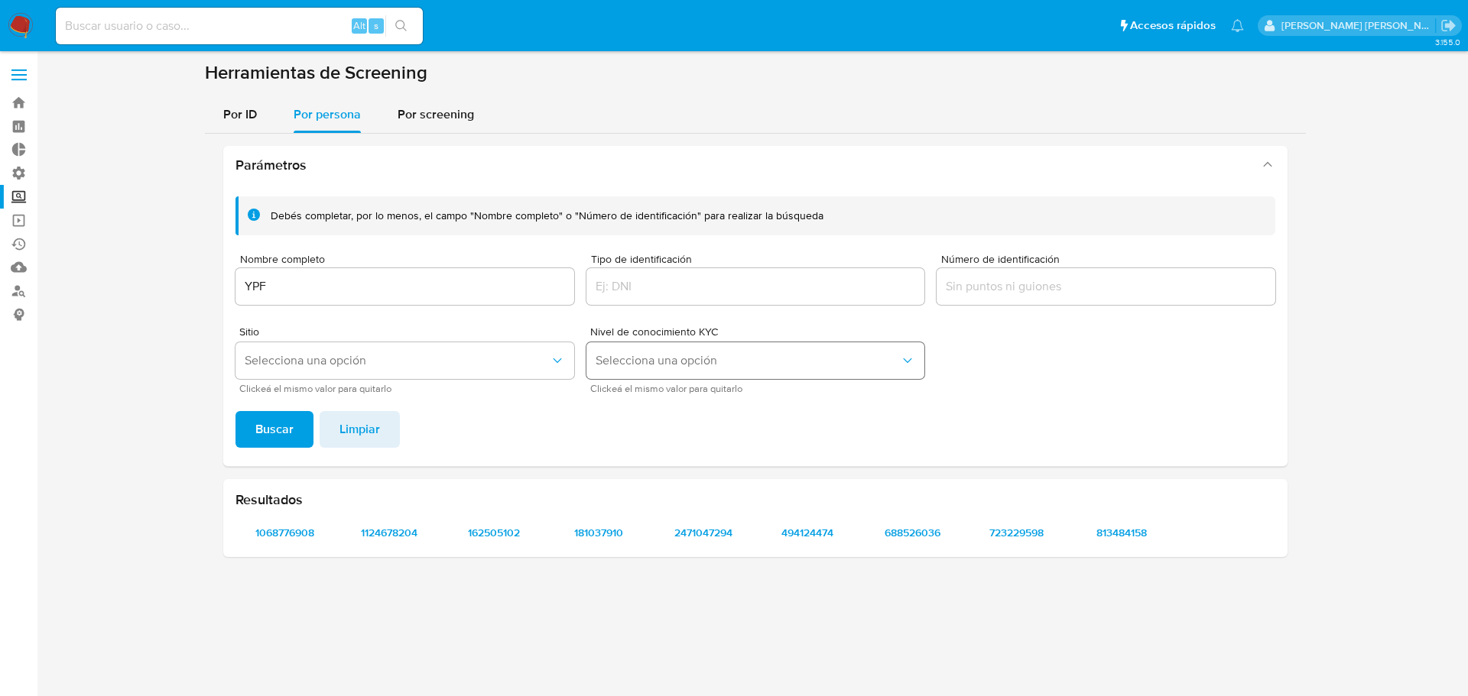
click at [784, 352] on button "Selecciona una opción" at bounding box center [755, 360] width 339 height 37
click at [753, 417] on div "verified" at bounding box center [751, 432] width 311 height 37
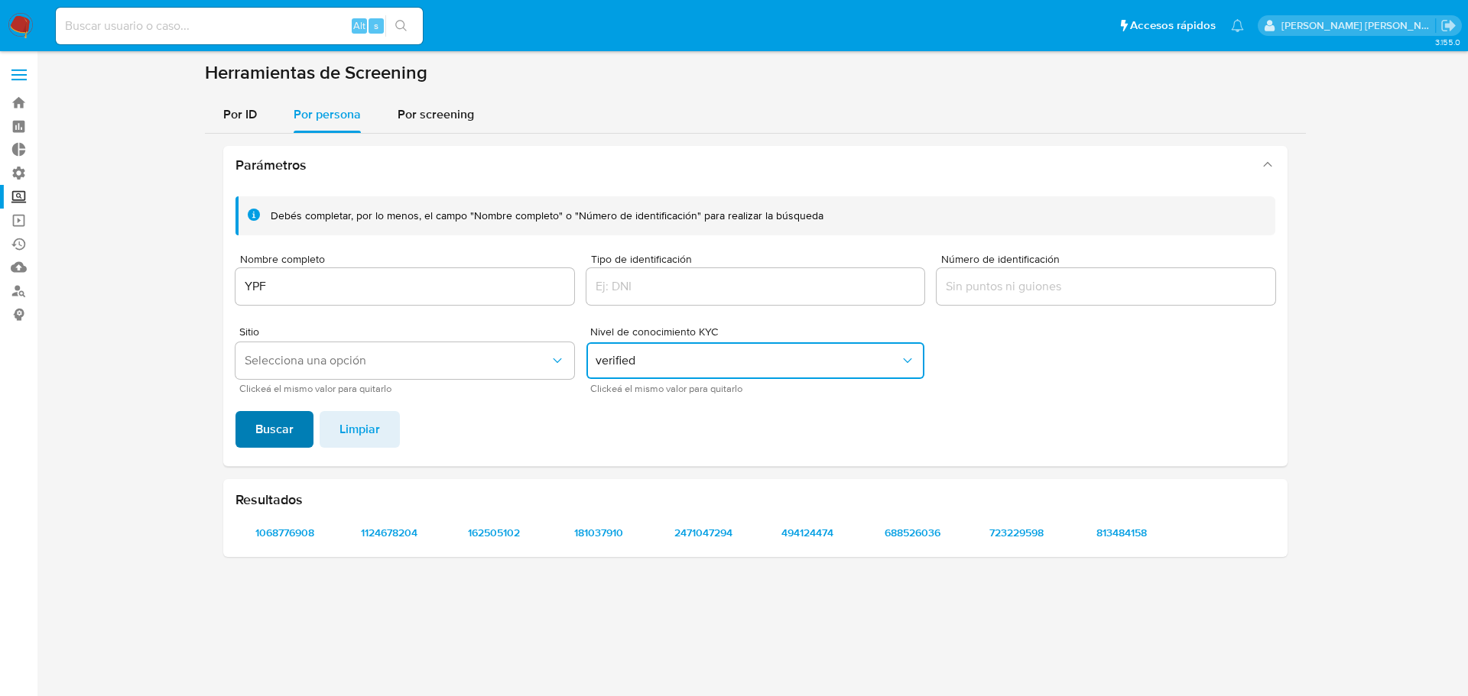
click at [273, 424] on span "Buscar" at bounding box center [274, 430] width 38 height 34
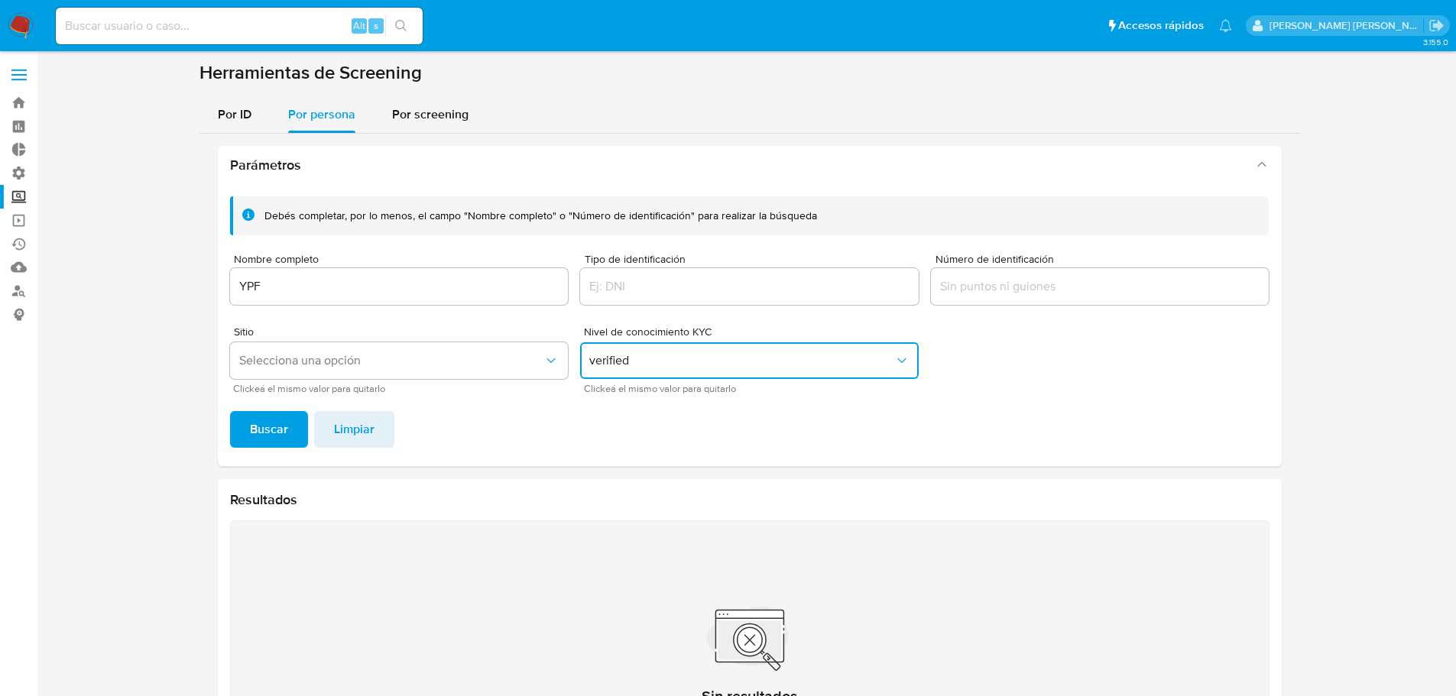
click at [654, 362] on span "verified" at bounding box center [741, 360] width 305 height 15
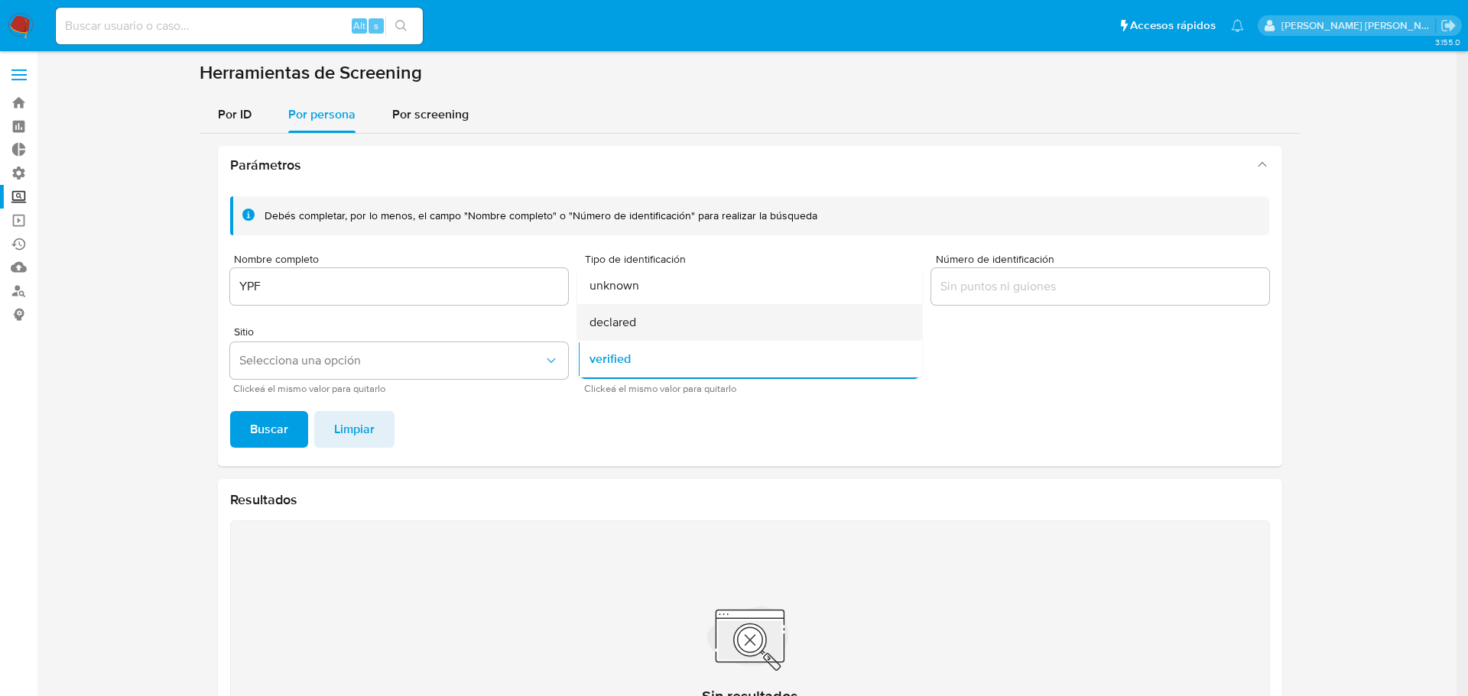
click at [638, 326] on div "declared" at bounding box center [744, 322] width 311 height 37
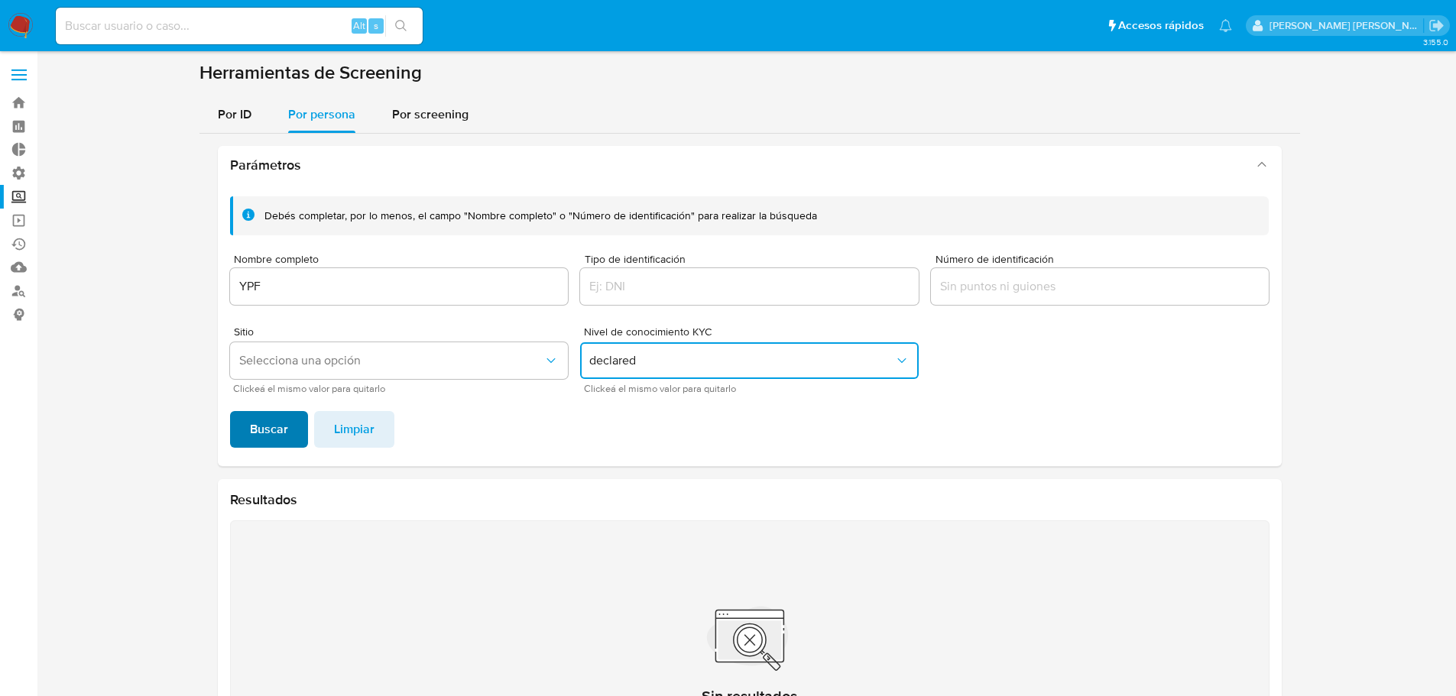
click at [287, 415] on button "Buscar" at bounding box center [269, 429] width 78 height 37
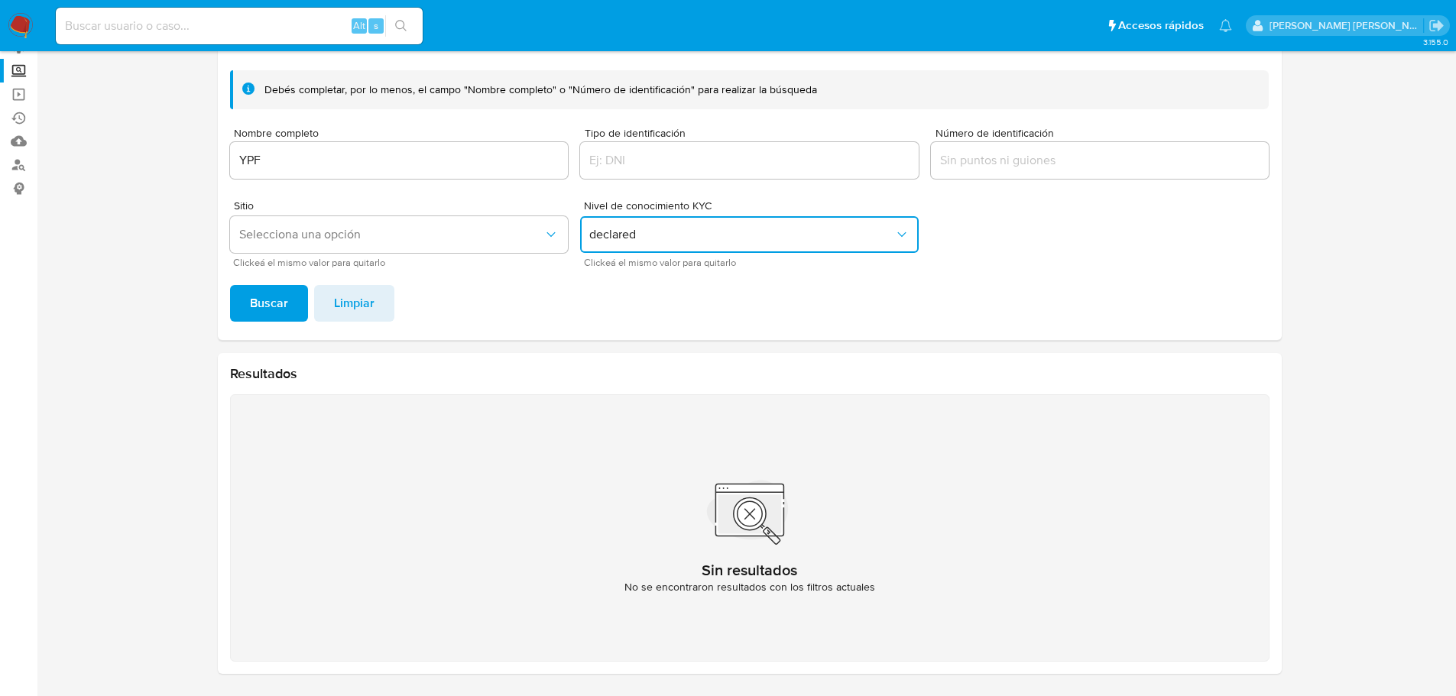
click at [627, 245] on button "declared" at bounding box center [749, 234] width 339 height 37
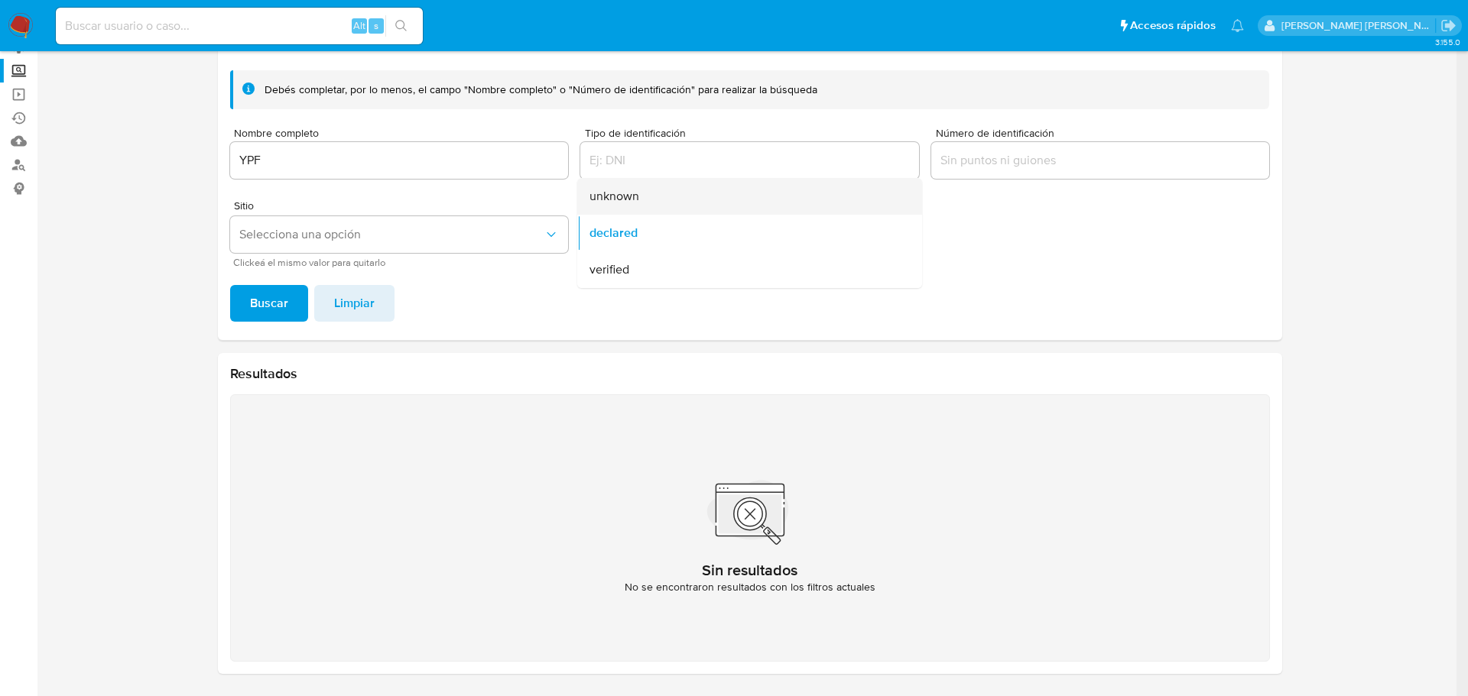
click at [648, 191] on div "unknown" at bounding box center [744, 196] width 311 height 37
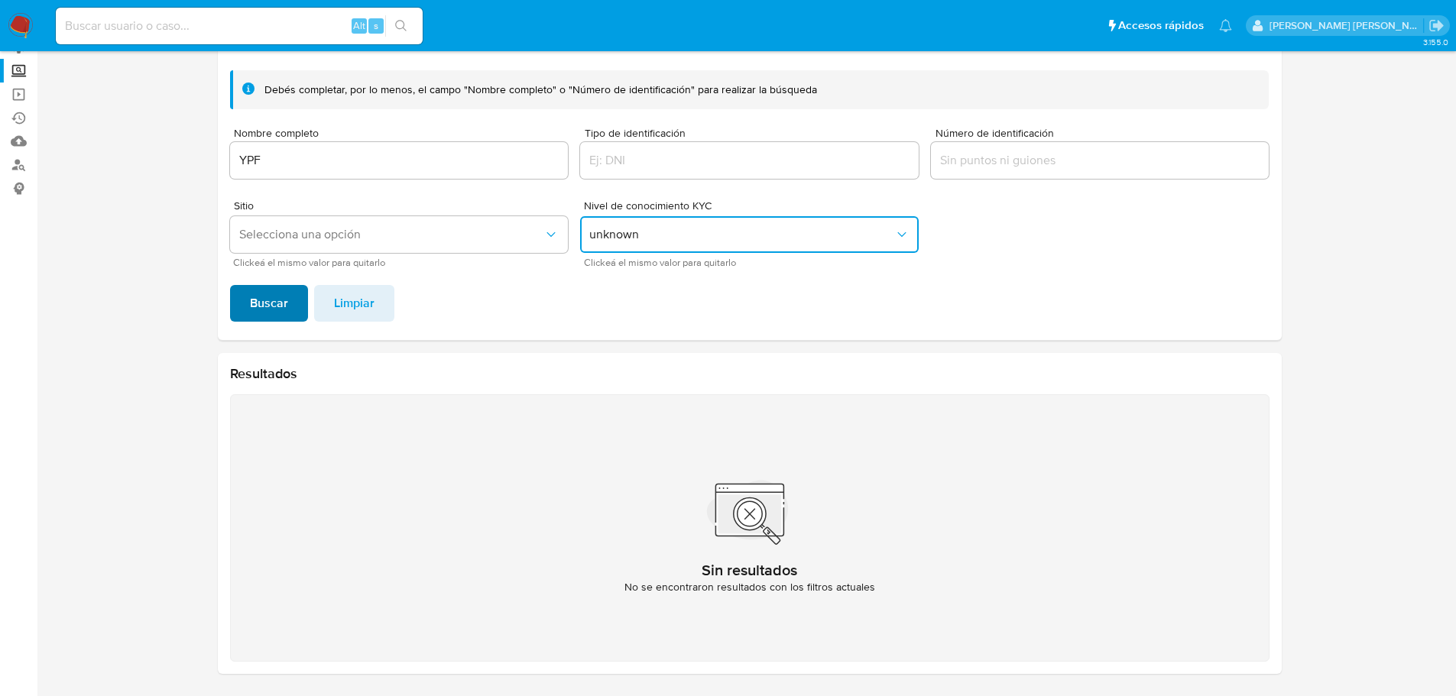
click at [272, 287] on span "Buscar" at bounding box center [269, 304] width 38 height 34
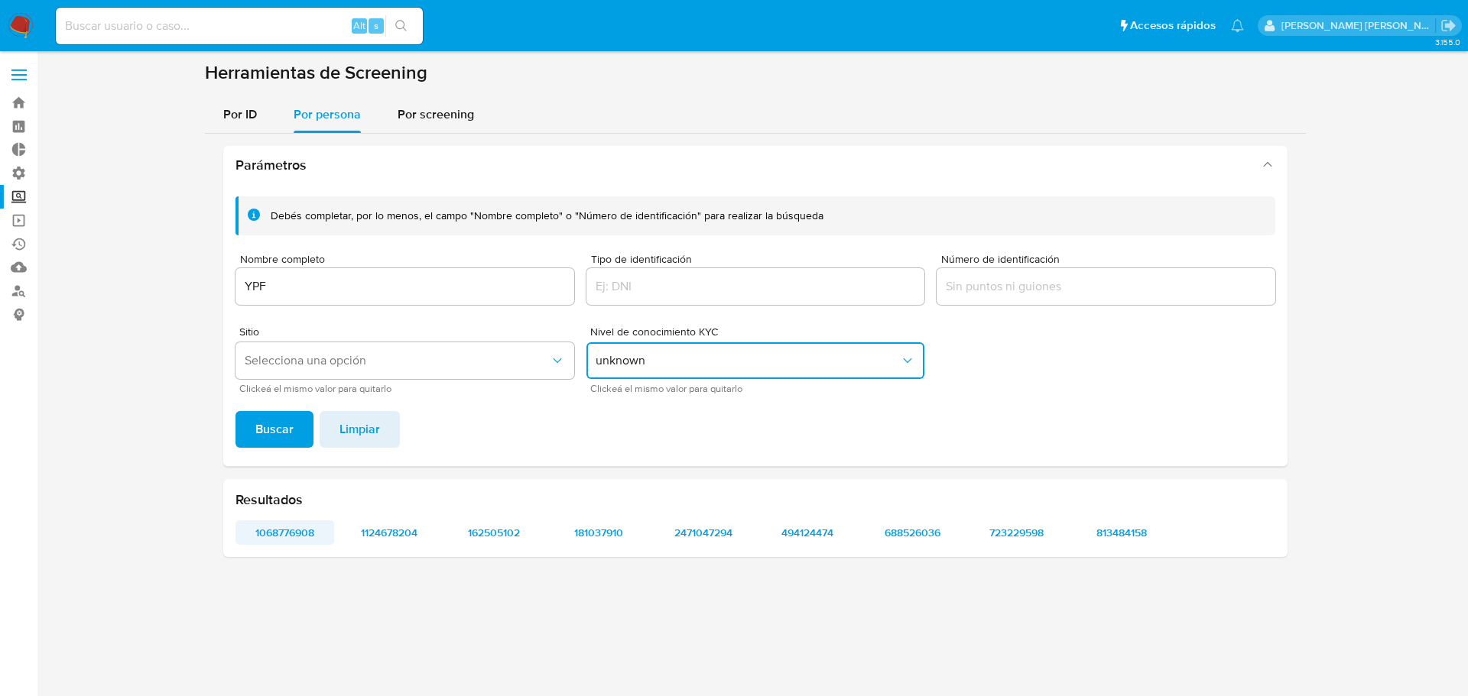
click at [259, 524] on span "1068776908" at bounding box center [284, 532] width 77 height 21
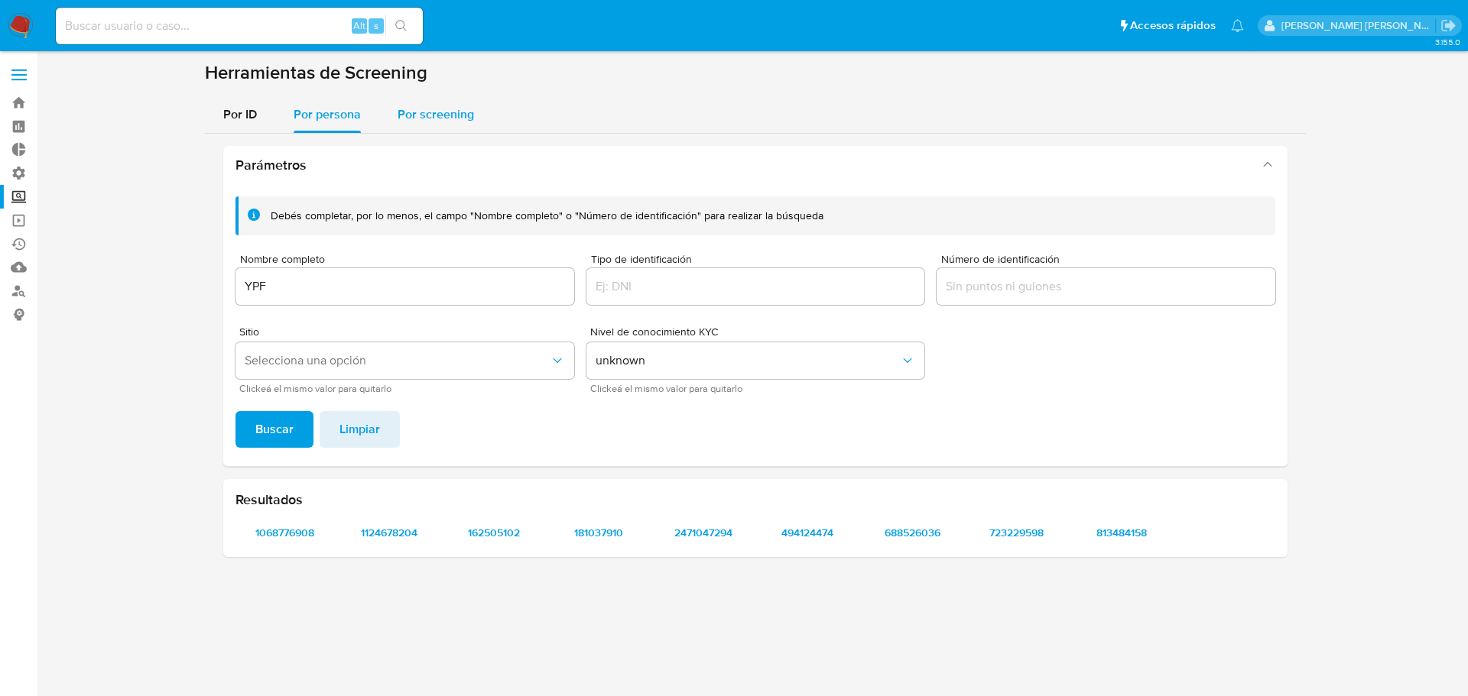
click at [403, 109] on span "Por screening" at bounding box center [436, 114] width 76 height 18
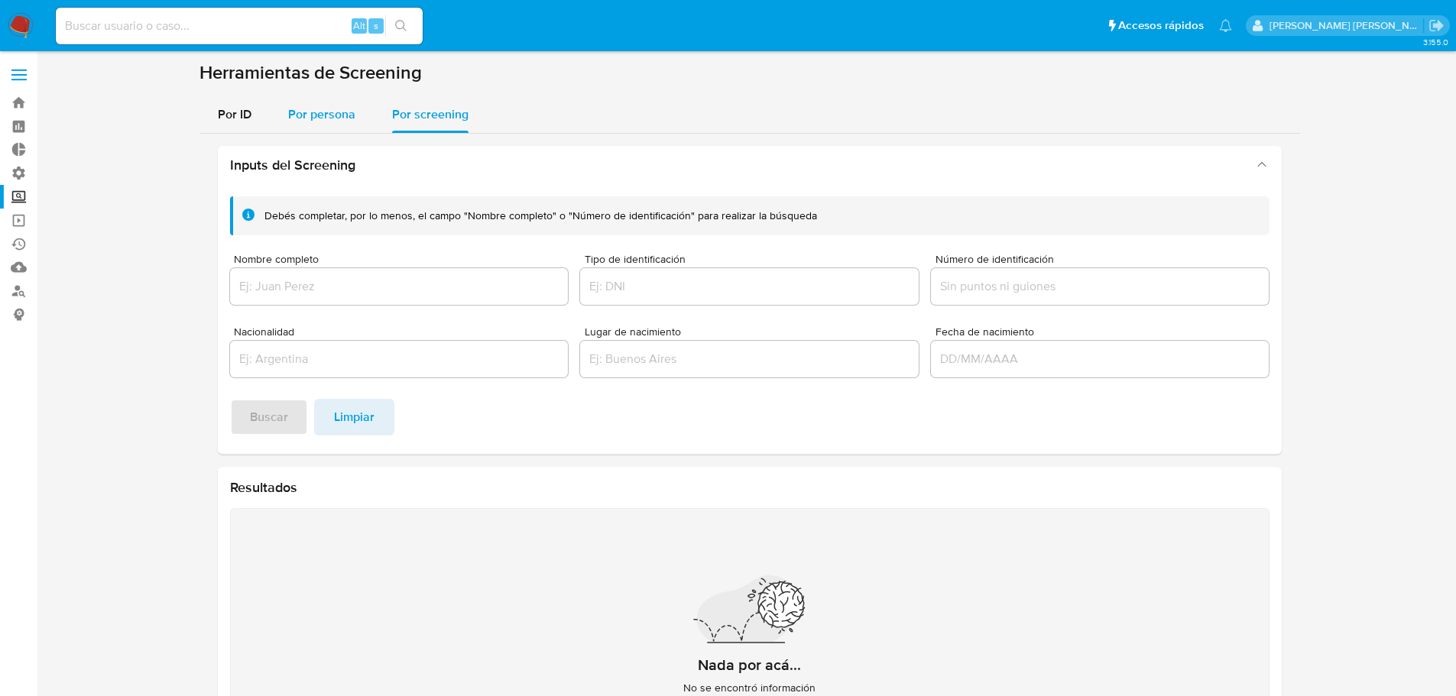
click at [361, 126] on button "Por persona" at bounding box center [322, 114] width 104 height 37
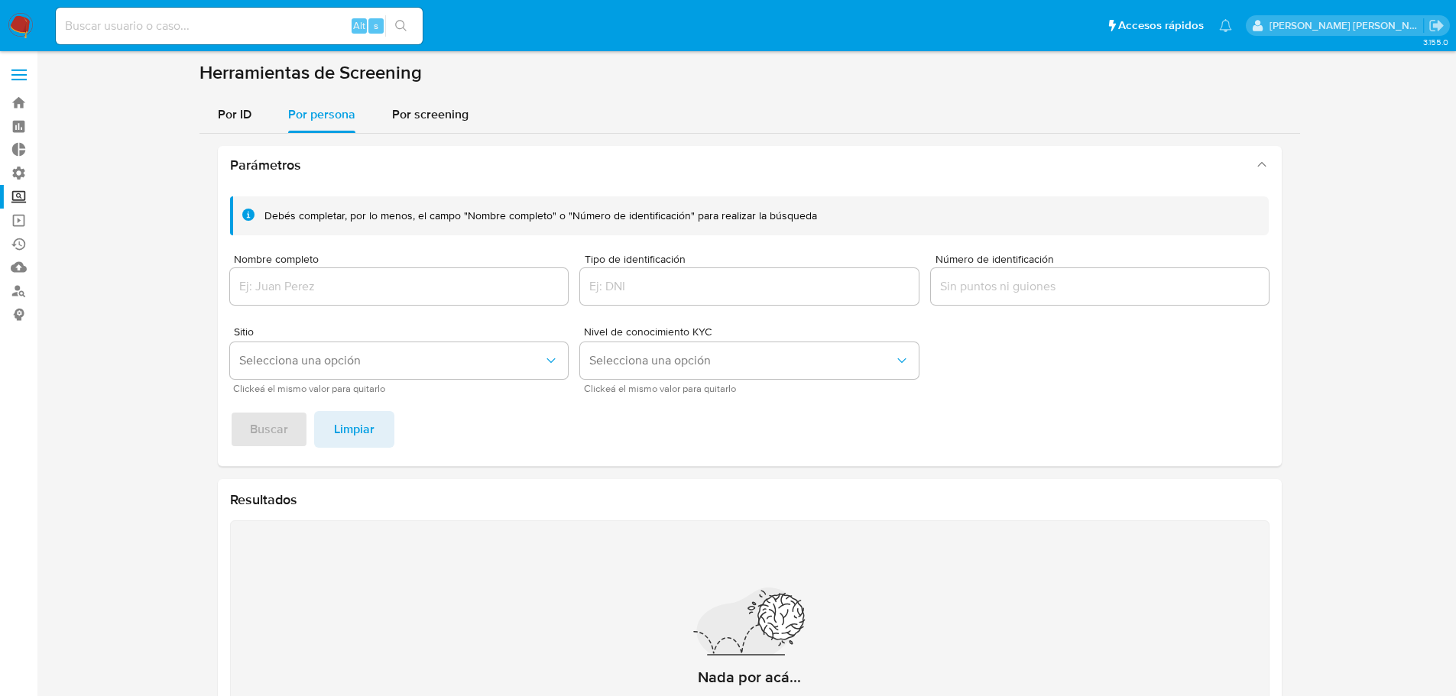
click at [23, 21] on img at bounding box center [21, 26] width 26 height 26
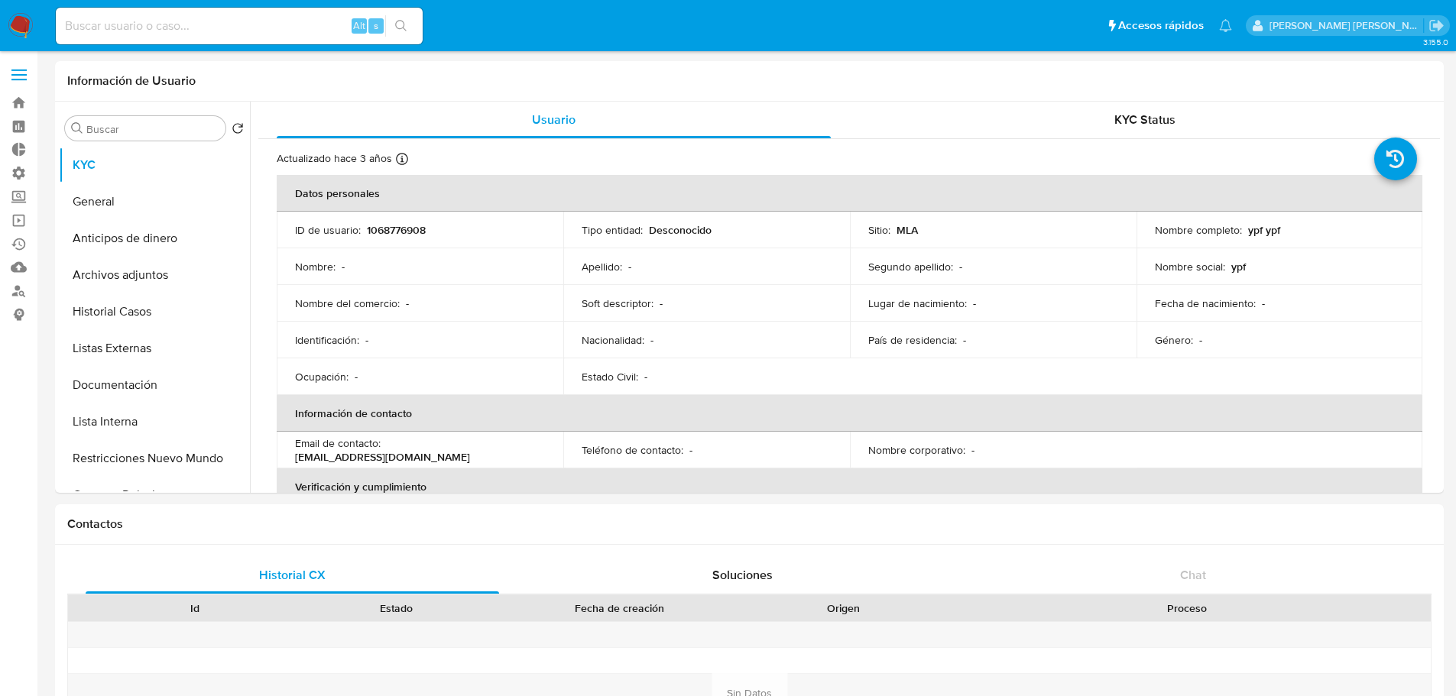
select select "10"
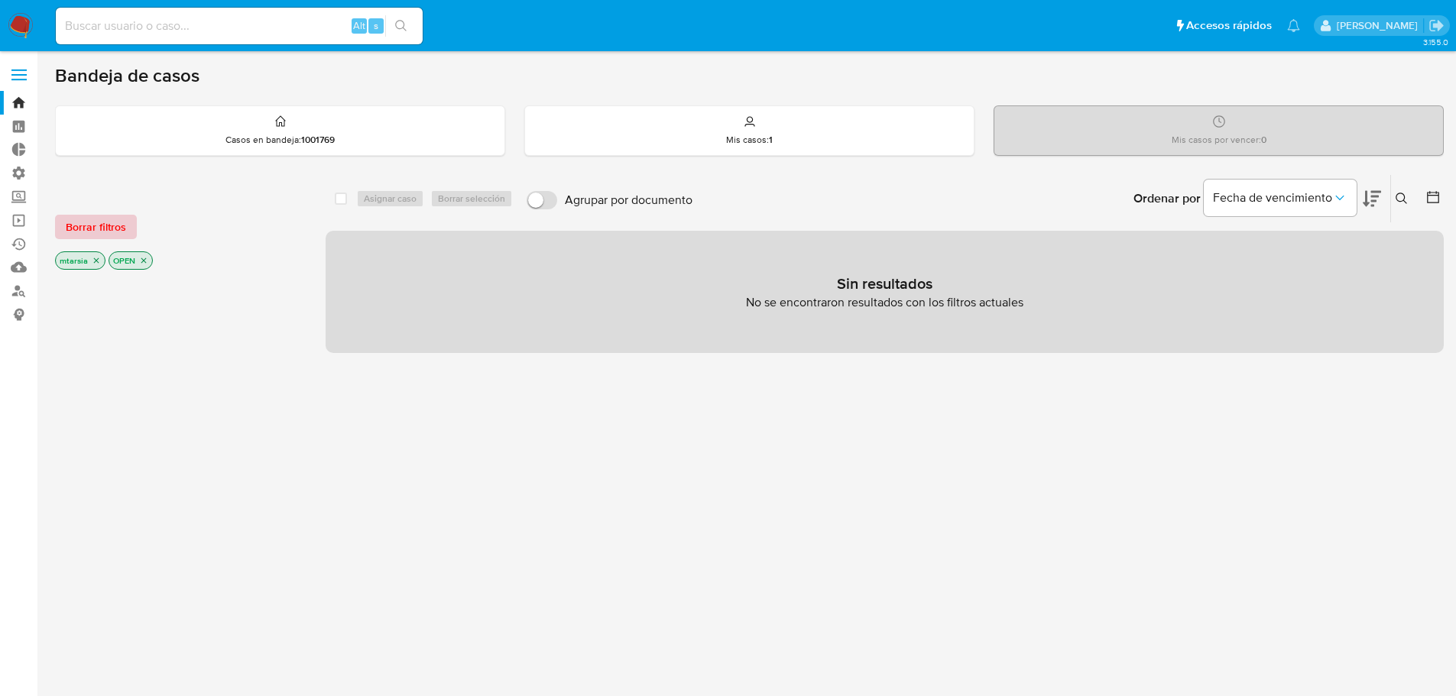
click at [122, 228] on span "Borrar filtros" at bounding box center [96, 226] width 60 height 21
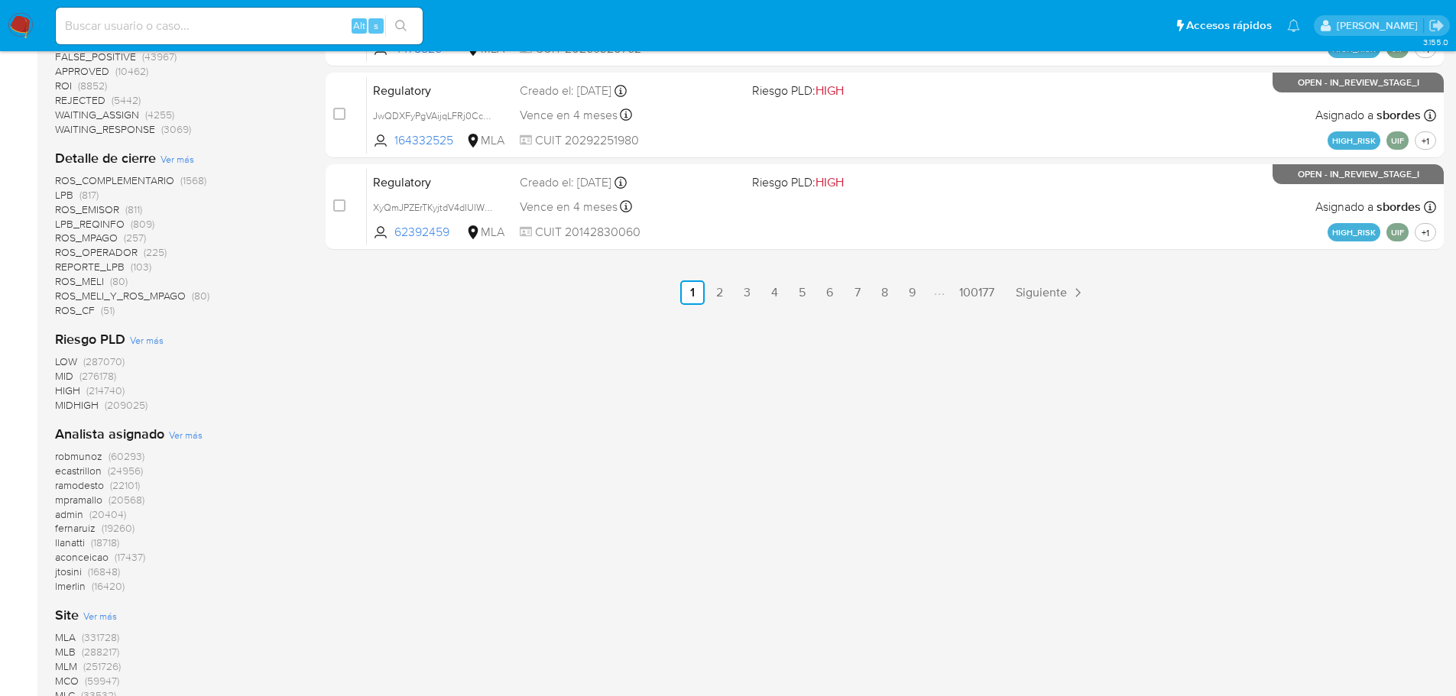
scroll to position [900, 0]
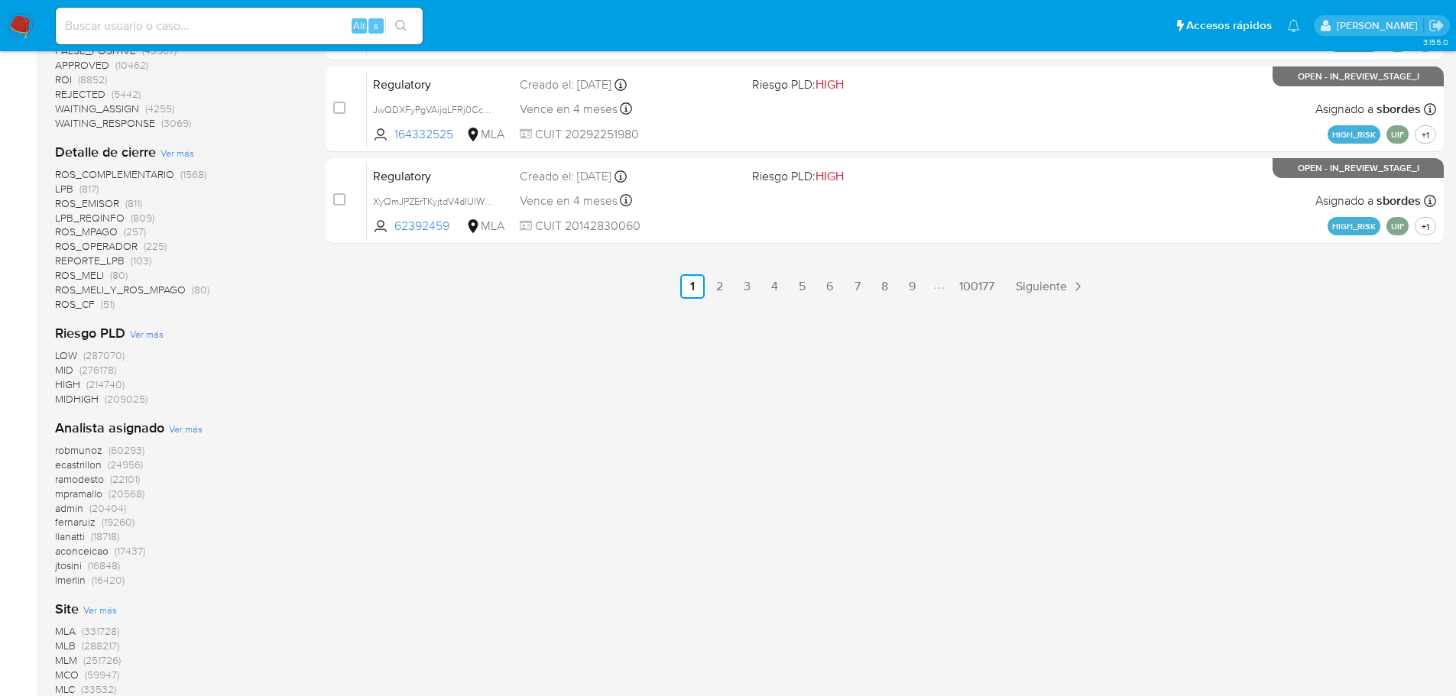
drag, startPoint x: 1221, startPoint y: 434, endPoint x: 763, endPoint y: 502, distance: 462.9
click at [763, 502] on div "select-all-cases-checkbox Asignar caso Borrar selección Agrupar por documento O…" at bounding box center [885, 59] width 1118 height 1566
click at [67, 632] on span "MLA" at bounding box center [65, 631] width 21 height 15
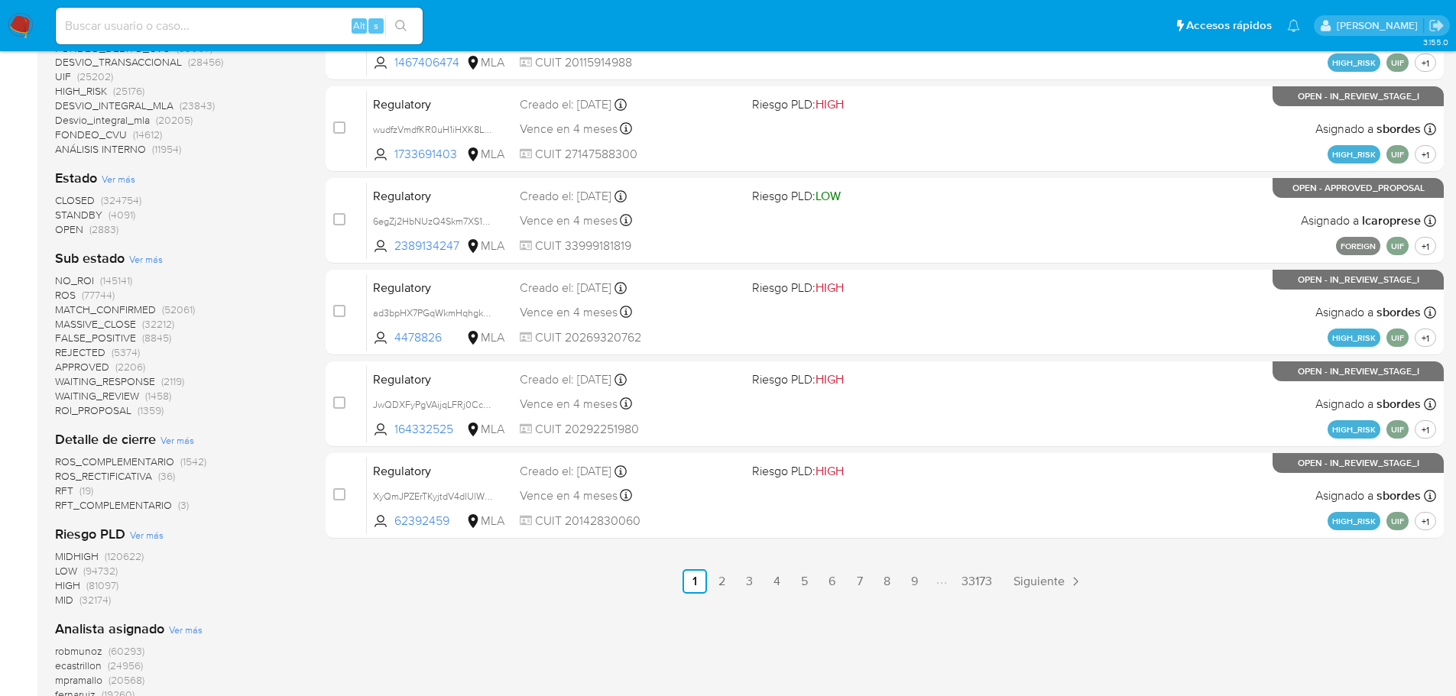
scroll to position [615, 0]
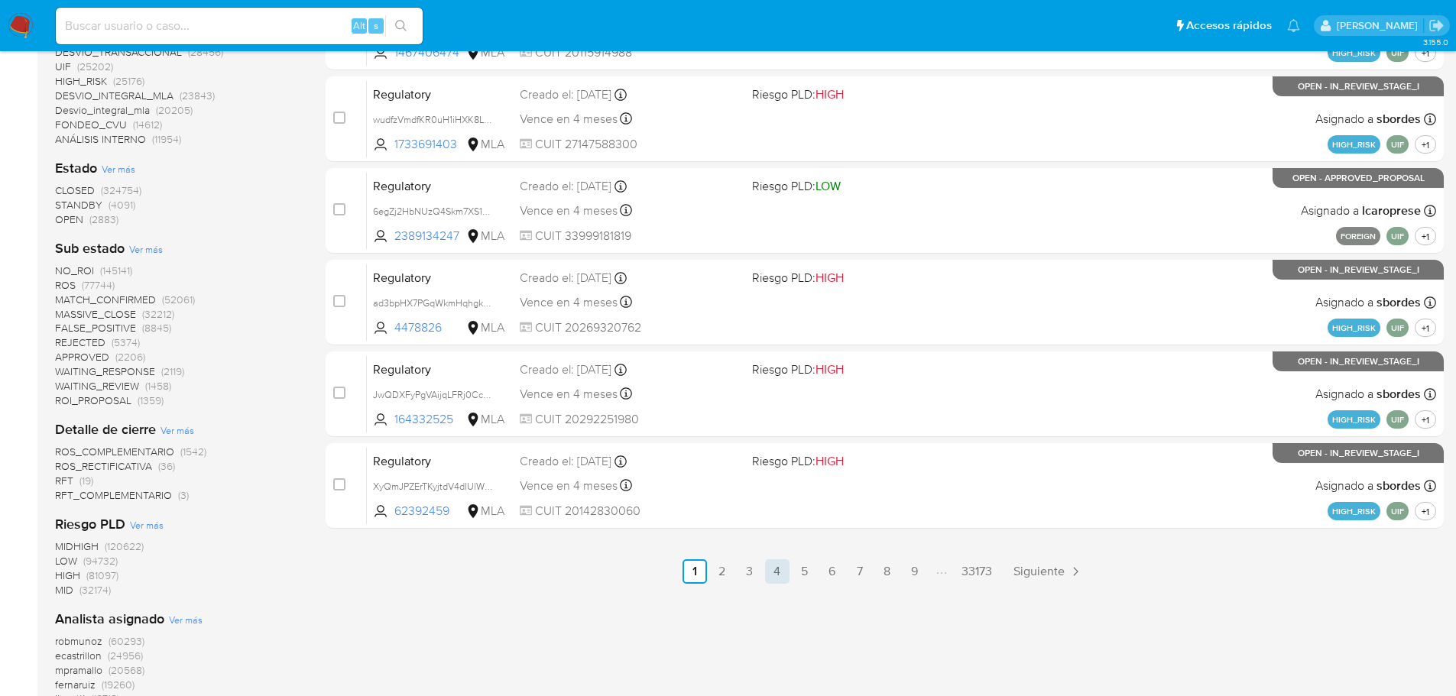
click at [774, 580] on link "4" at bounding box center [777, 572] width 24 height 24
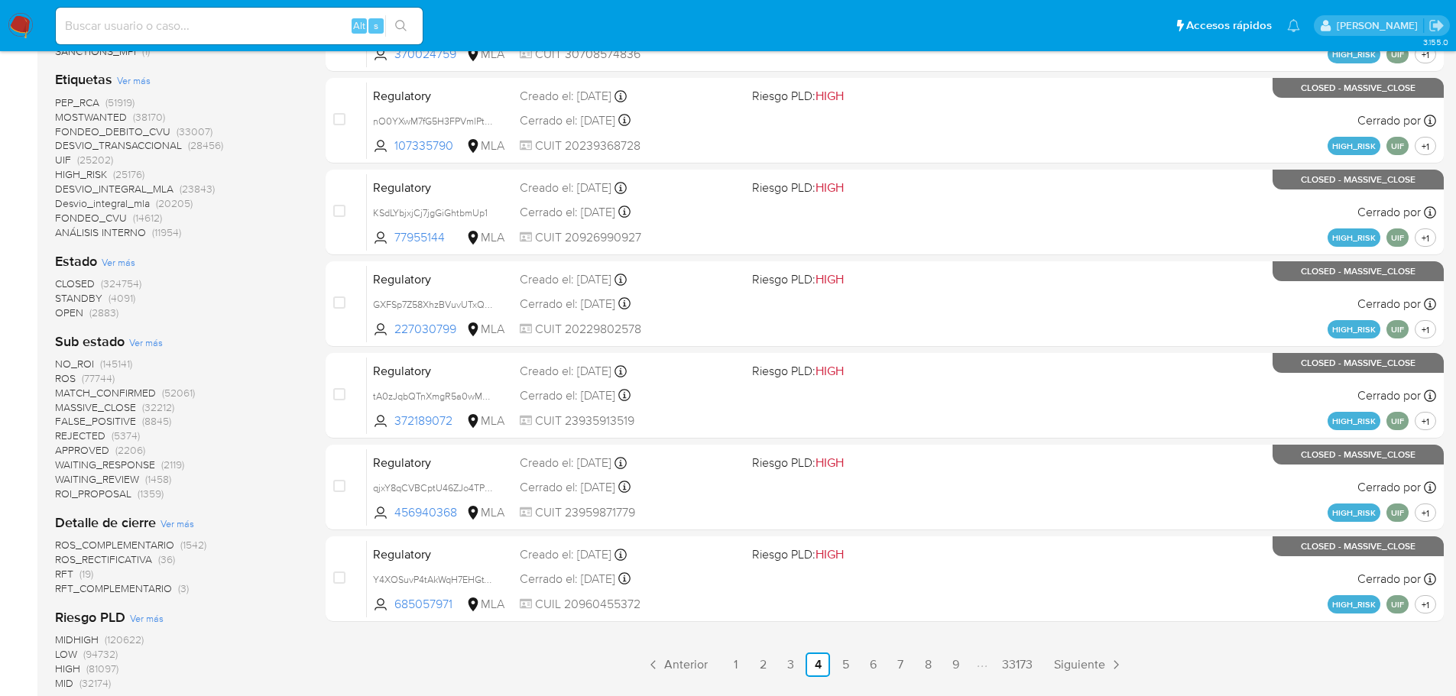
scroll to position [581, 0]
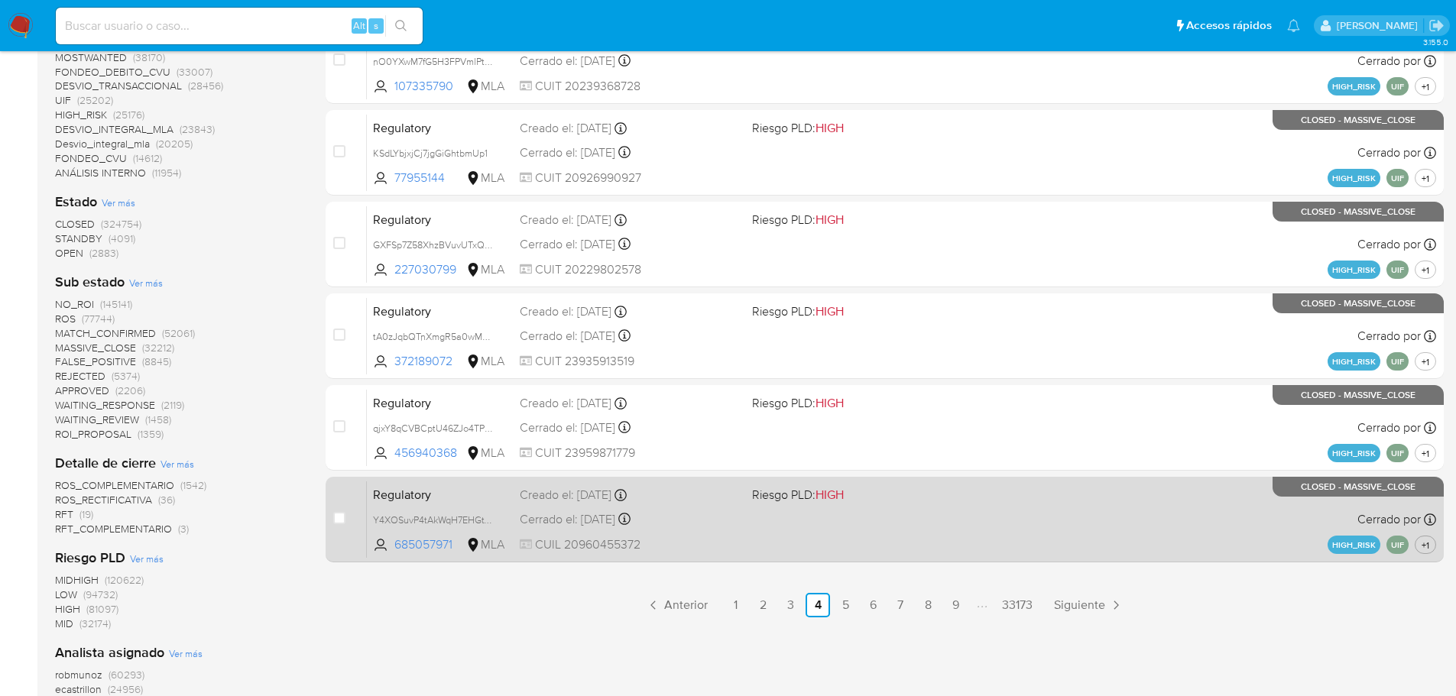
click at [697, 501] on div "Creado el: 20/07/2025 Creado el: 20/07/2025 12:15:52" at bounding box center [630, 495] width 220 height 17
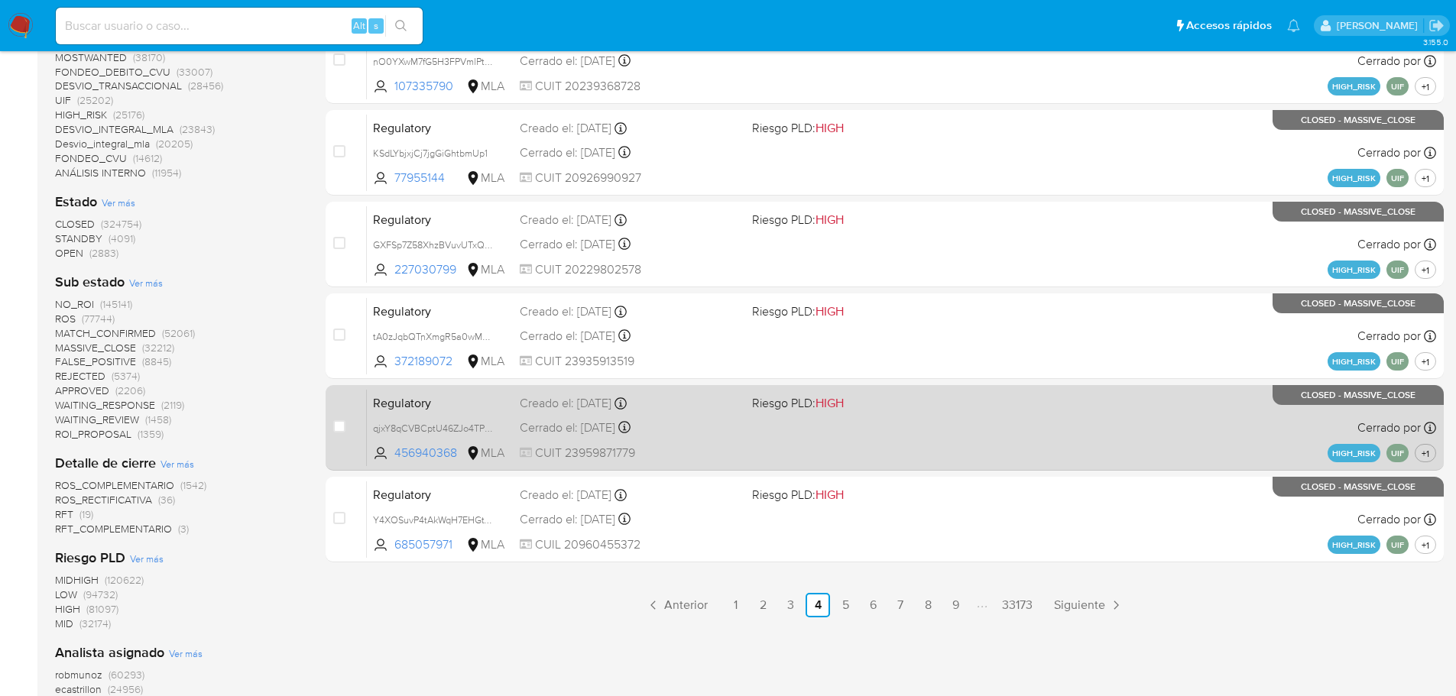
click at [718, 406] on div "Creado el: 20/07/2025 Creado el: 20/07/2025 12:16:38" at bounding box center [630, 403] width 220 height 17
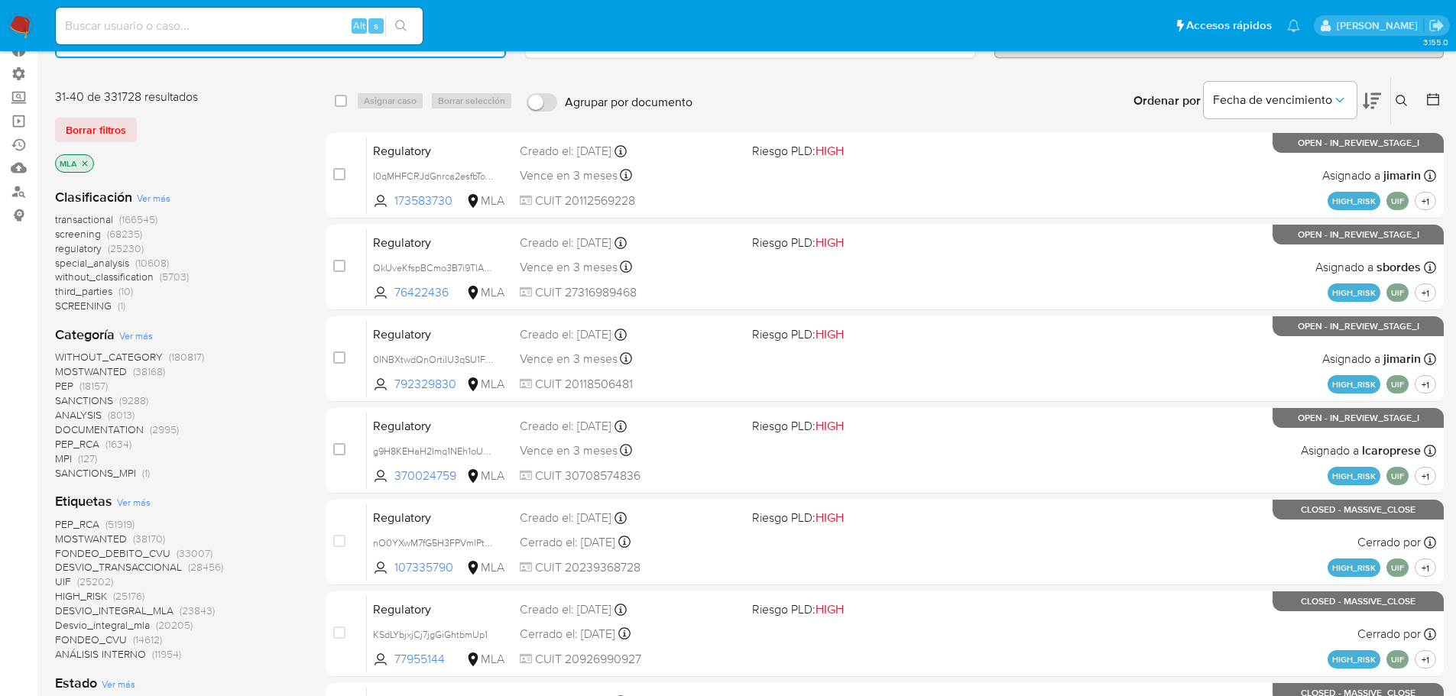
scroll to position [0, 0]
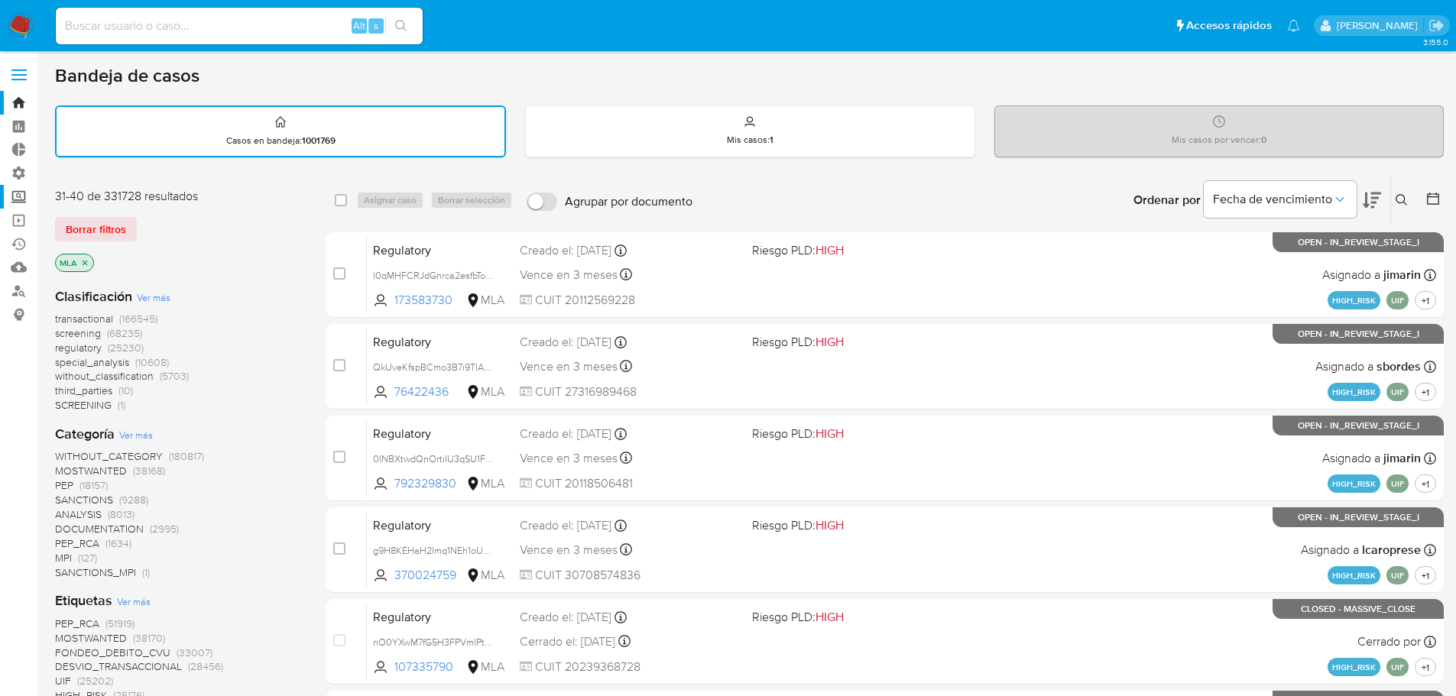
click at [23, 202] on label "Screening" at bounding box center [91, 197] width 182 height 24
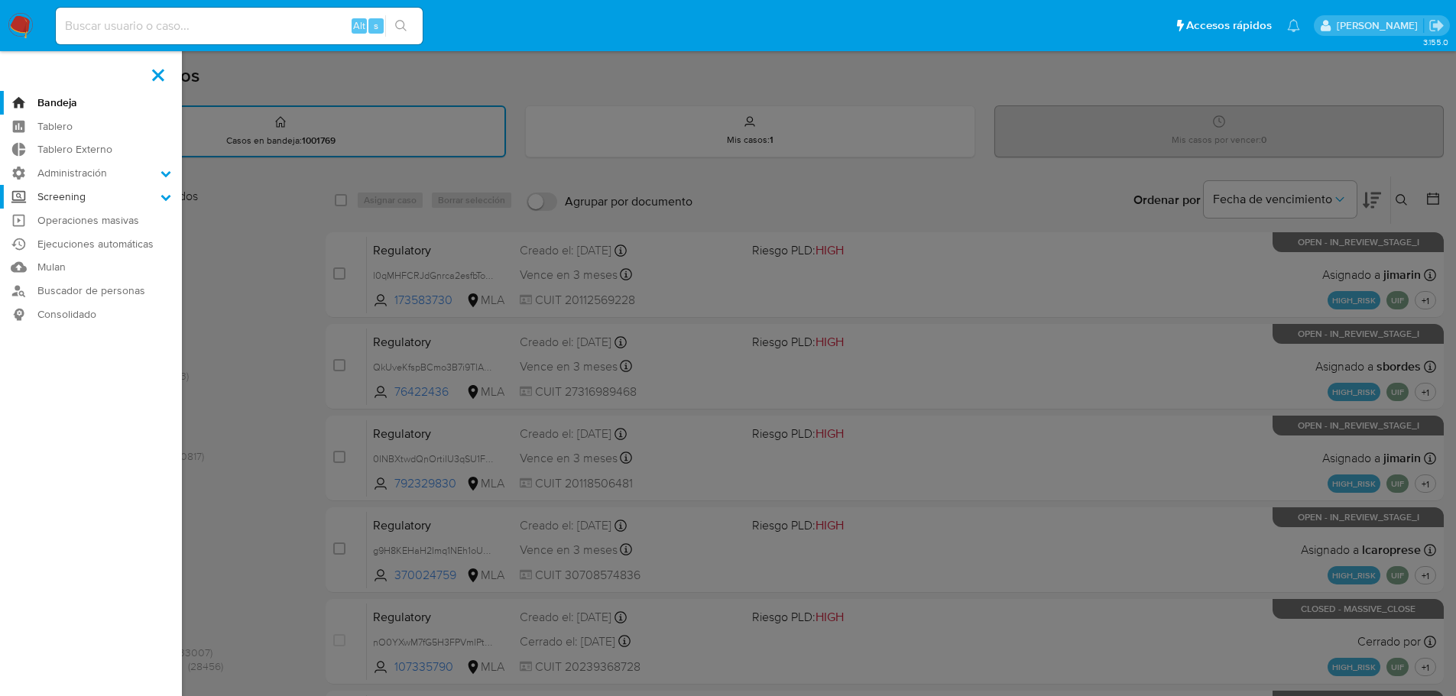
click at [0, 0] on input "Screening" at bounding box center [0, 0] width 0 height 0
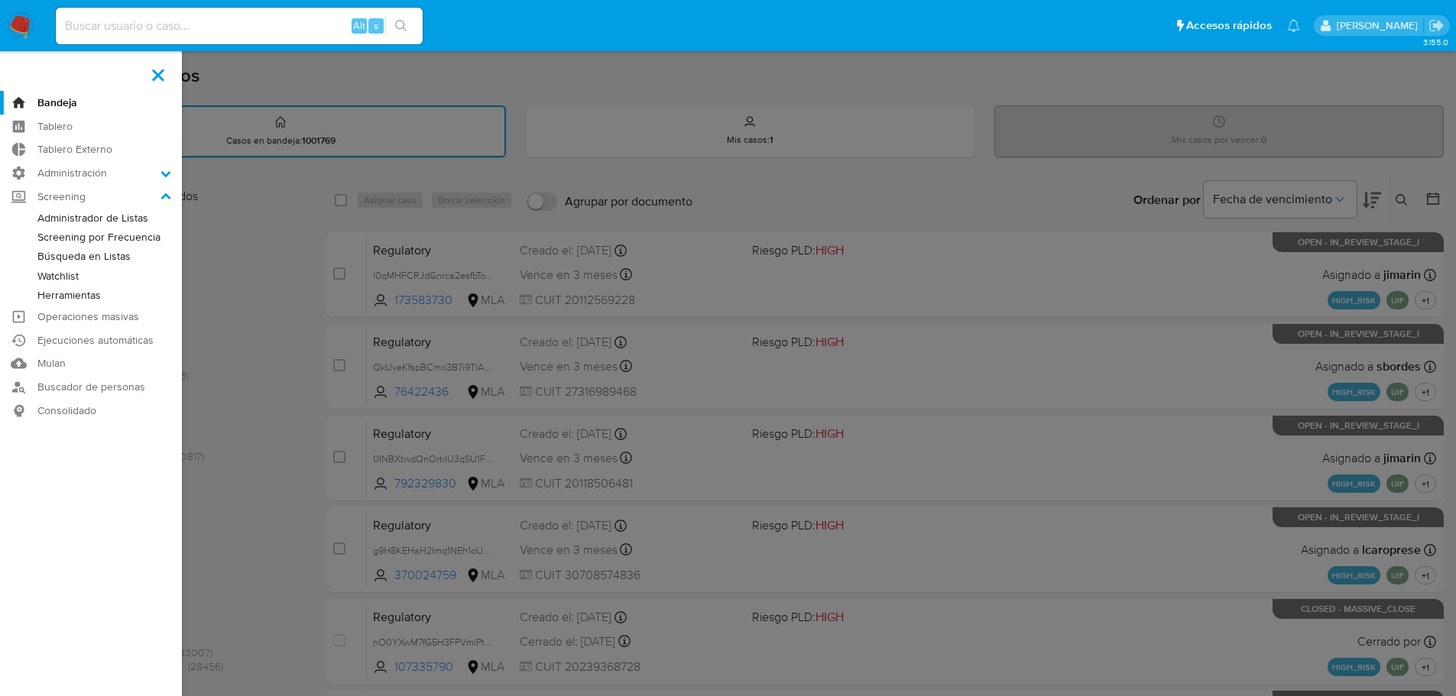
click at [34, 300] on link "Herramientas" at bounding box center [91, 295] width 182 height 19
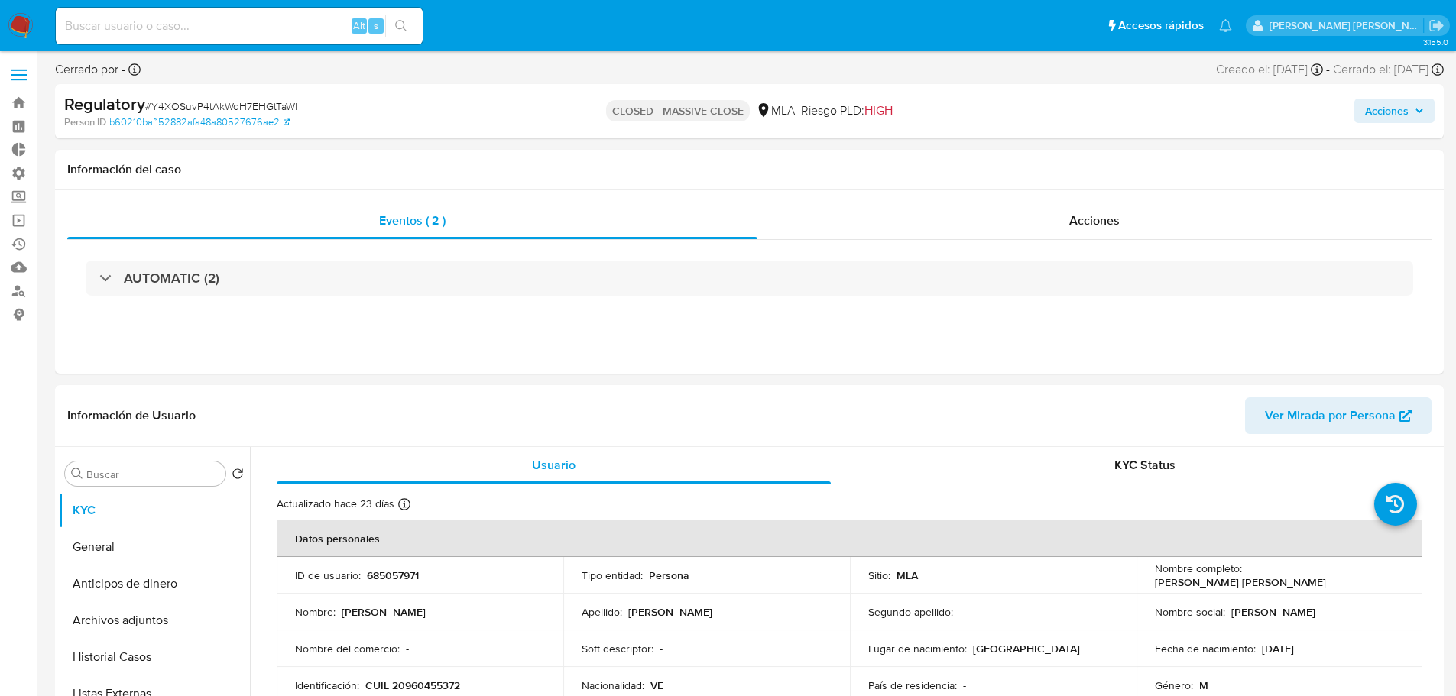
select select "10"
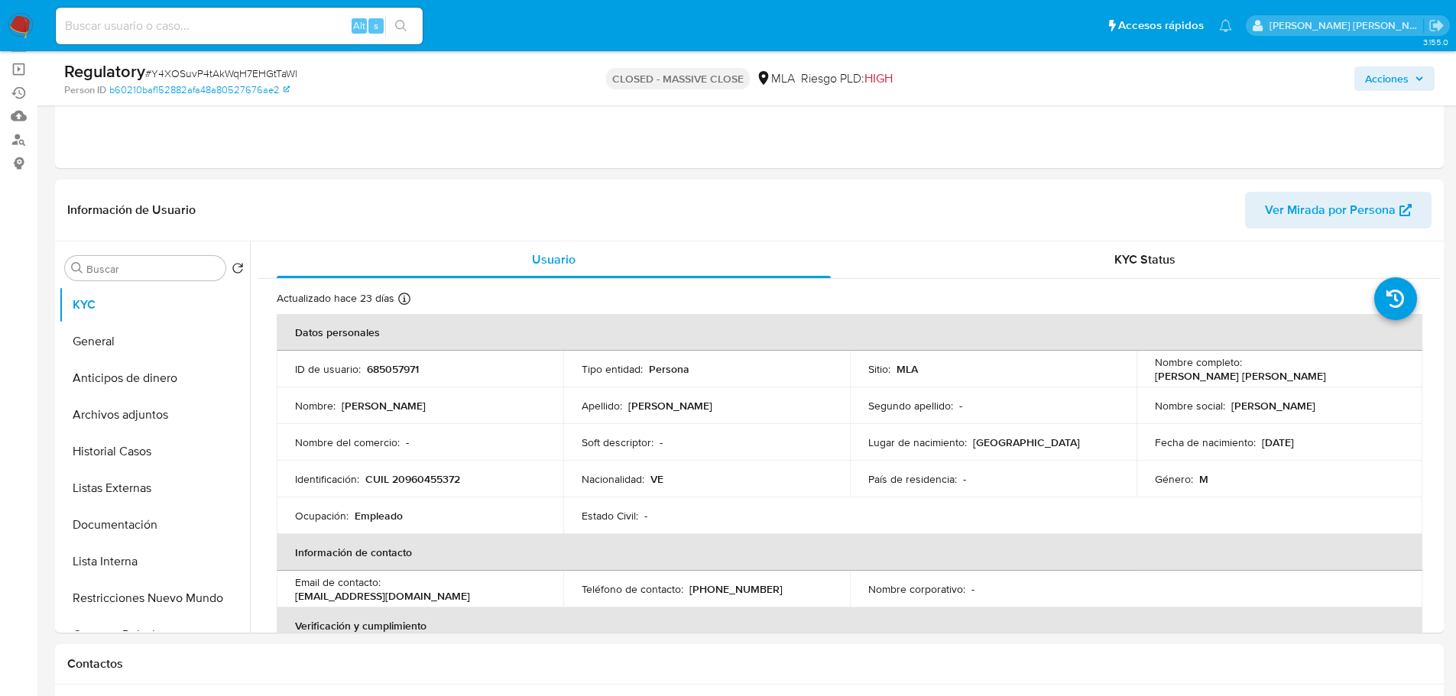
scroll to position [153, 0]
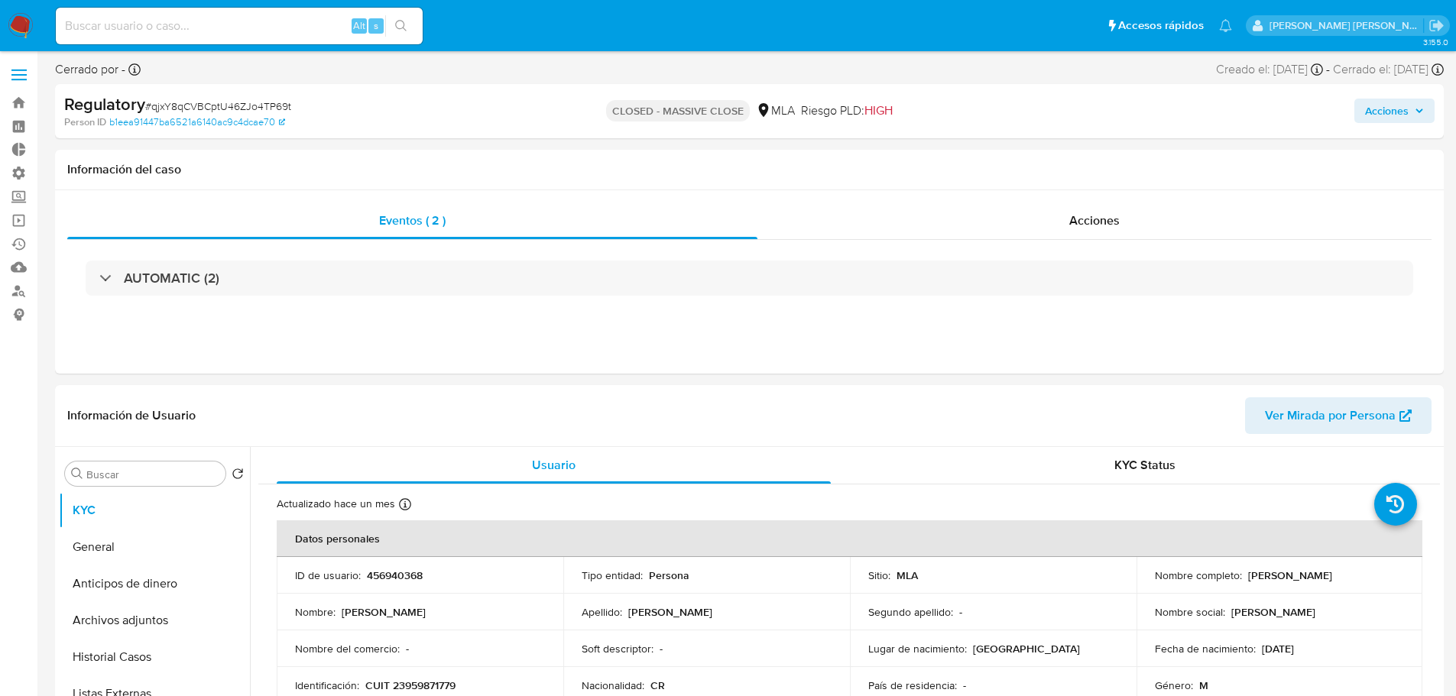
select select "10"
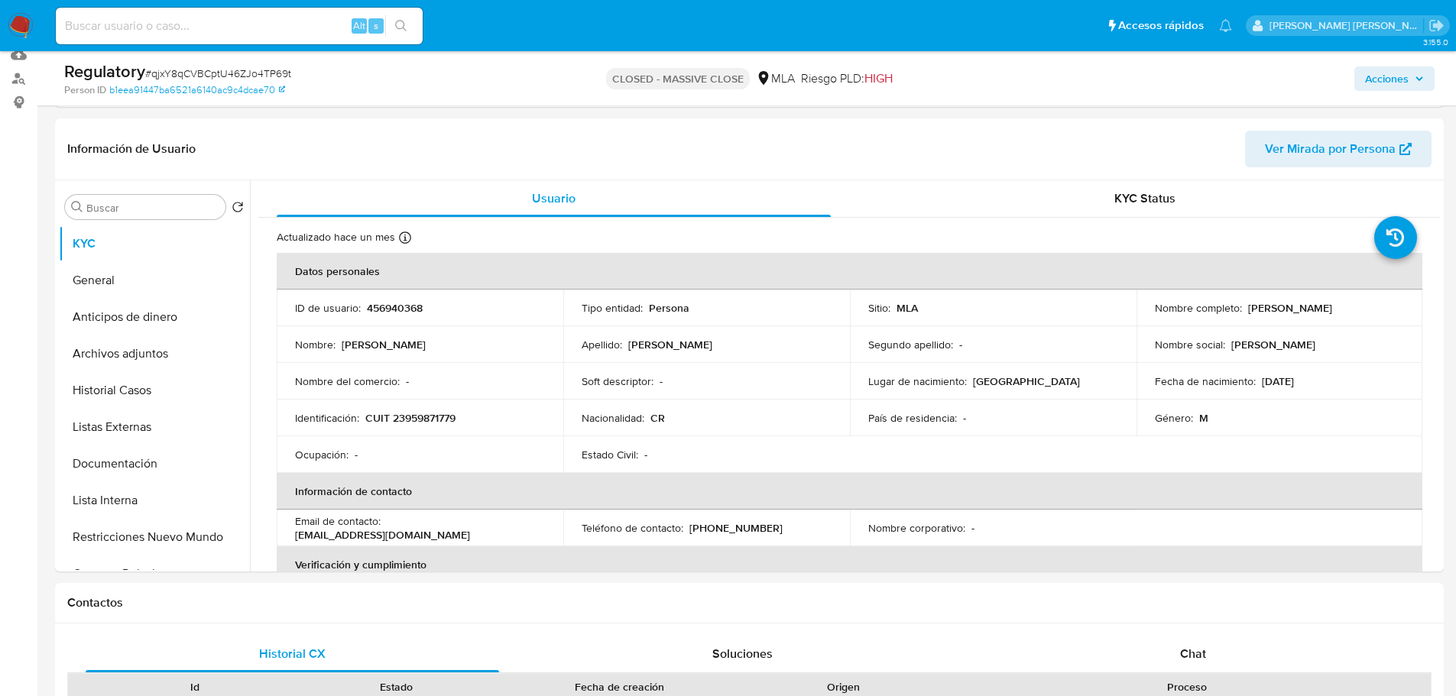
scroll to position [214, 0]
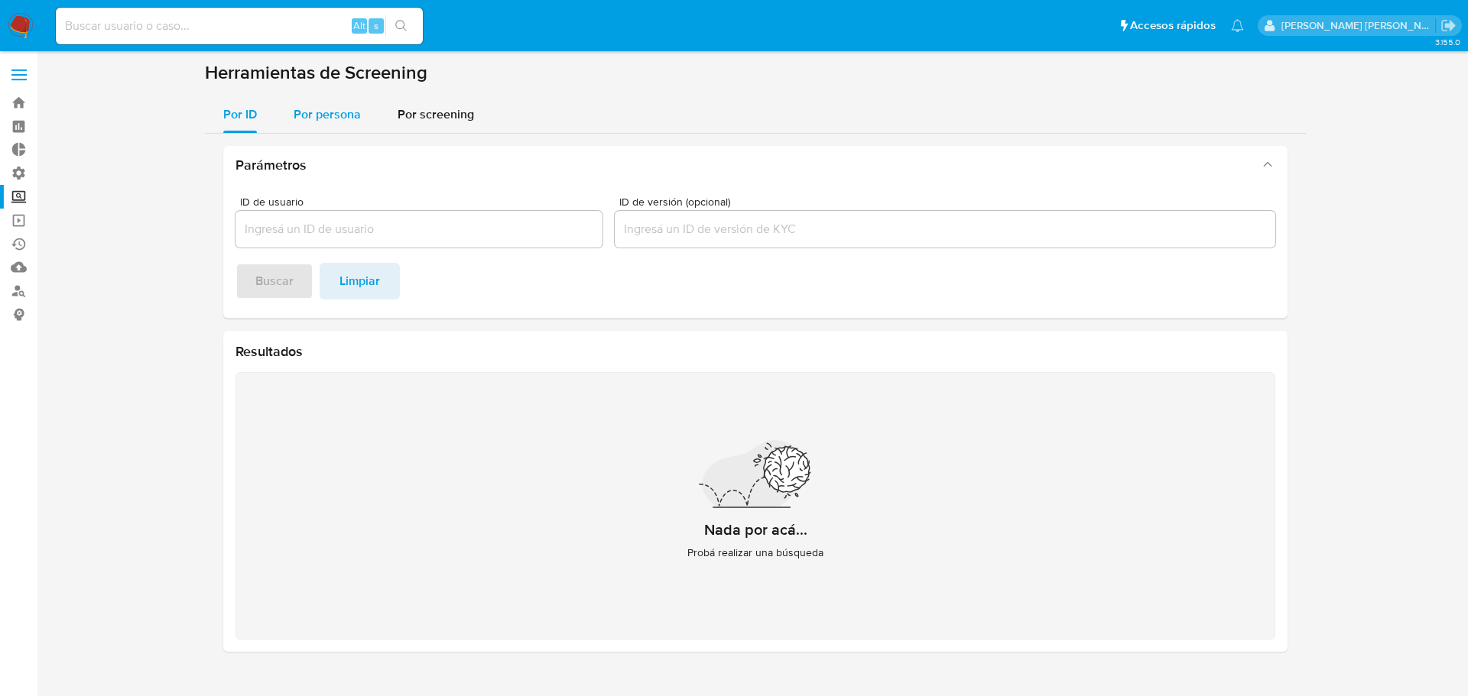
click at [339, 126] on div "Por persona" at bounding box center [327, 114] width 67 height 37
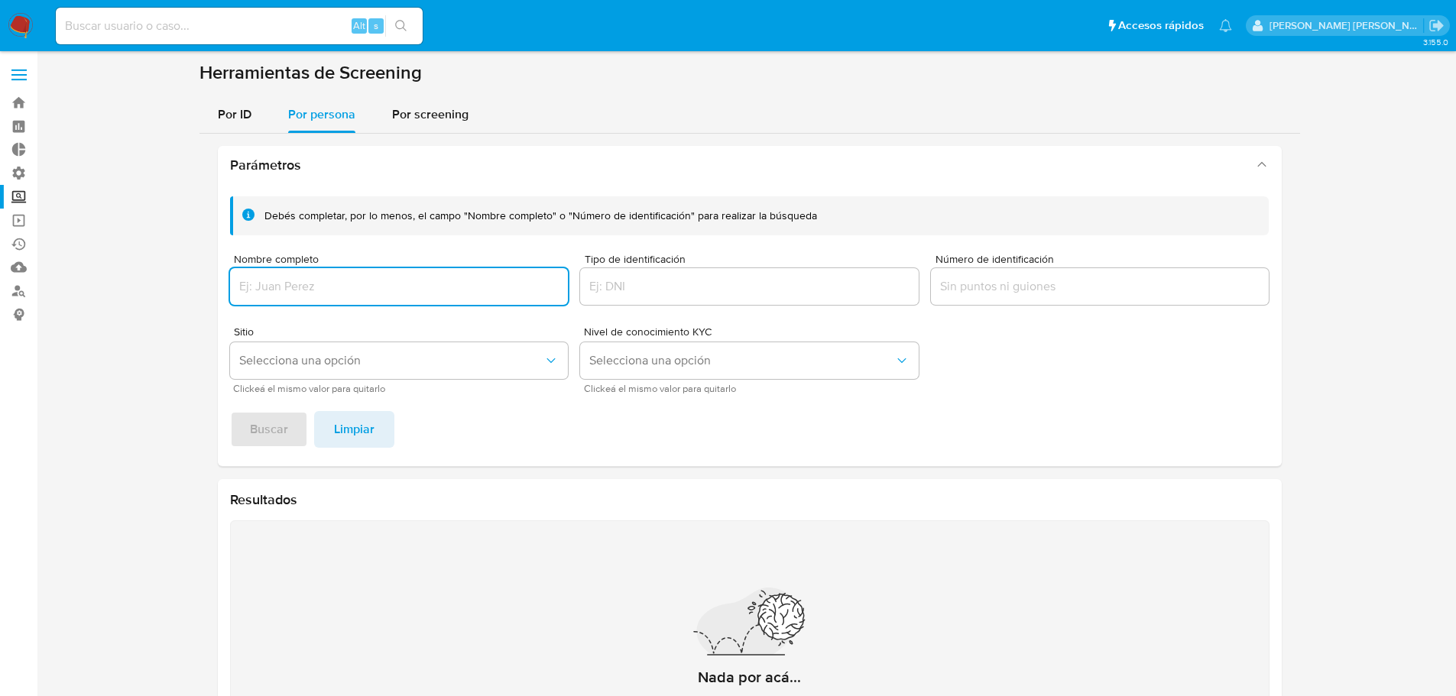
click at [1034, 290] on input "Número de identificación" at bounding box center [1100, 287] width 339 height 20
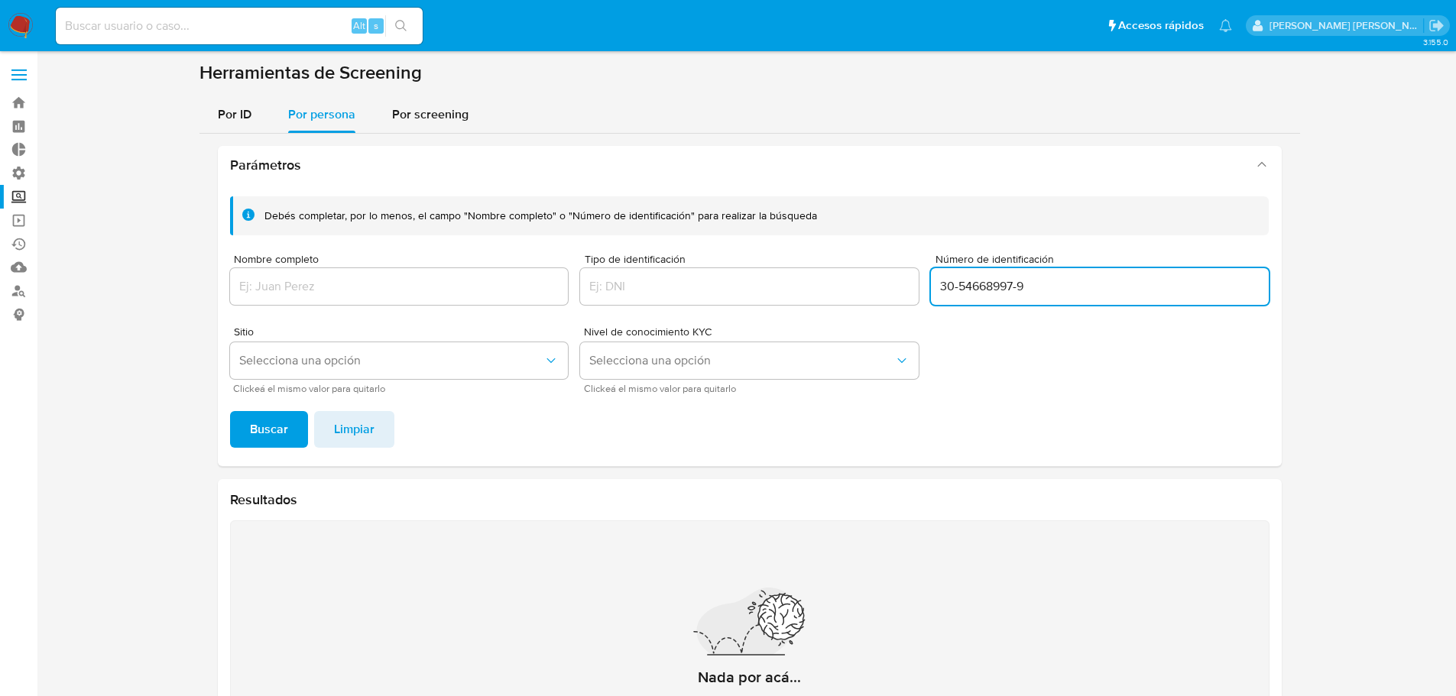
click at [1017, 286] on input "30-54668997-9" at bounding box center [1100, 287] width 339 height 20
type input "30546689979"
click at [230, 411] on button "Buscar" at bounding box center [269, 429] width 78 height 37
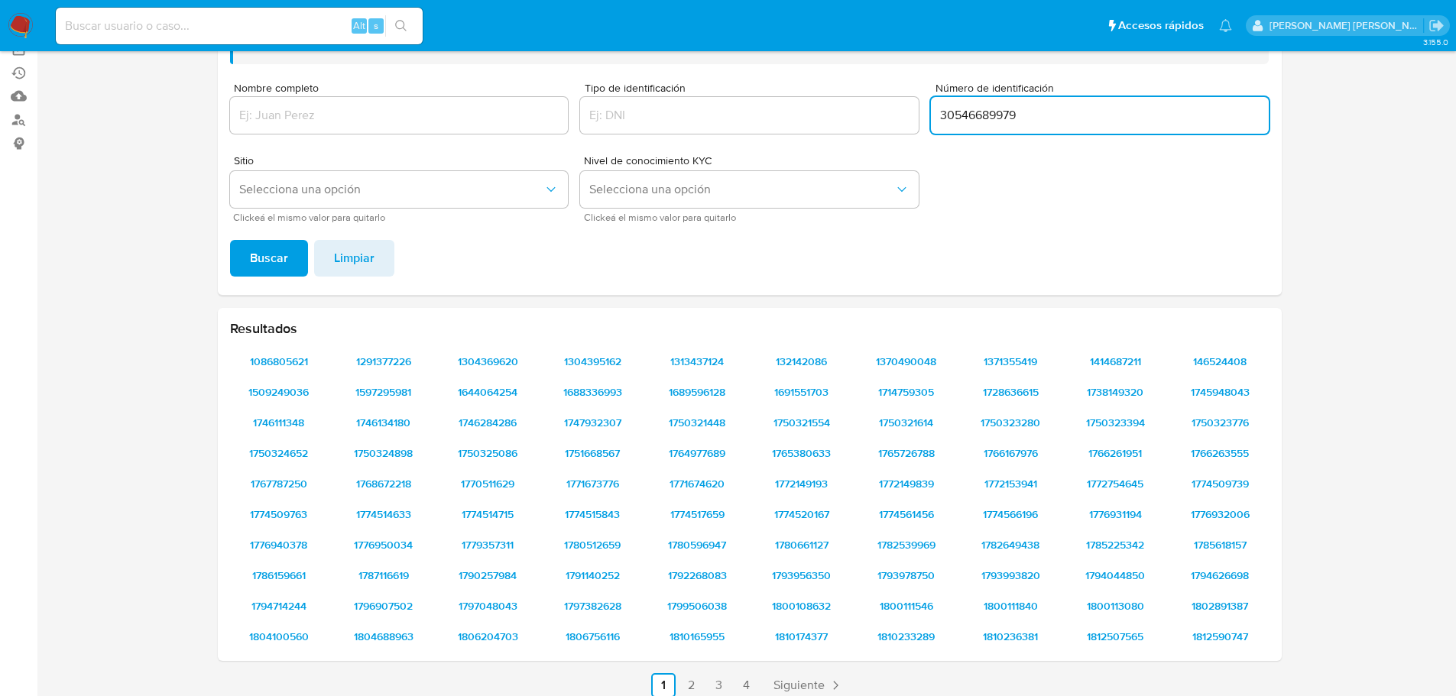
scroll to position [195, 0]
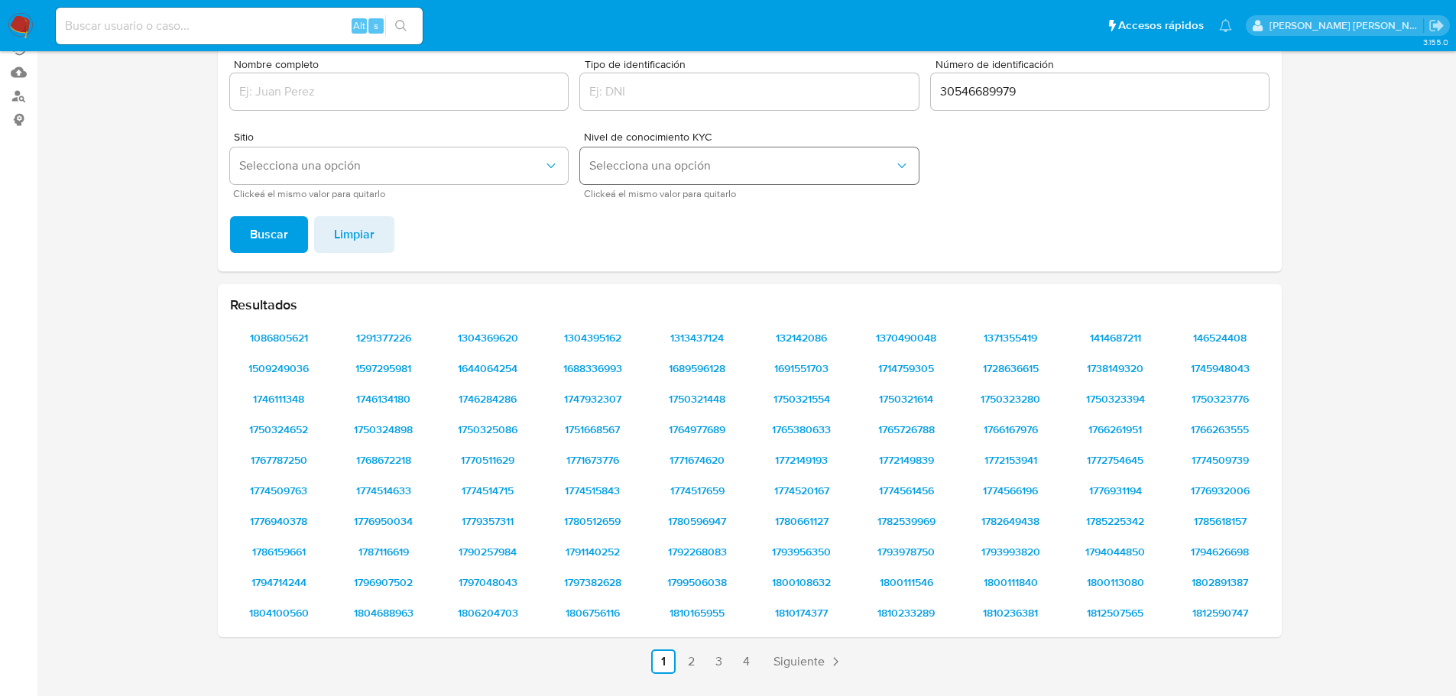
click at [815, 174] on button "Selecciona una opción" at bounding box center [749, 166] width 339 height 37
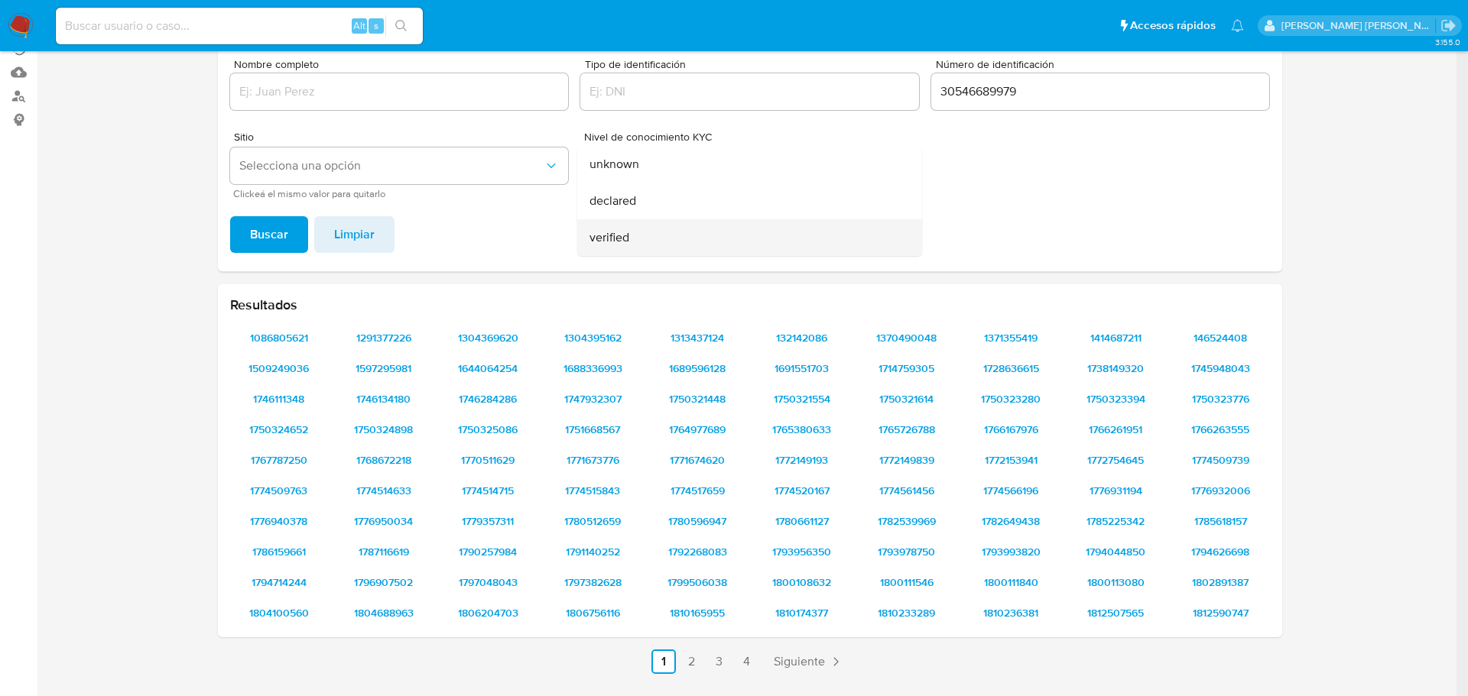
click at [658, 242] on div "verified" at bounding box center [744, 237] width 311 height 37
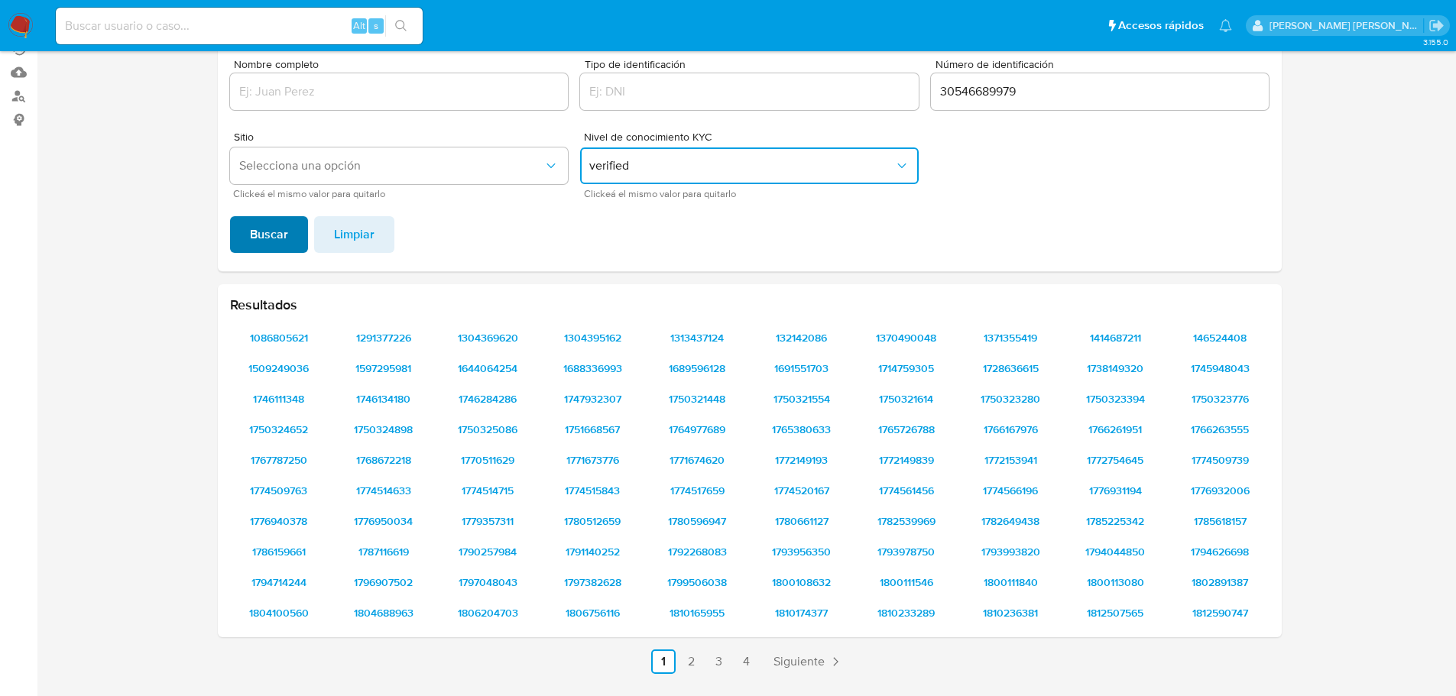
click at [287, 226] on span "Buscar" at bounding box center [269, 235] width 38 height 34
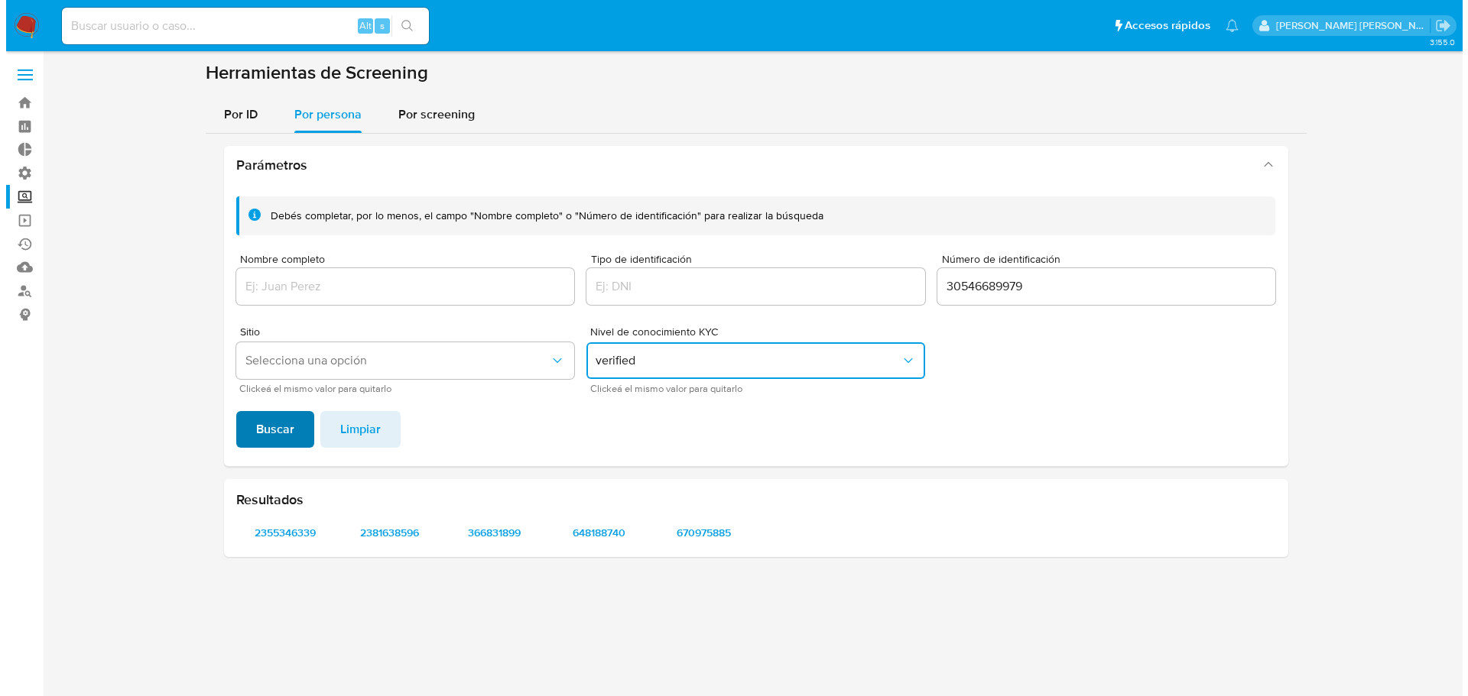
scroll to position [0, 0]
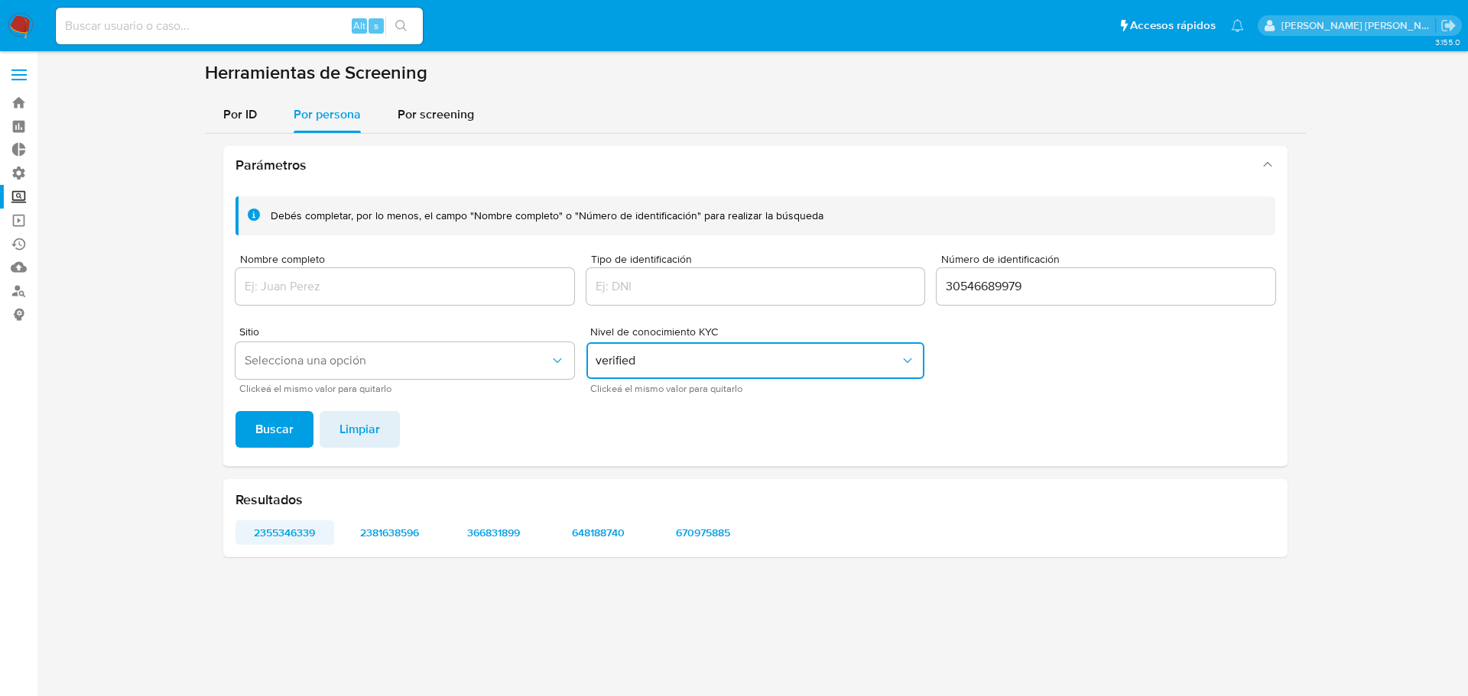
click at [258, 537] on span "2355346339" at bounding box center [284, 532] width 77 height 21
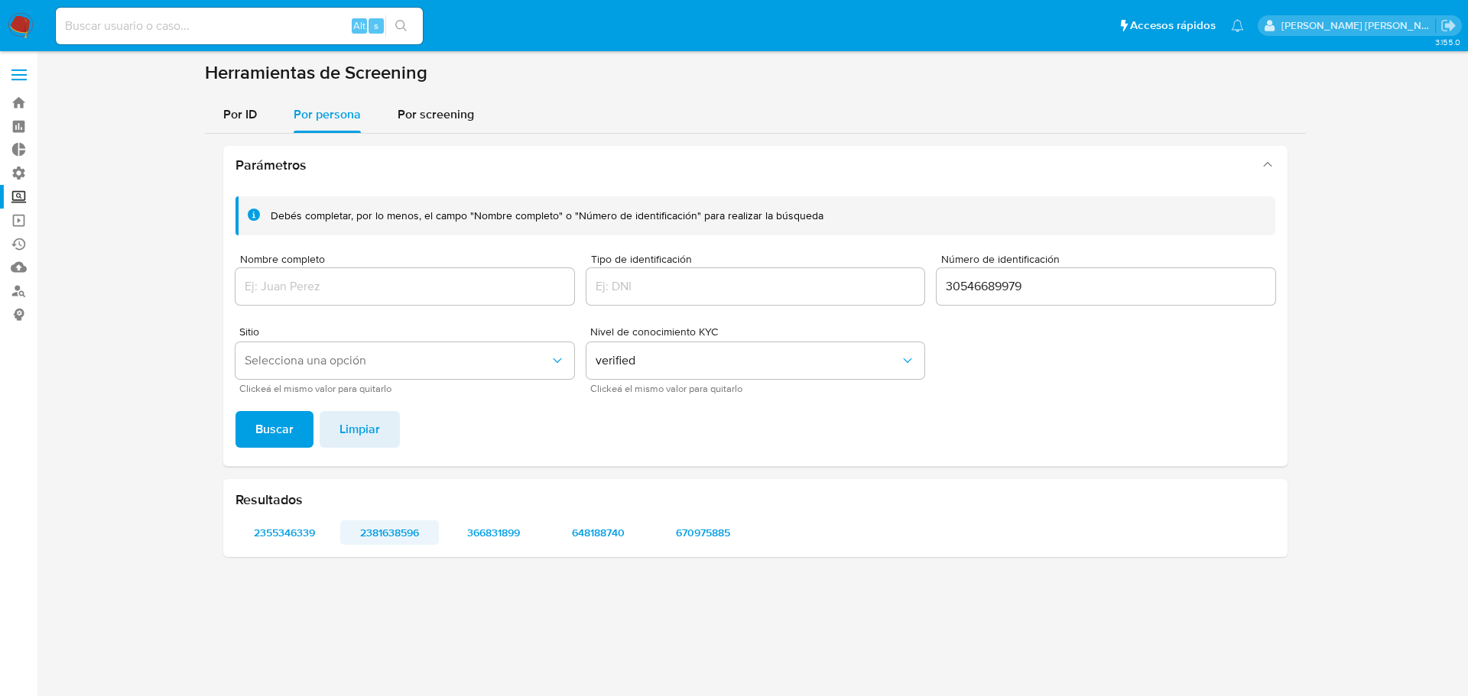
click at [368, 530] on span "2381638596" at bounding box center [389, 532] width 77 height 21
click at [732, 528] on span "670975885" at bounding box center [702, 532] width 77 height 21
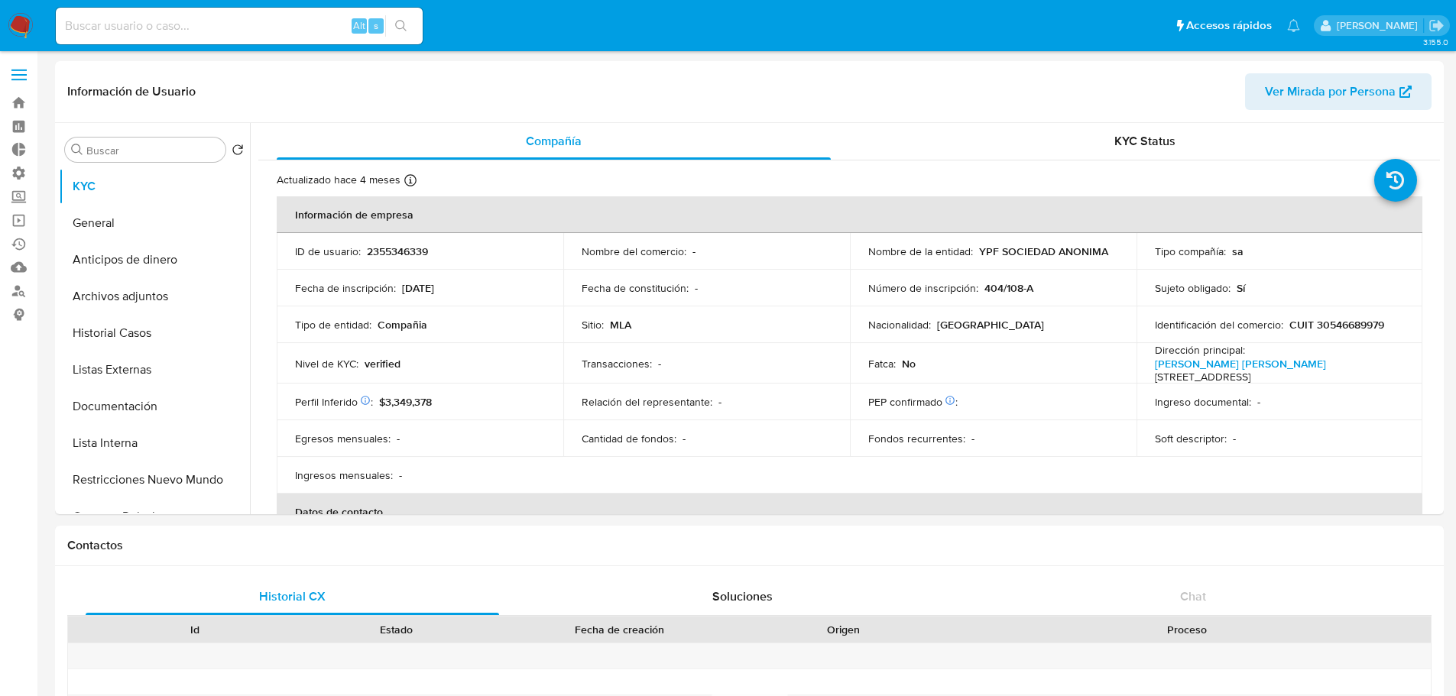
select select "10"
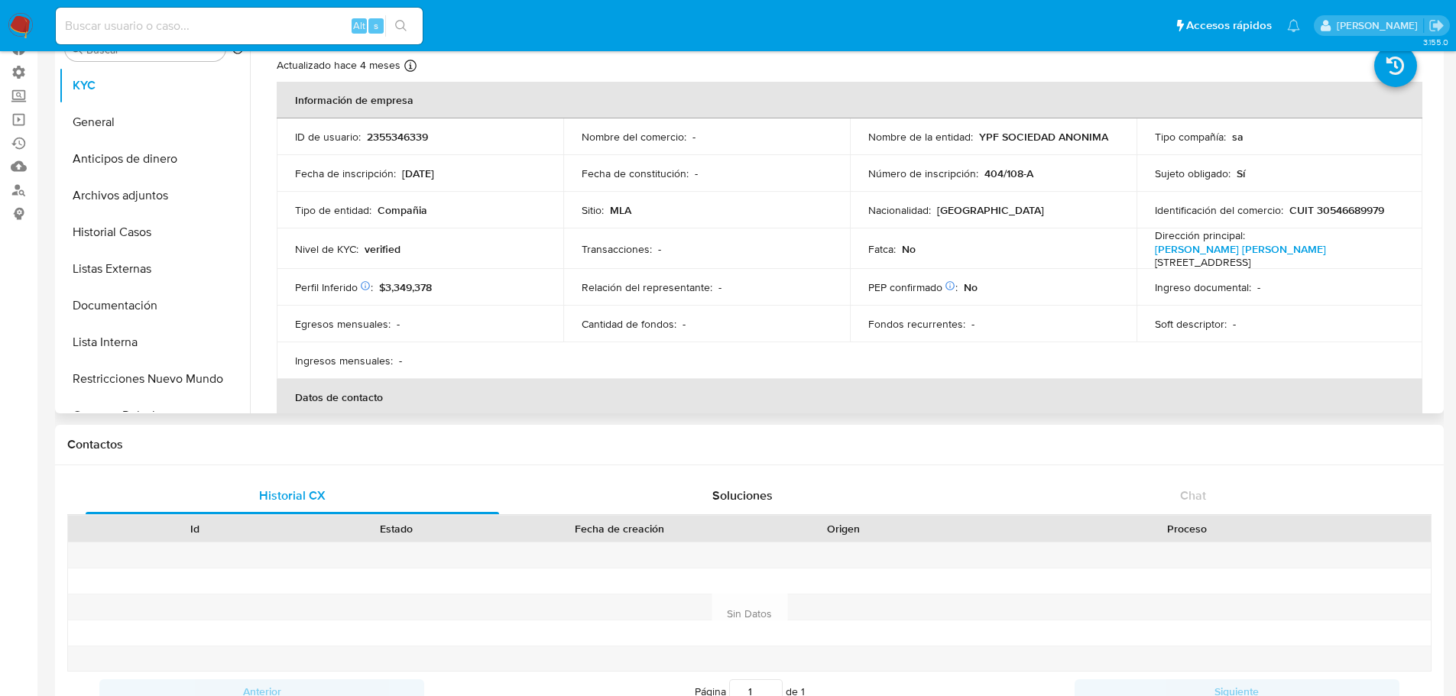
scroll to position [5, 0]
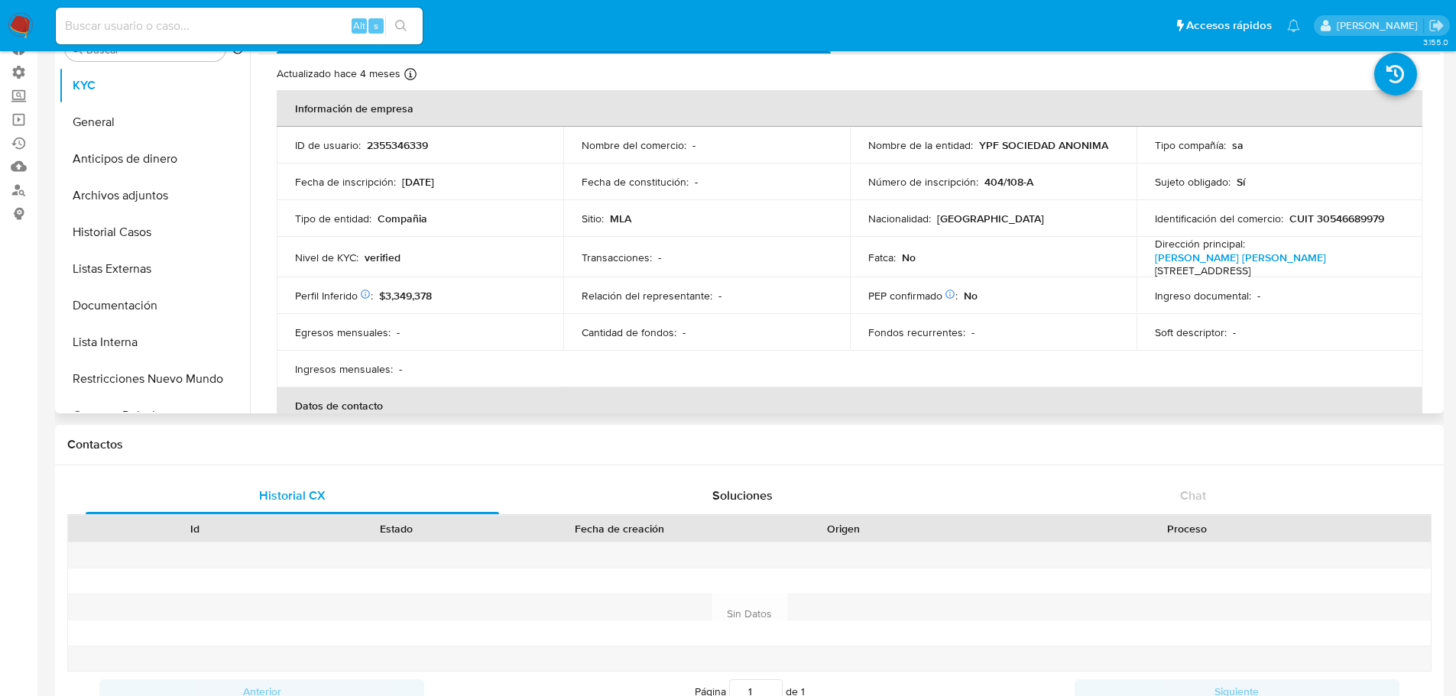
drag, startPoint x: 1146, startPoint y: 258, endPoint x: 1360, endPoint y: 252, distance: 214.2
click at [1360, 252] on td "Dirección principal : Macacha Güemes Macacha Güemes CP: 1106 - Buenos Aires, Ca…" at bounding box center [1280, 257] width 287 height 41
click at [1326, 252] on p "Macacha Güemes Macacha Güemes CP: 1106 - Buenos Aires, Capital Federal, Argenti…" at bounding box center [1240, 265] width 171 height 28
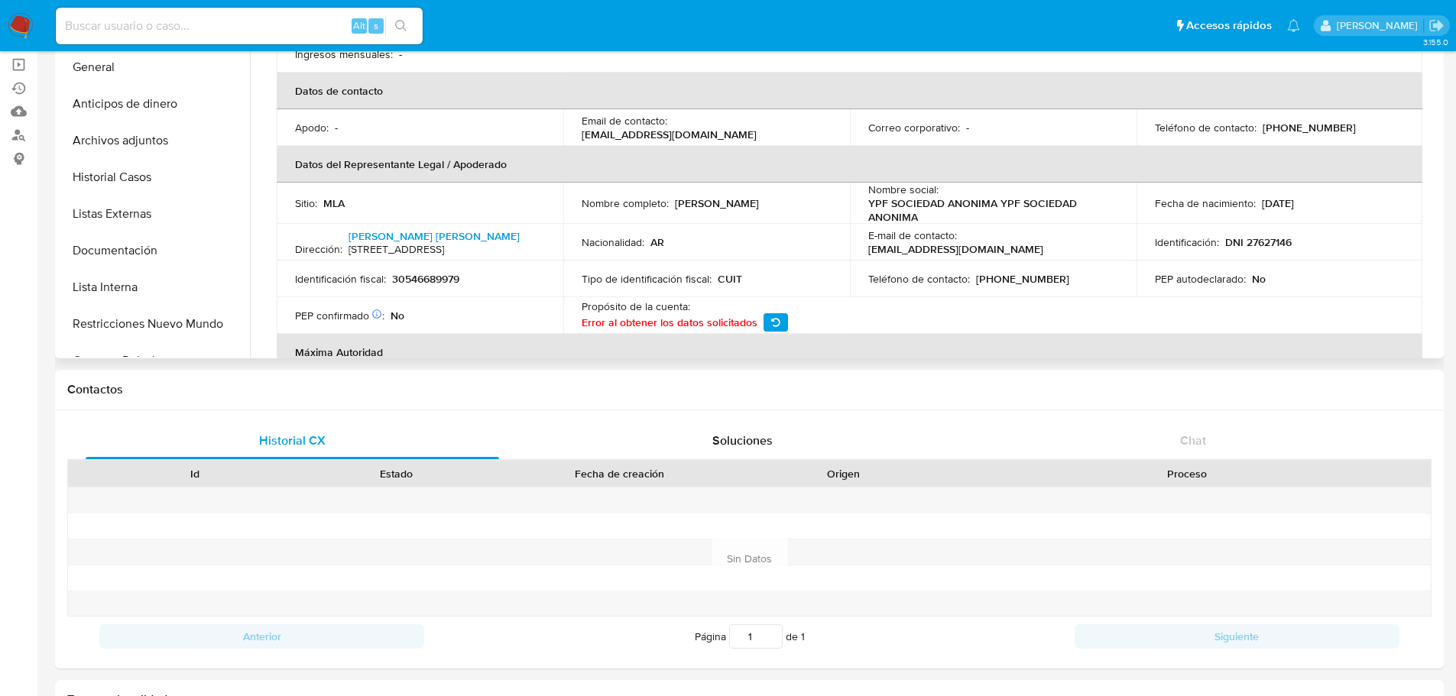
scroll to position [268, 0]
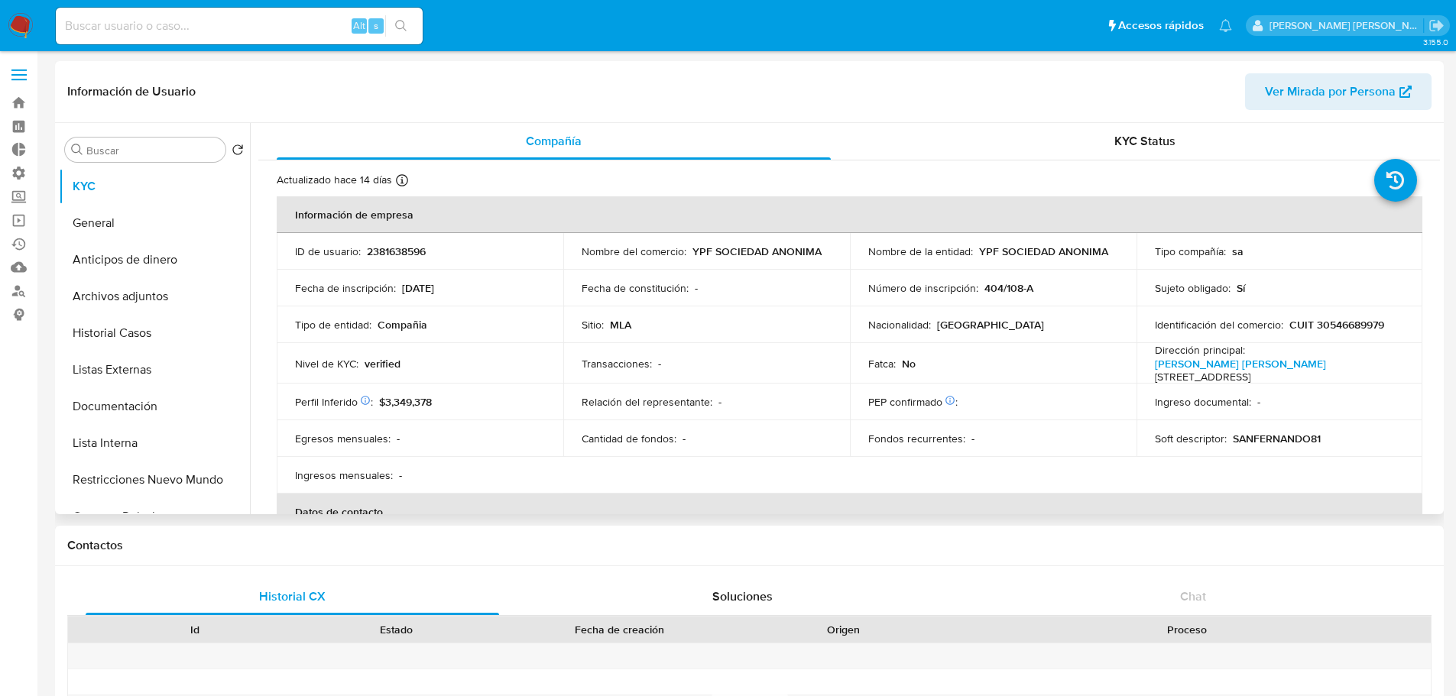
select select "10"
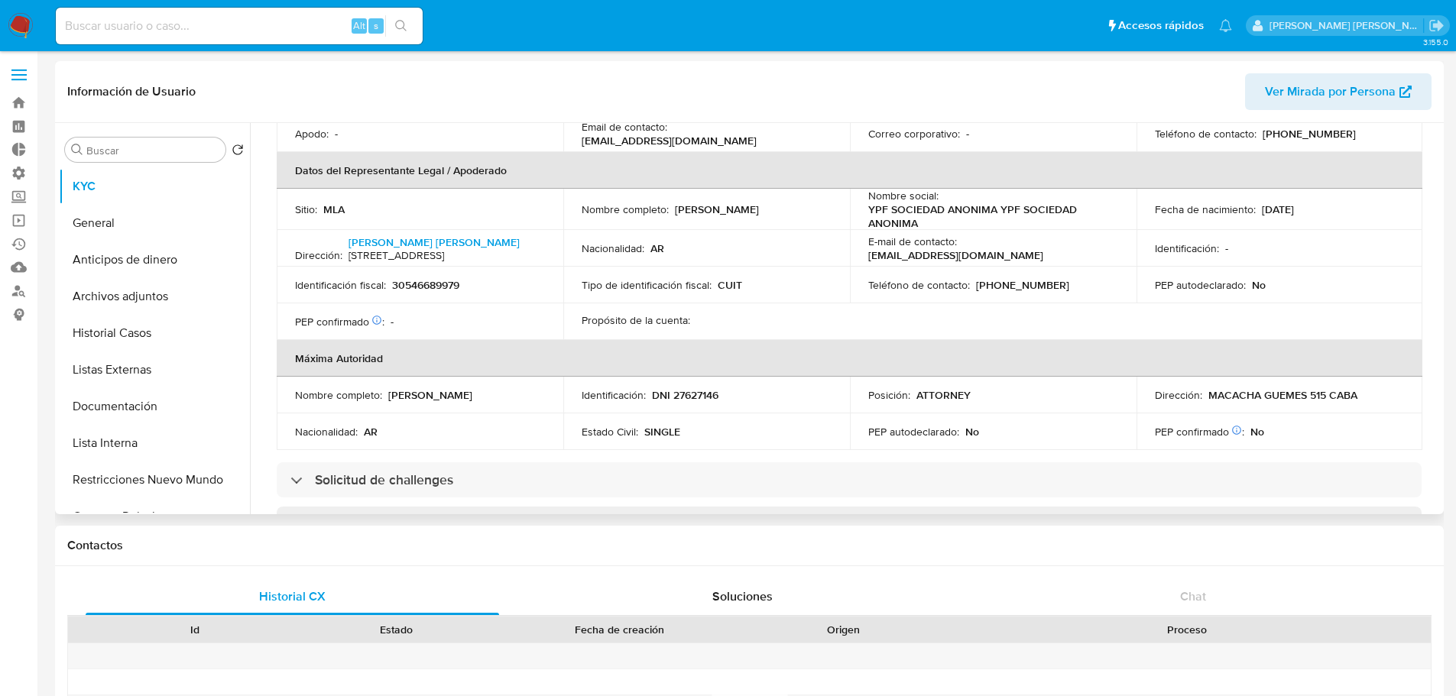
scroll to position [436, 0]
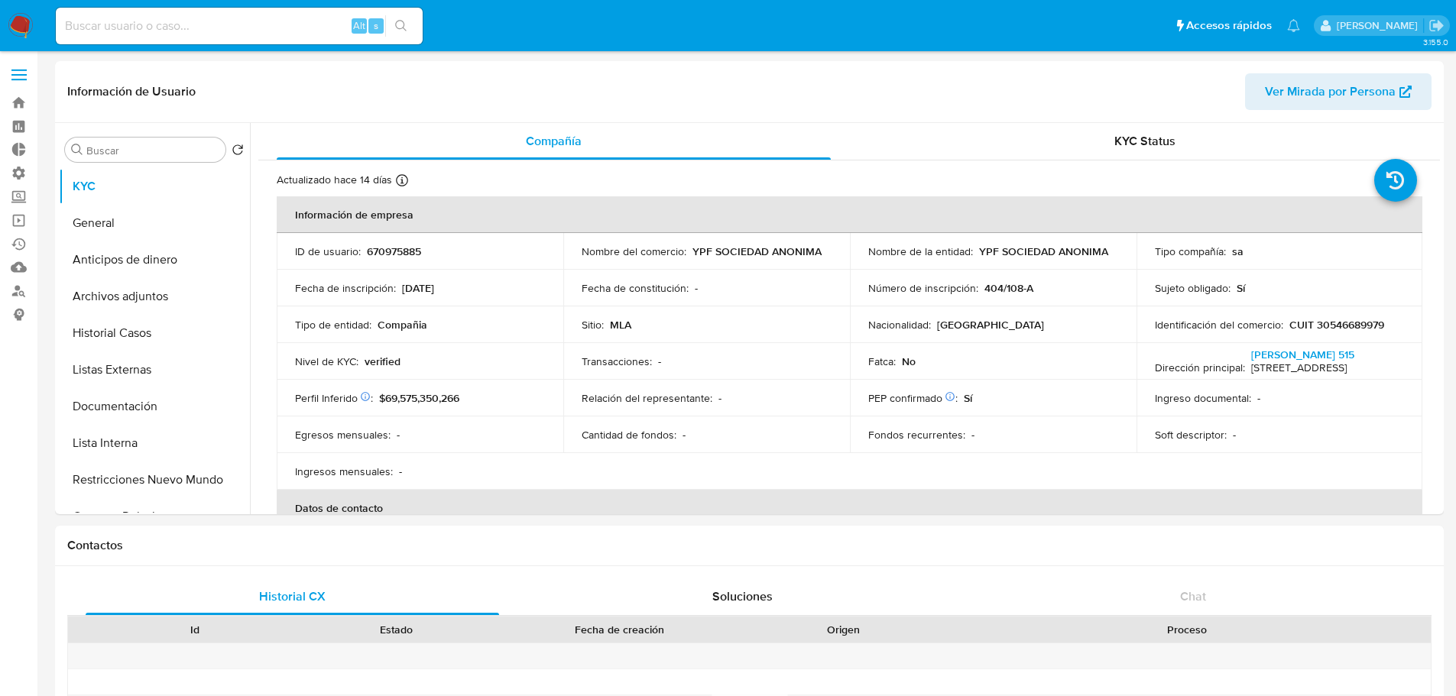
select select "10"
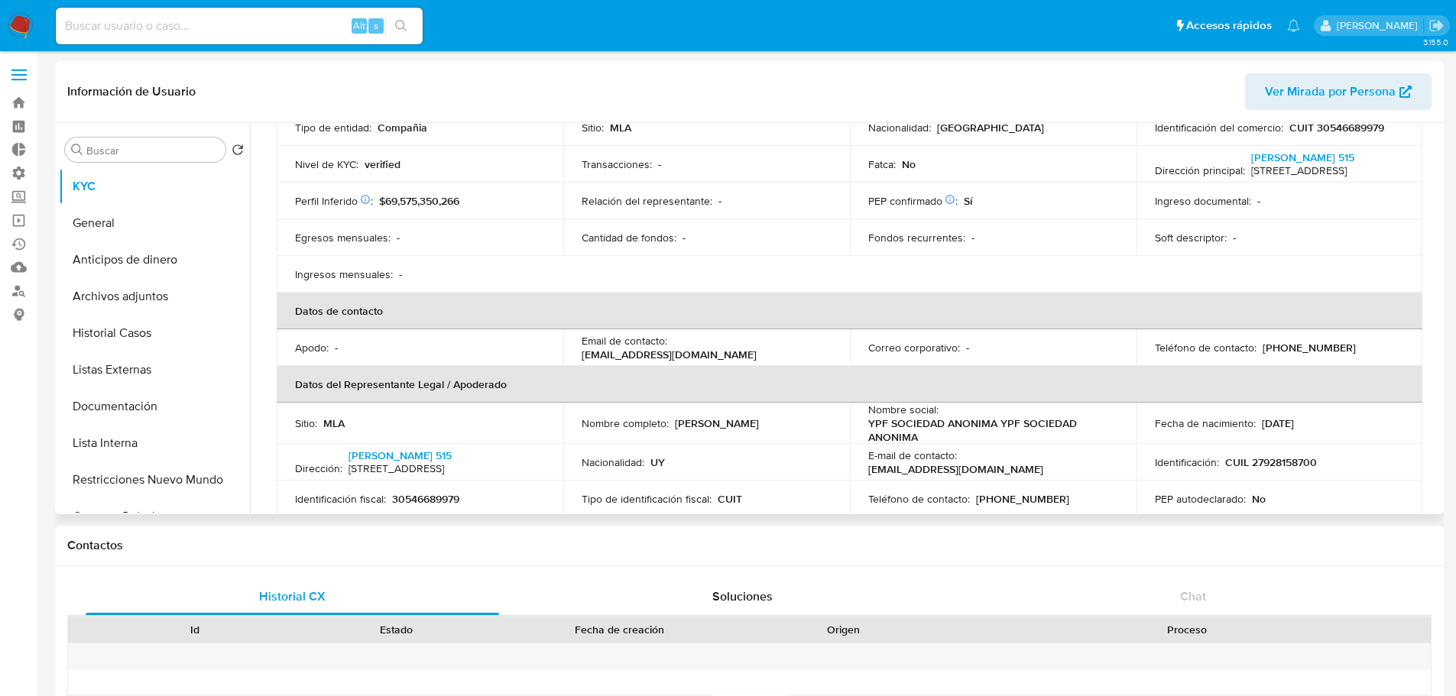
scroll to position [209, 0]
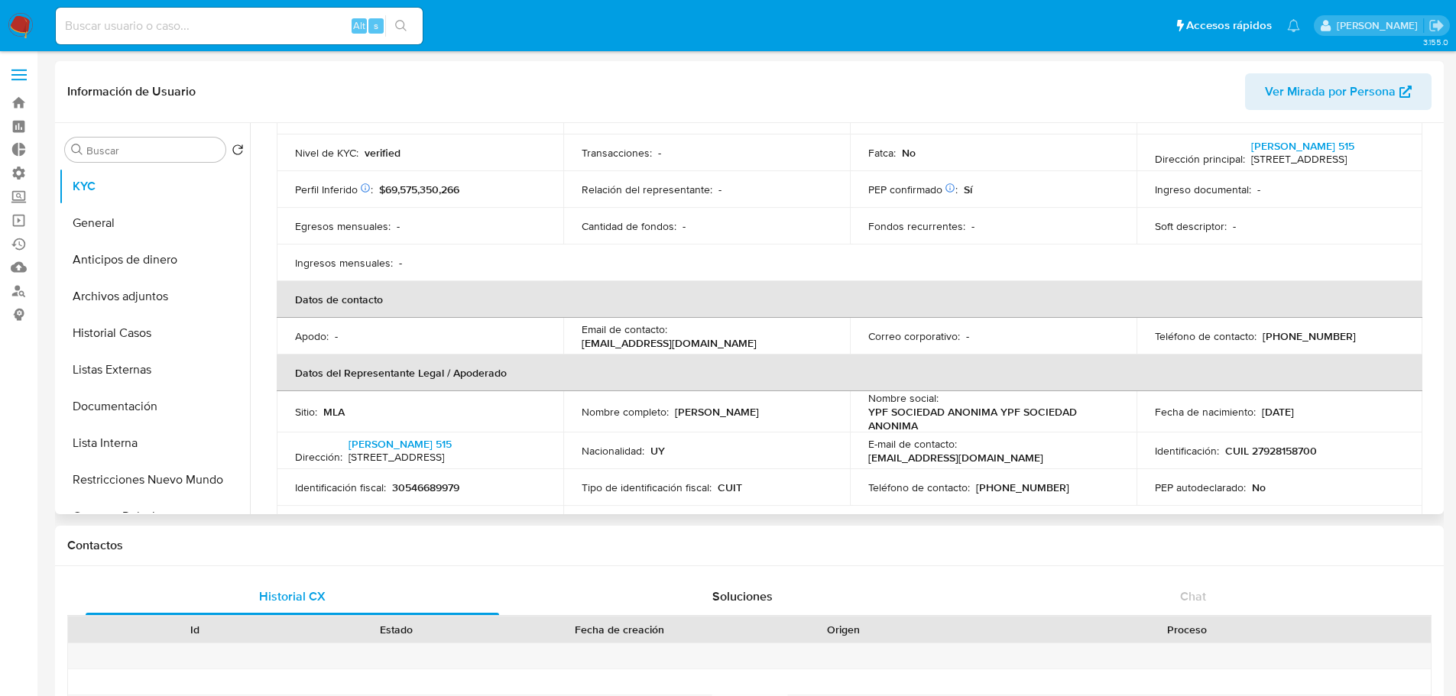
click at [365, 153] on p "verified" at bounding box center [383, 153] width 36 height 14
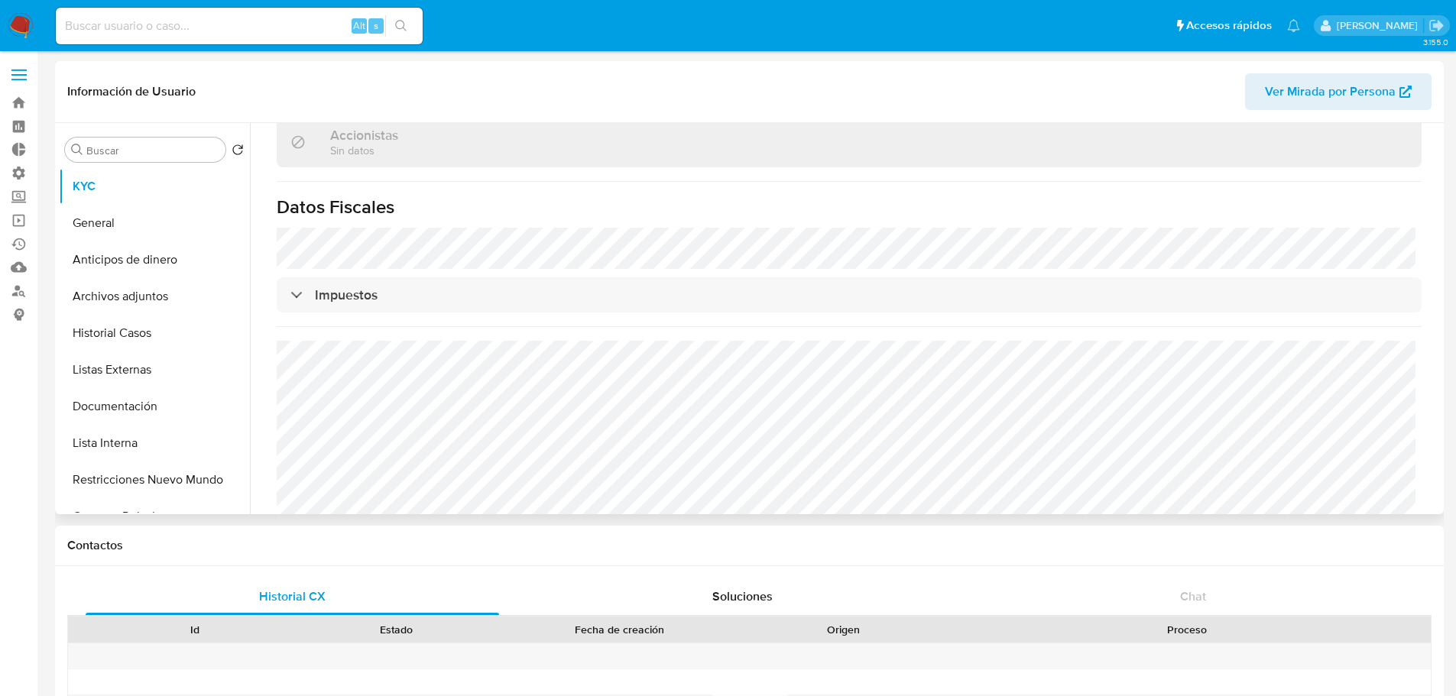
scroll to position [1065, 0]
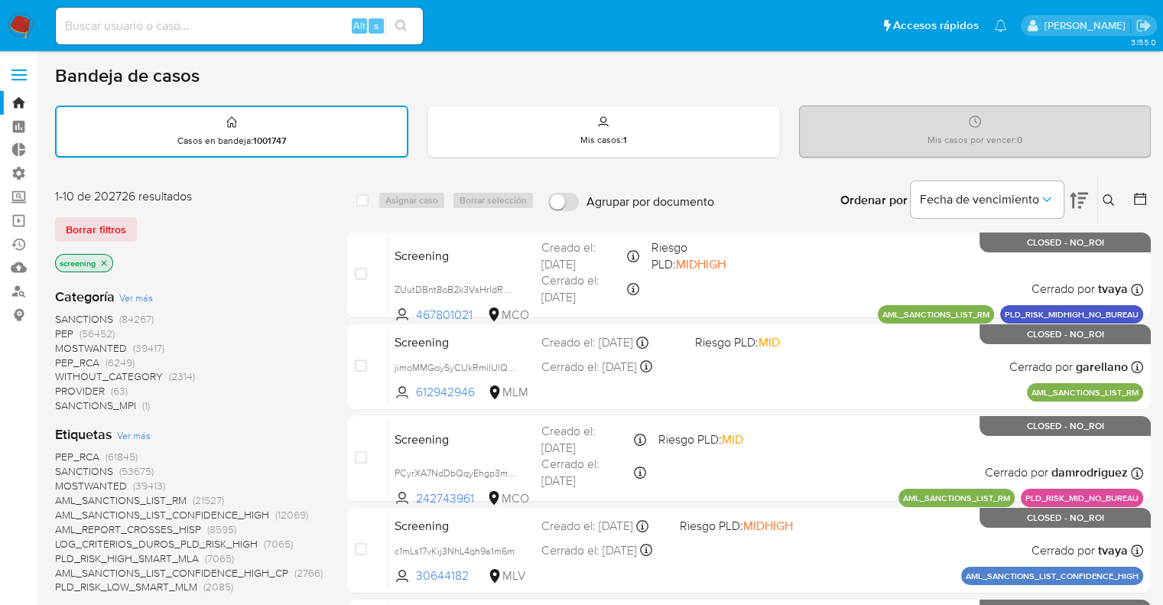
click at [143, 219] on div "Borrar filtros" at bounding box center [177, 229] width 245 height 24
